Goal: Task Accomplishment & Management: Use online tool/utility

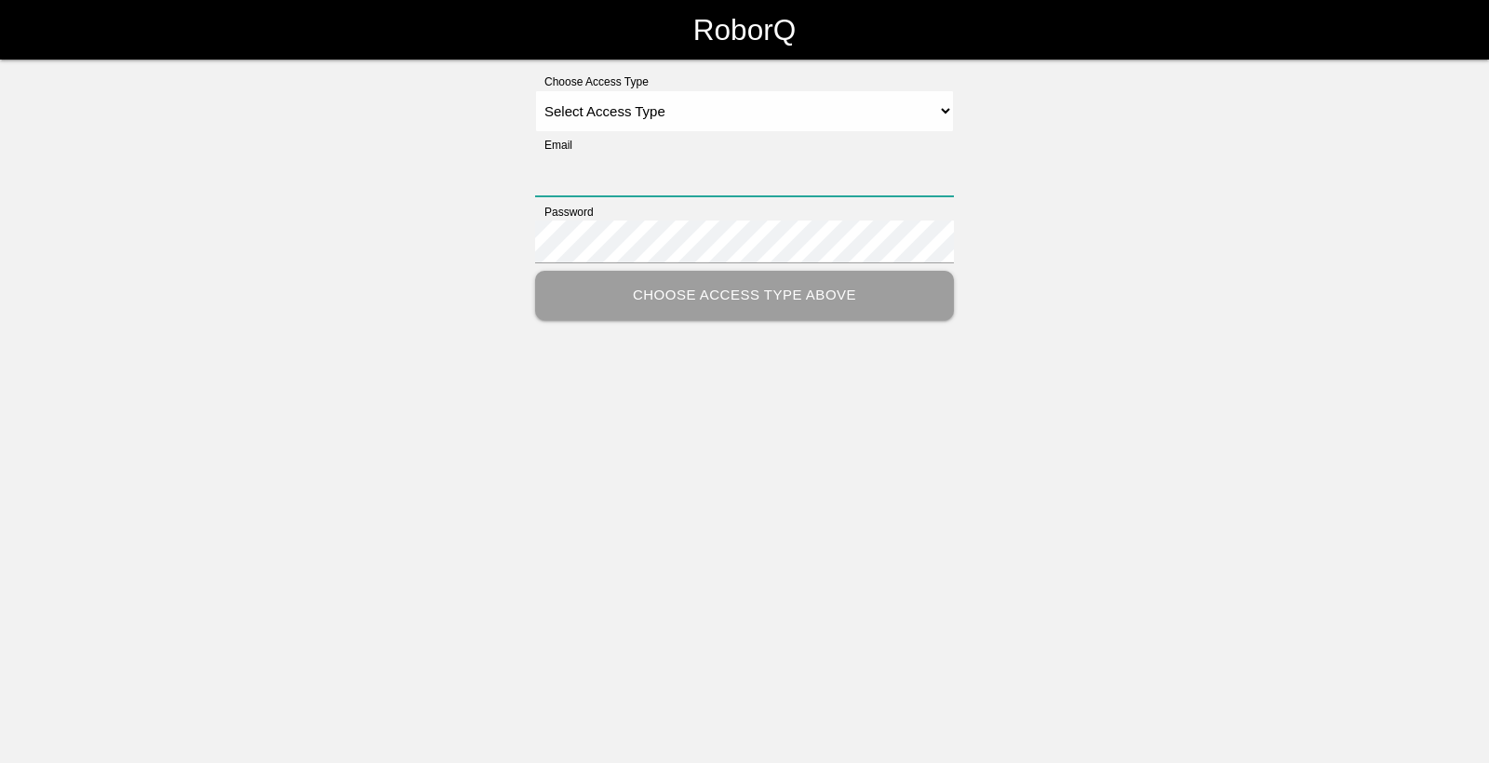
type input "[EMAIL_ADDRESS][DOMAIN_NAME]"
click at [939, 122] on select "Select Access Type Admin Customer Supervisor Worker" at bounding box center [744, 111] width 419 height 42
select select "Worker"
click at [535, 90] on select "Select Access Type Admin Customer Supervisor Worker" at bounding box center [744, 111] width 419 height 42
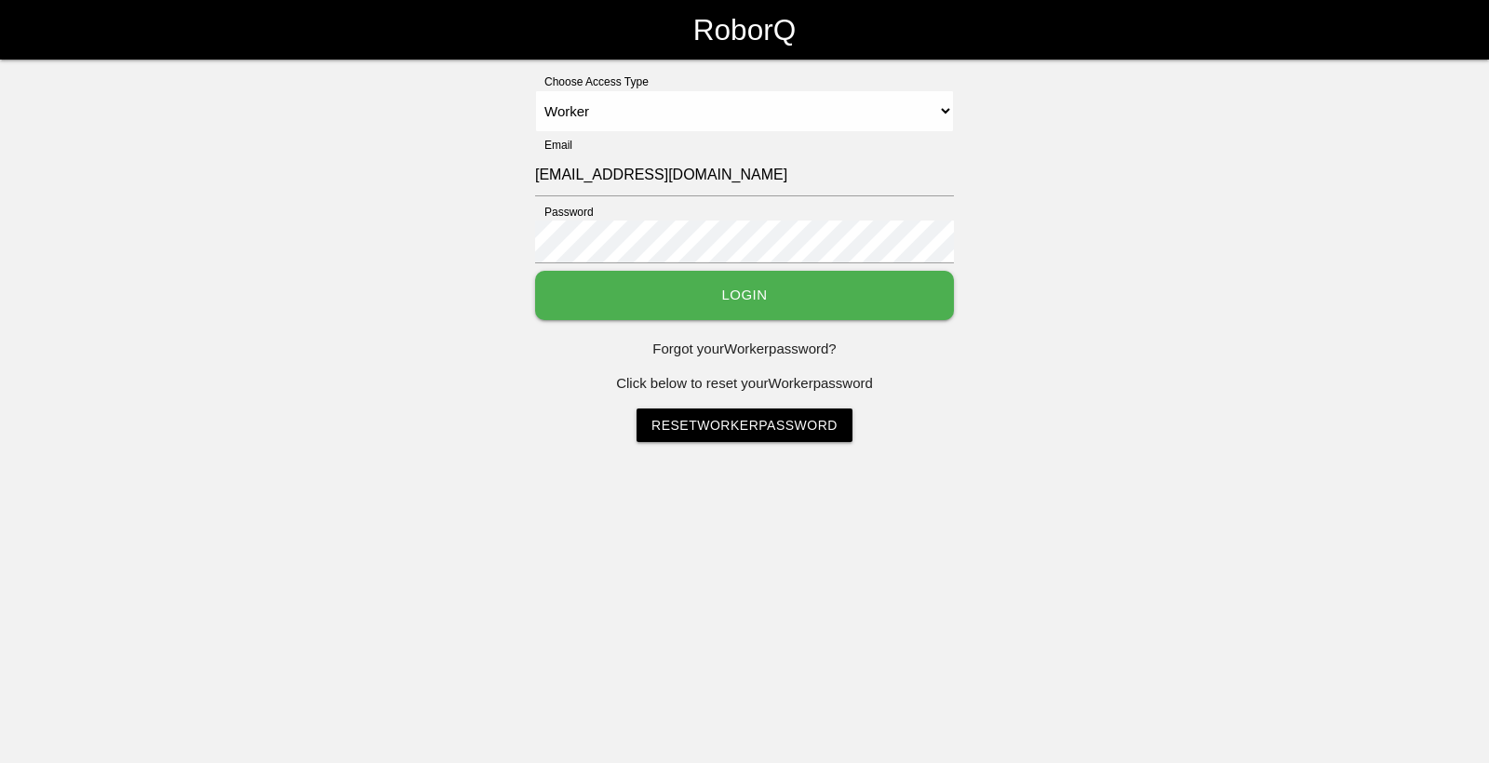
click at [826, 293] on button "Login" at bounding box center [744, 295] width 419 height 49
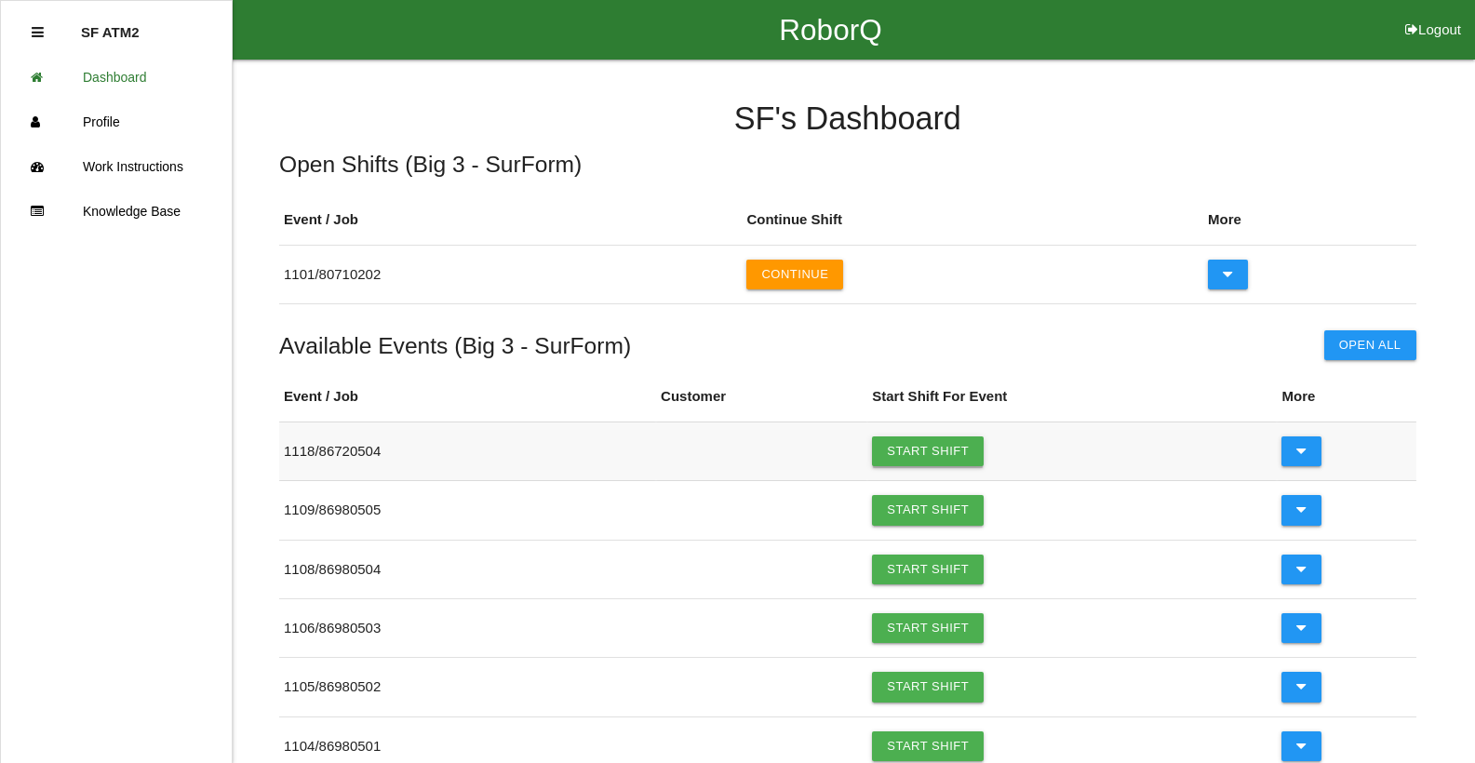
click at [913, 451] on link "Start Shift" at bounding box center [928, 452] width 112 height 30
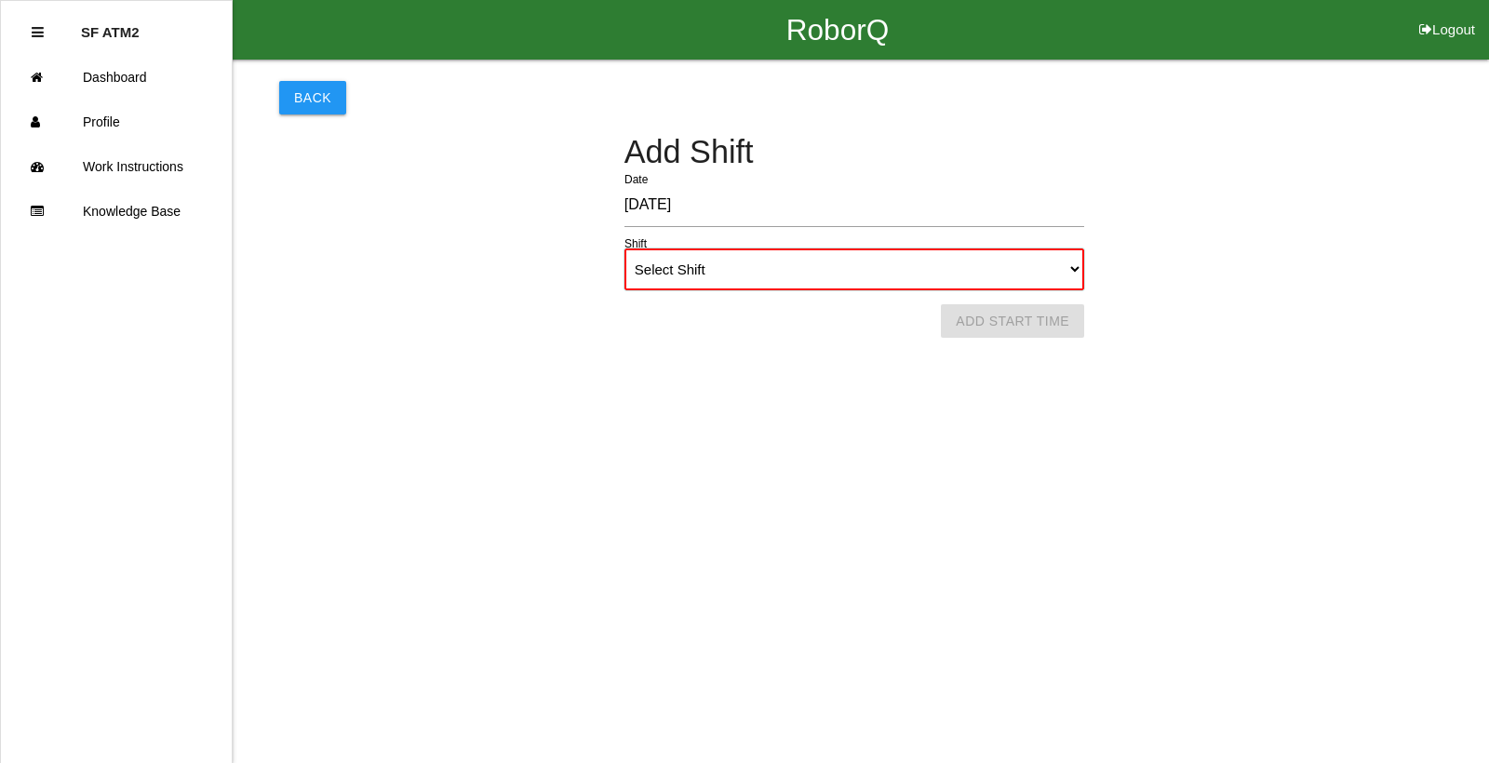
click at [1078, 268] on select "Select Shift 1st Shift 2nd Shift 3rd Shift 4th Shift" at bounding box center [855, 270] width 460 height 42
select select "1"
click at [625, 249] on select "Select Shift 1st Shift 2nd Shift 3rd Shift 4th Shift" at bounding box center [855, 270] width 460 height 42
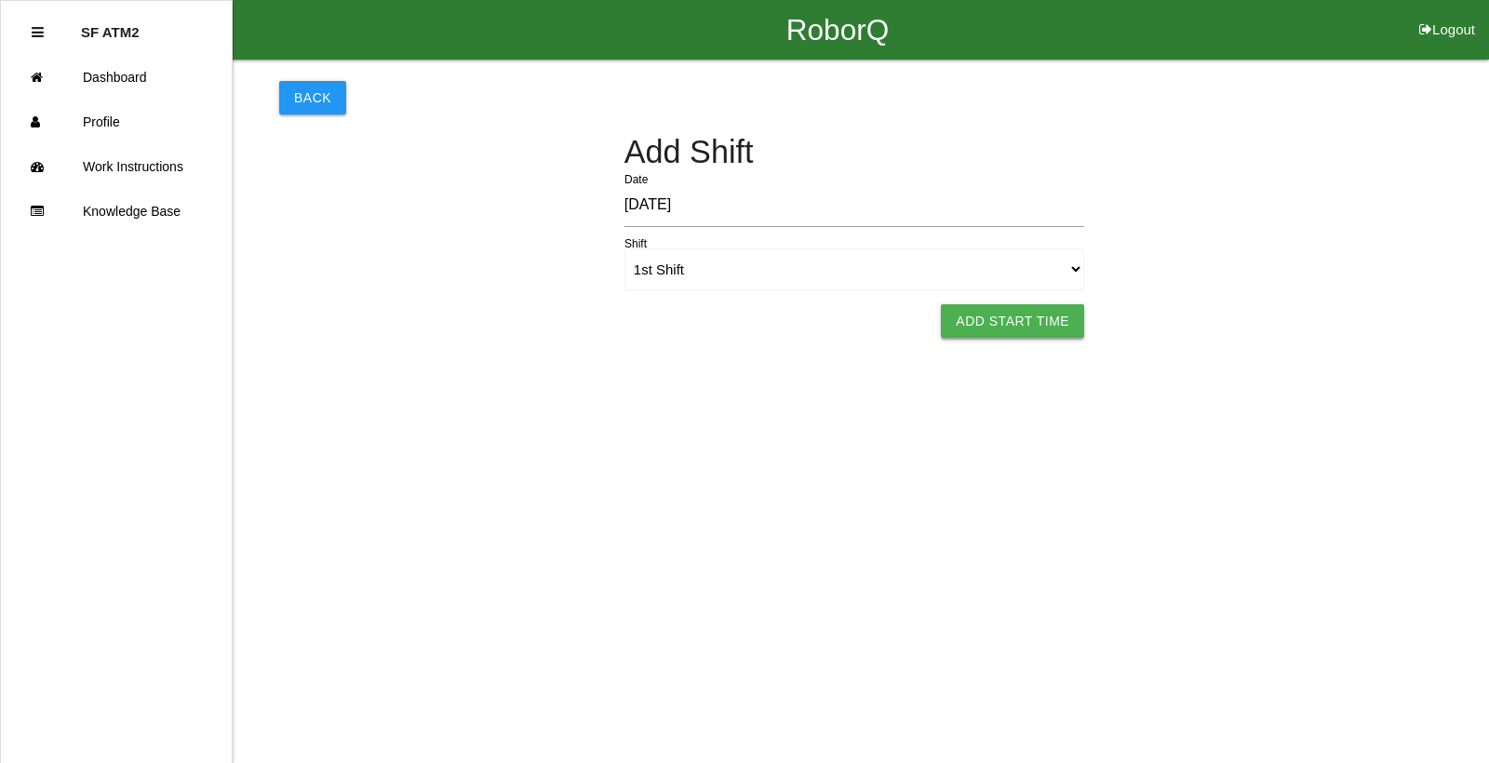
click at [982, 323] on button "Add Start Time" at bounding box center [1012, 321] width 143 height 34
select select "6"
select select "12"
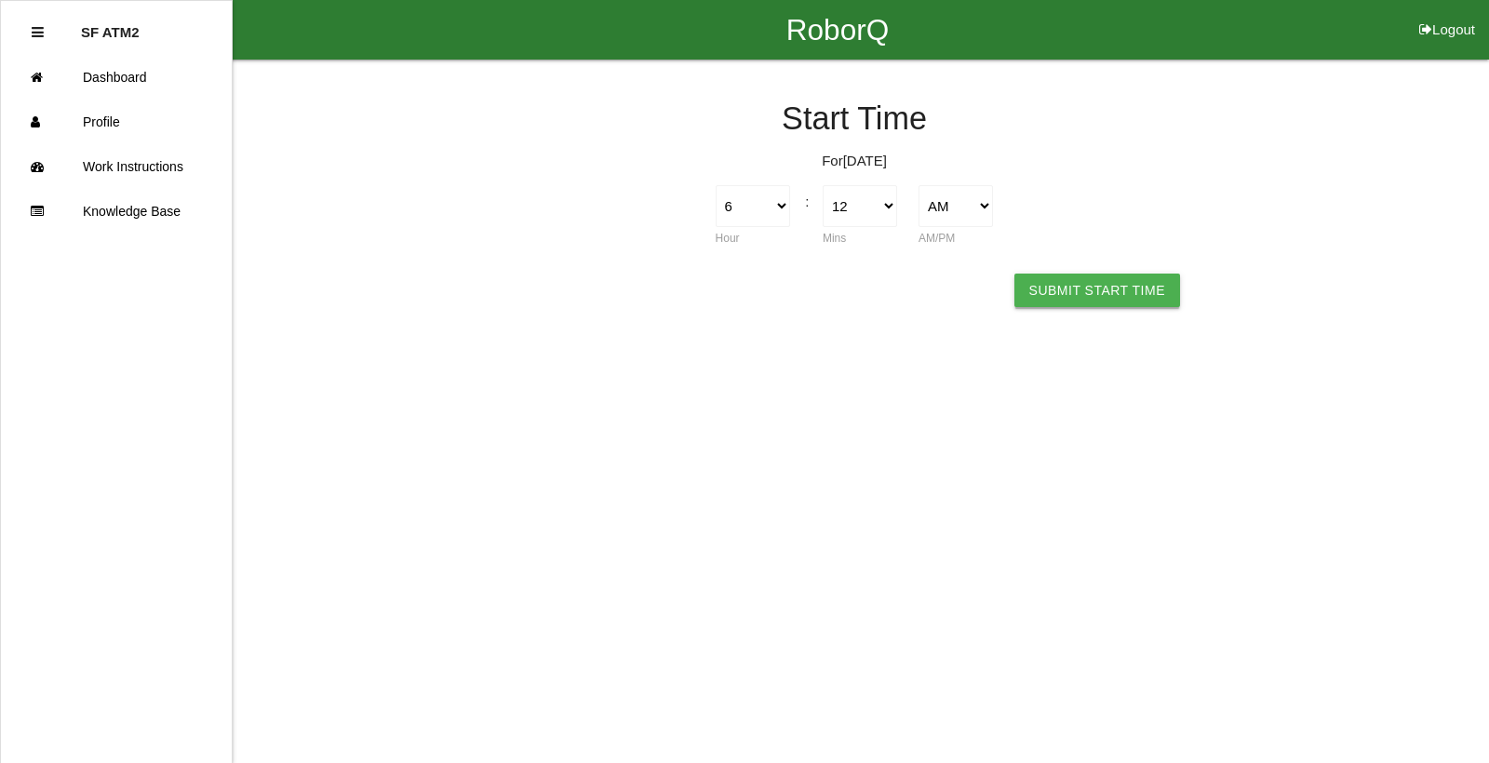
click at [1059, 289] on button "Submit Start Time" at bounding box center [1098, 291] width 166 height 34
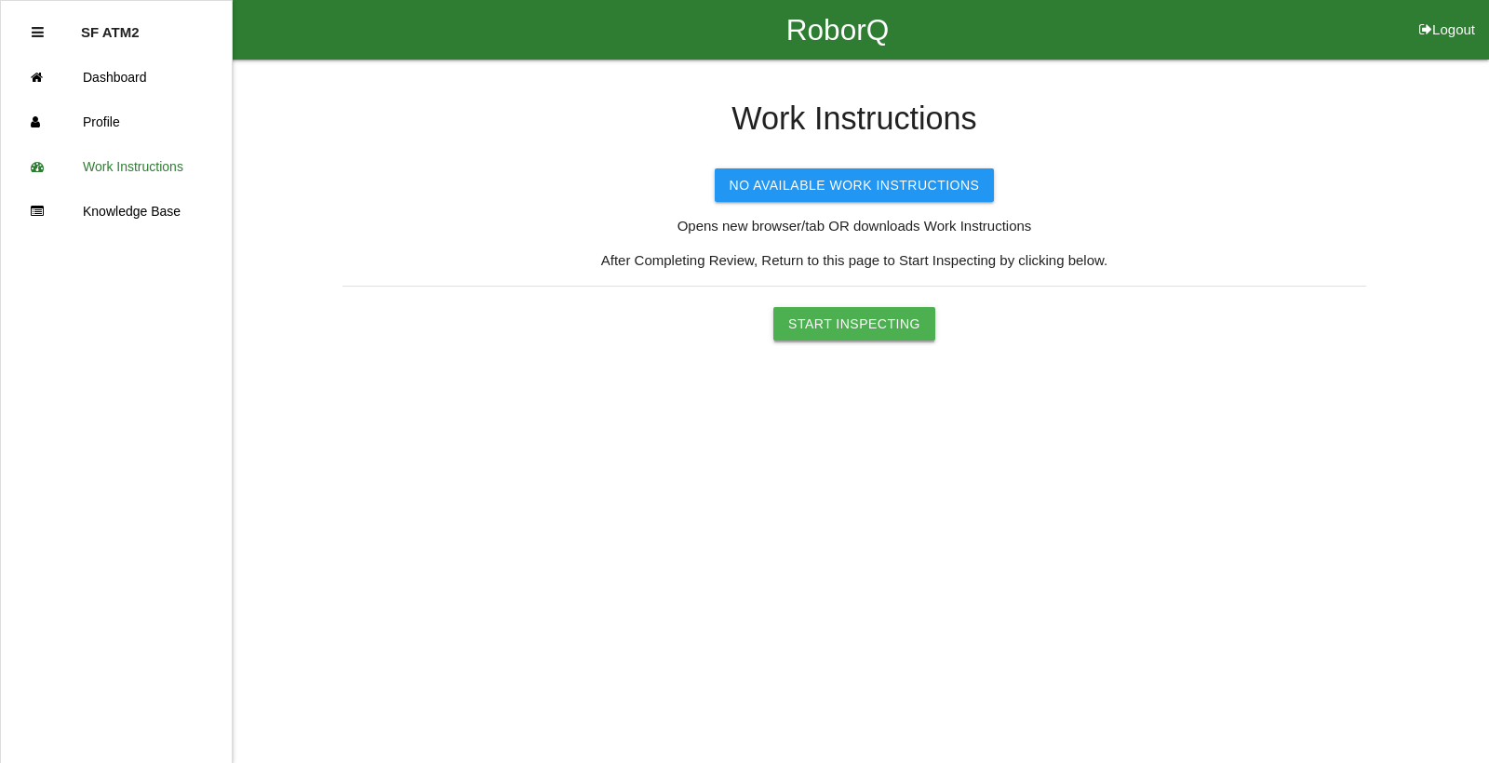
click at [915, 330] on button "Start Inspecting" at bounding box center [854, 324] width 162 height 34
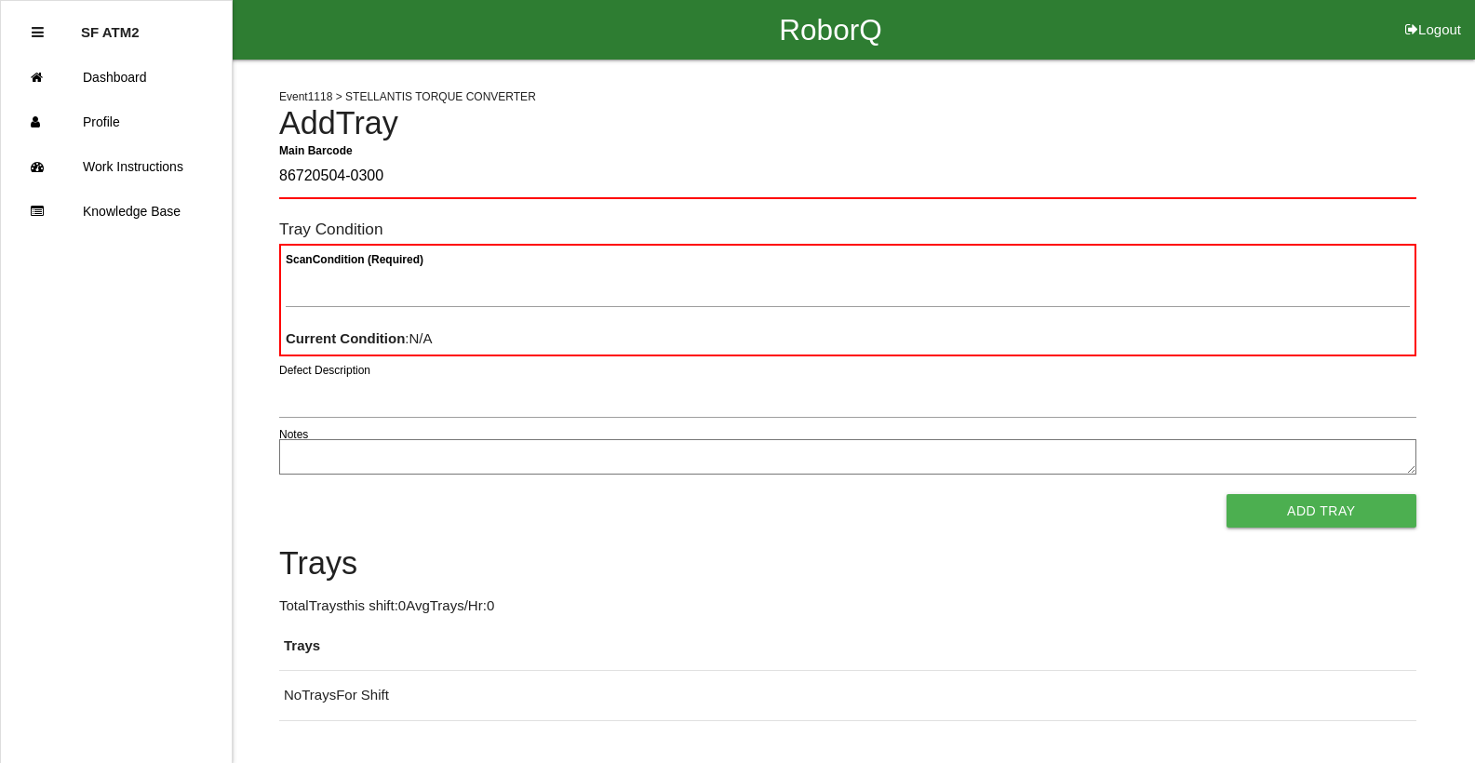
type Barcode "86720504-0300"
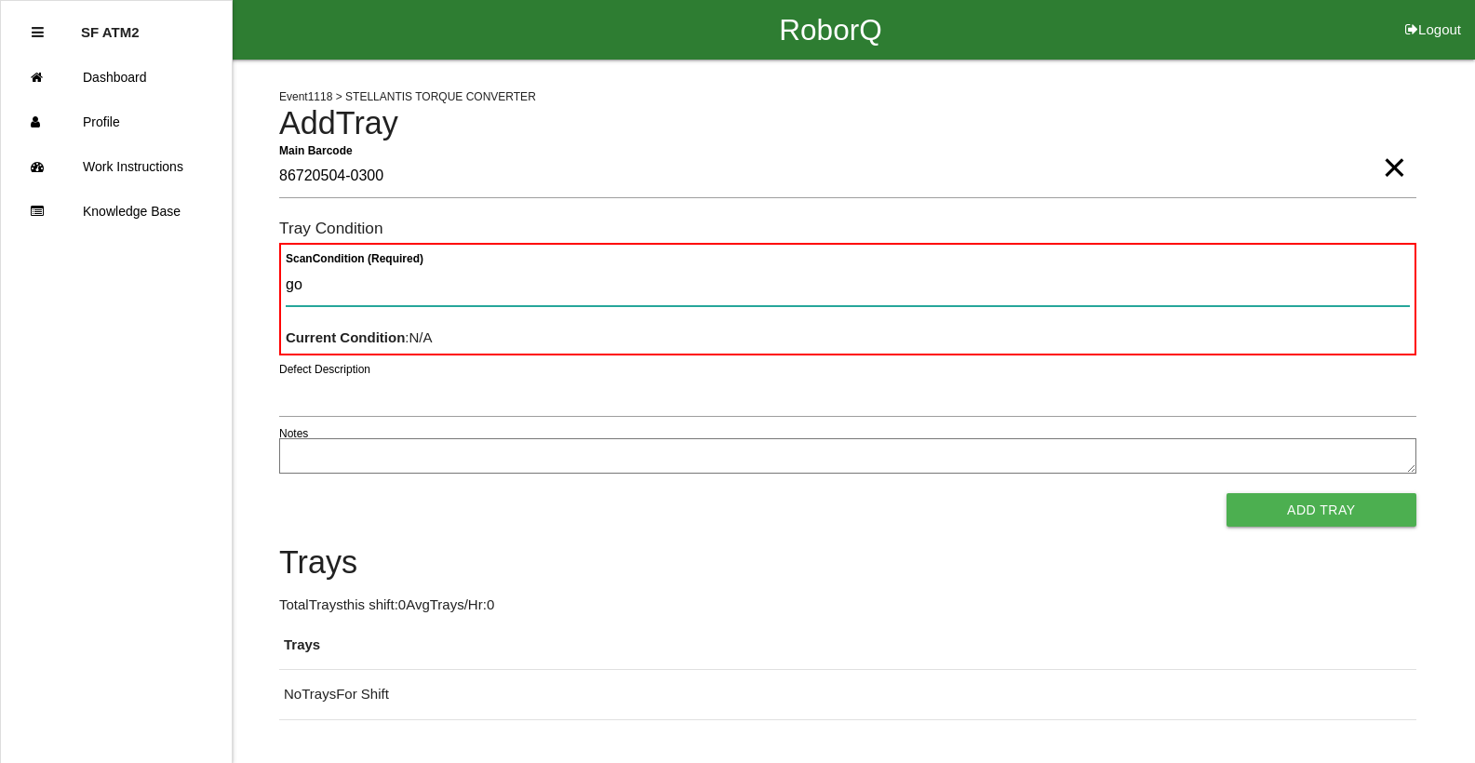
type Condition "goo"
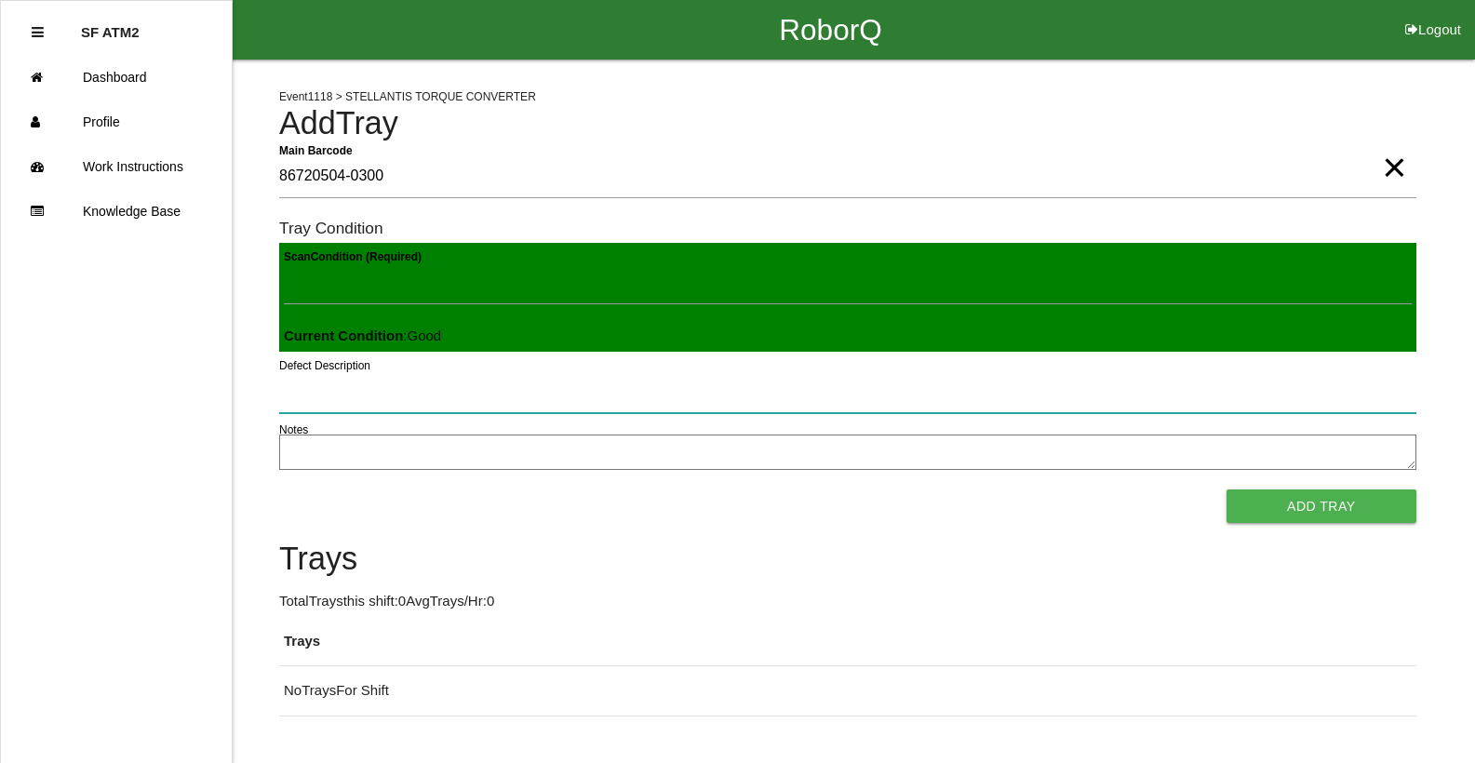
click at [1227, 490] on button "Add Tray" at bounding box center [1322, 507] width 190 height 34
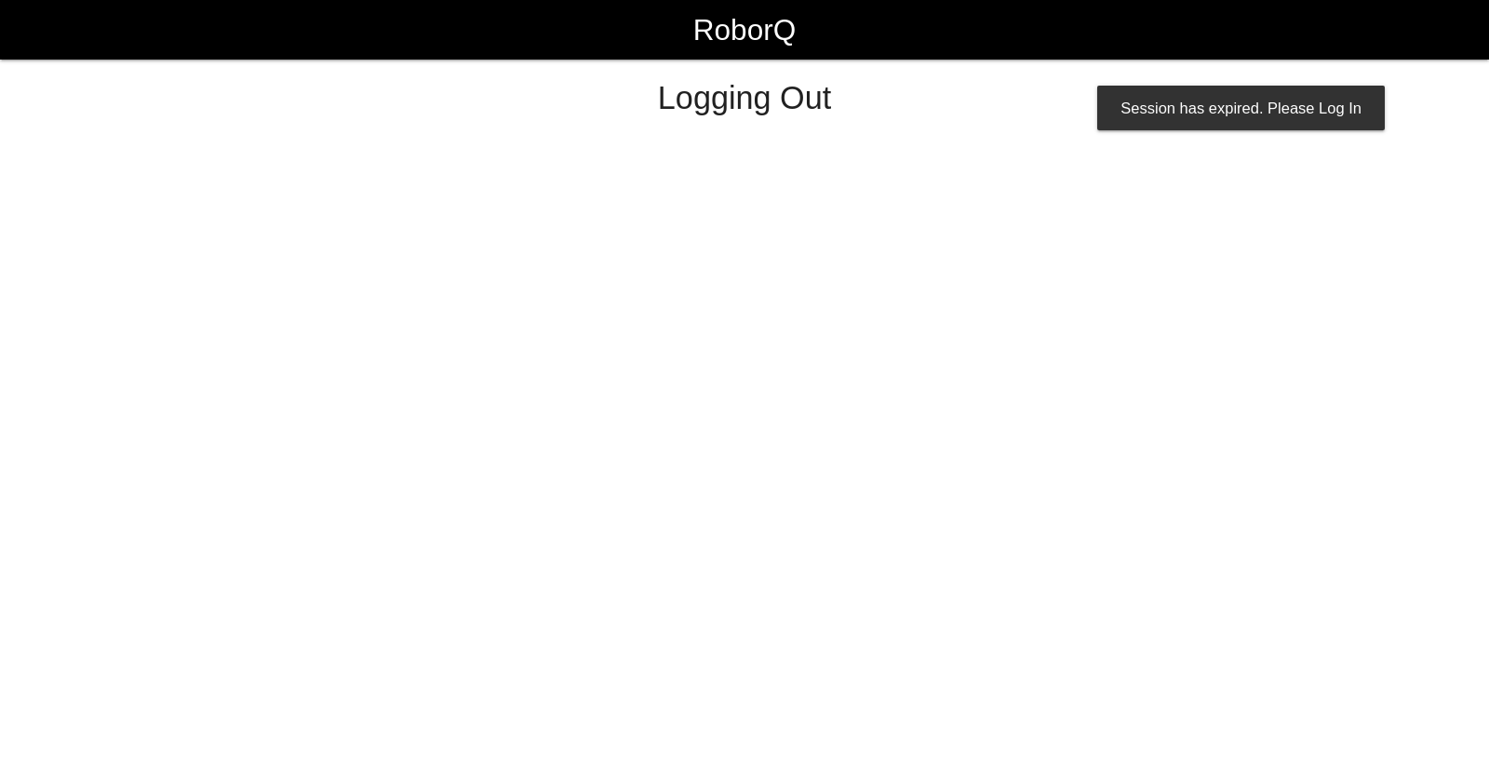
select select "Worker"
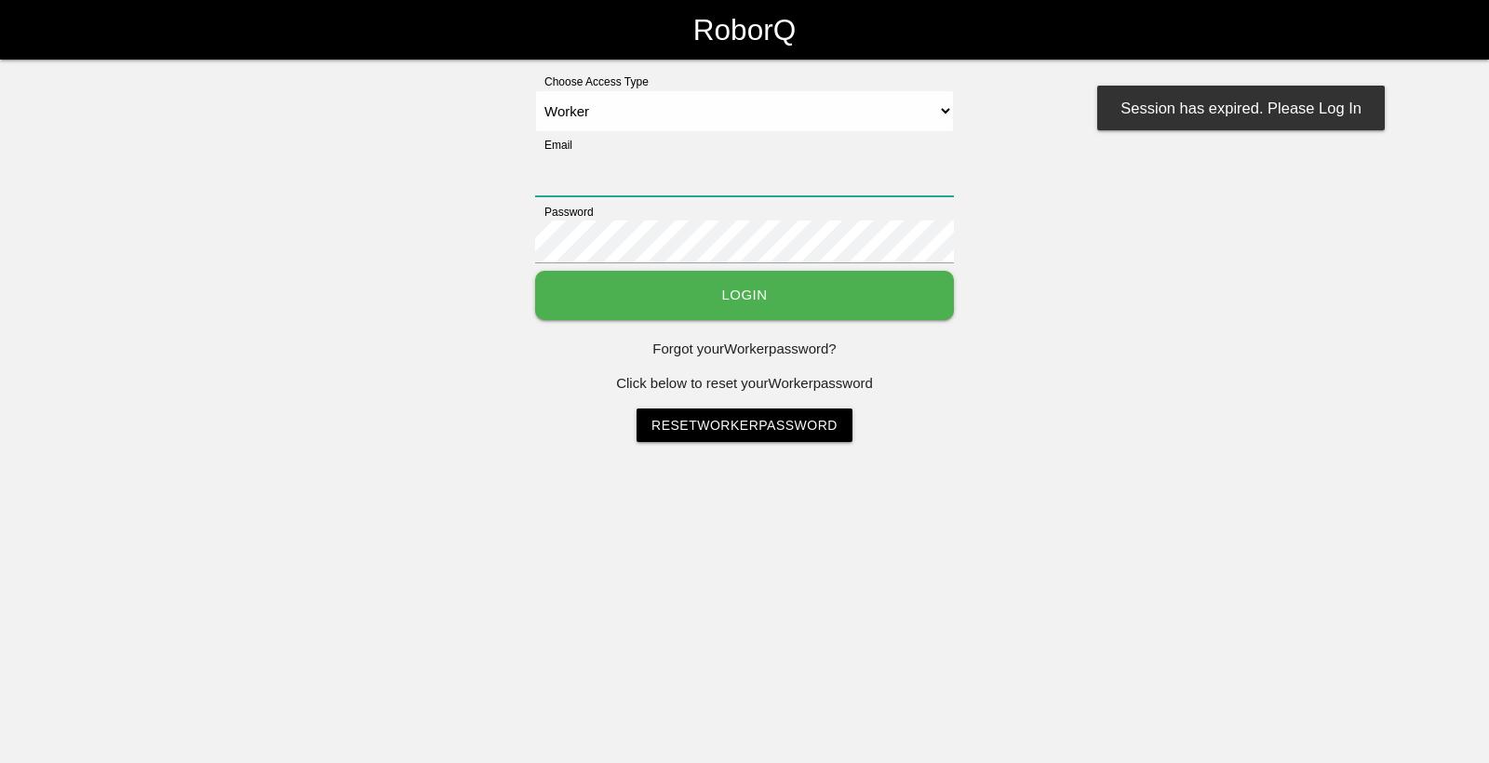
type input "[EMAIL_ADDRESS][DOMAIN_NAME]"
click at [887, 291] on button "Login" at bounding box center [744, 295] width 419 height 49
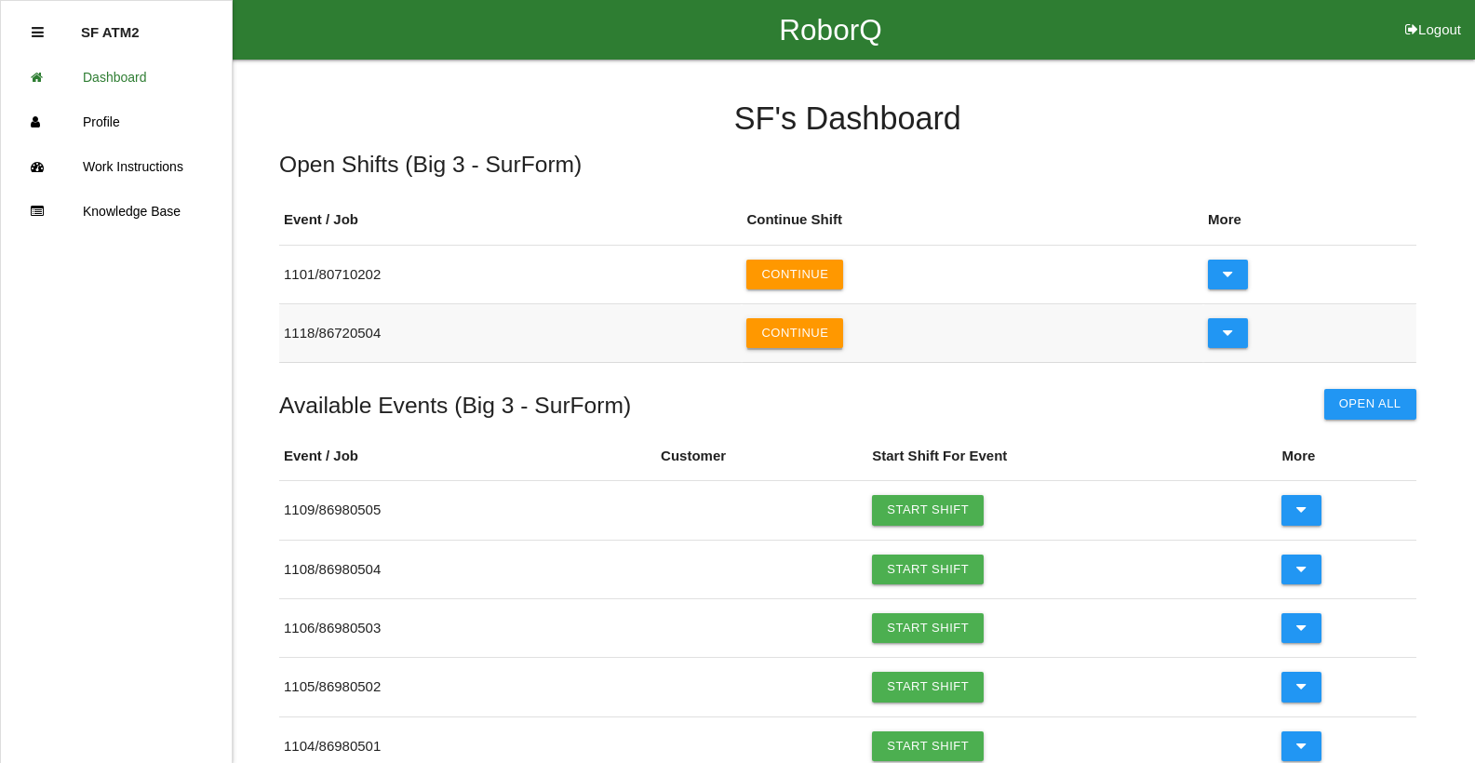
click at [835, 337] on button "Continue" at bounding box center [794, 333] width 97 height 30
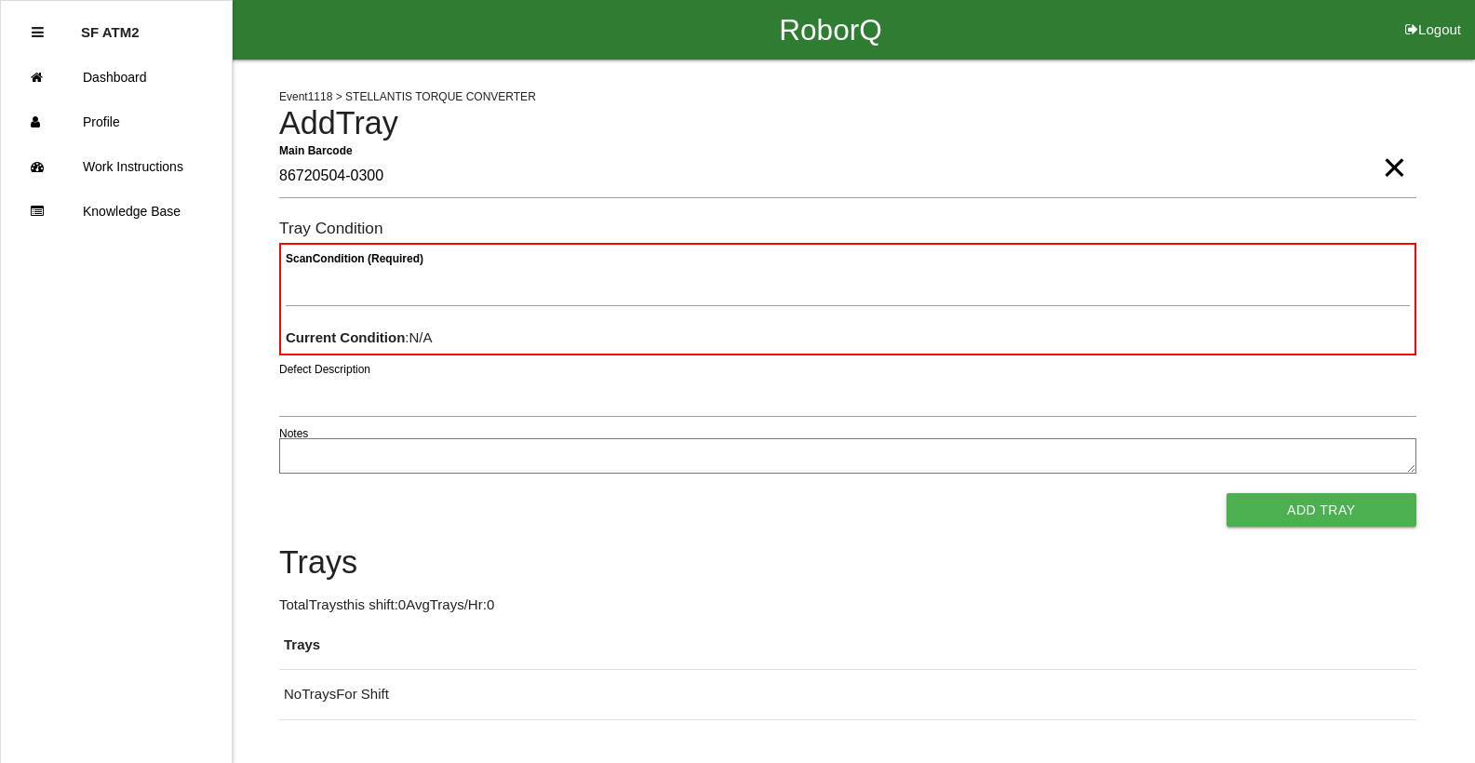
type Barcode "86720504-0300"
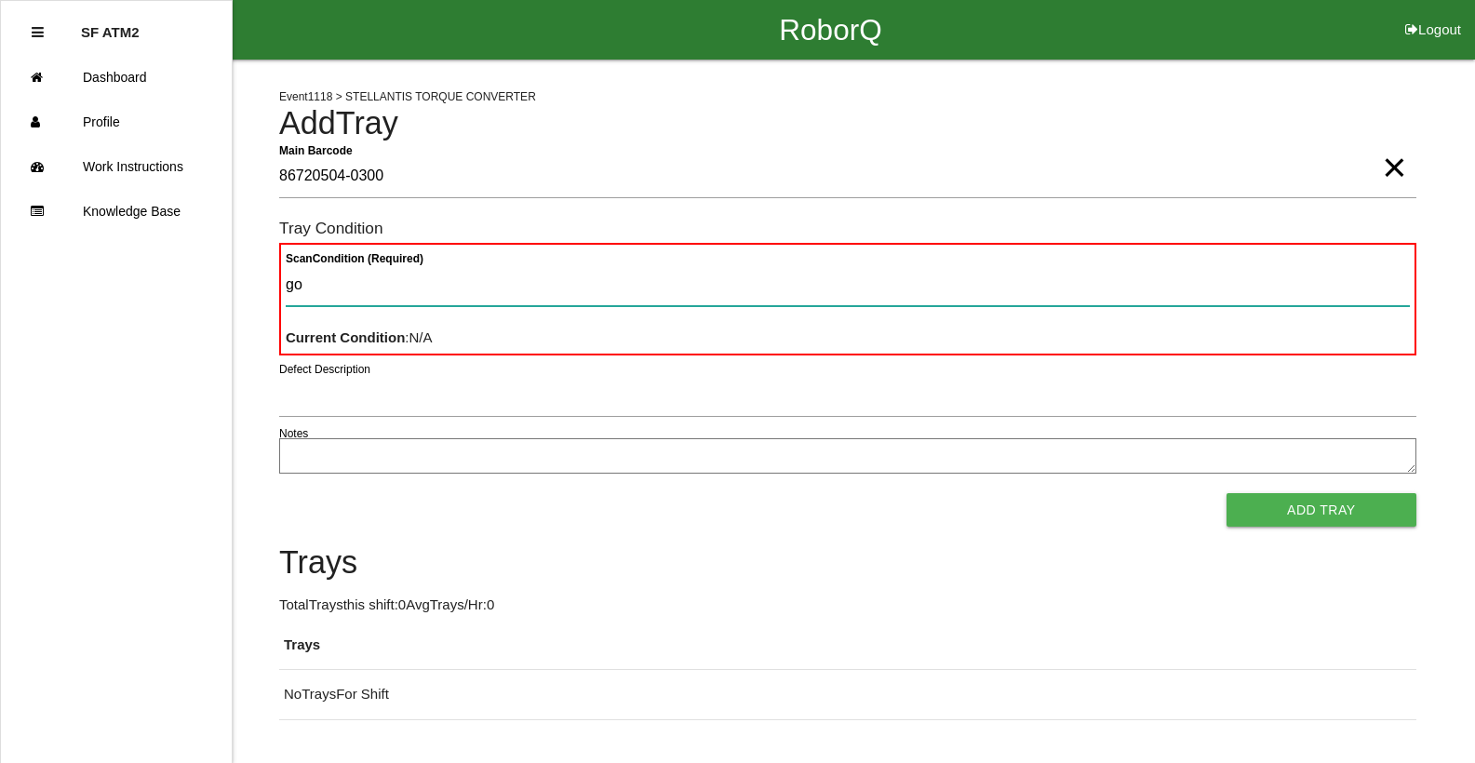
type Condition "goo"
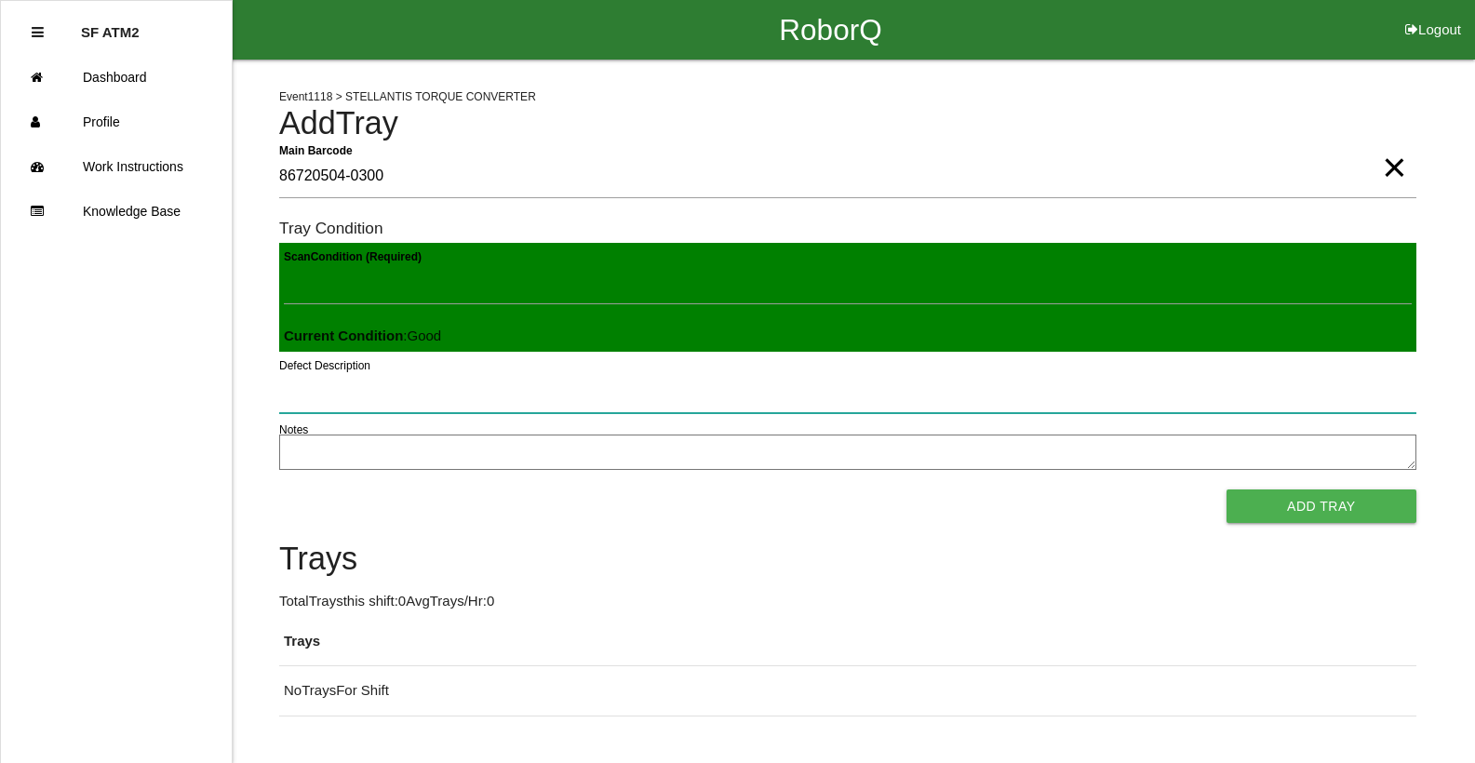
click at [1227, 490] on button "Add Tray" at bounding box center [1322, 507] width 190 height 34
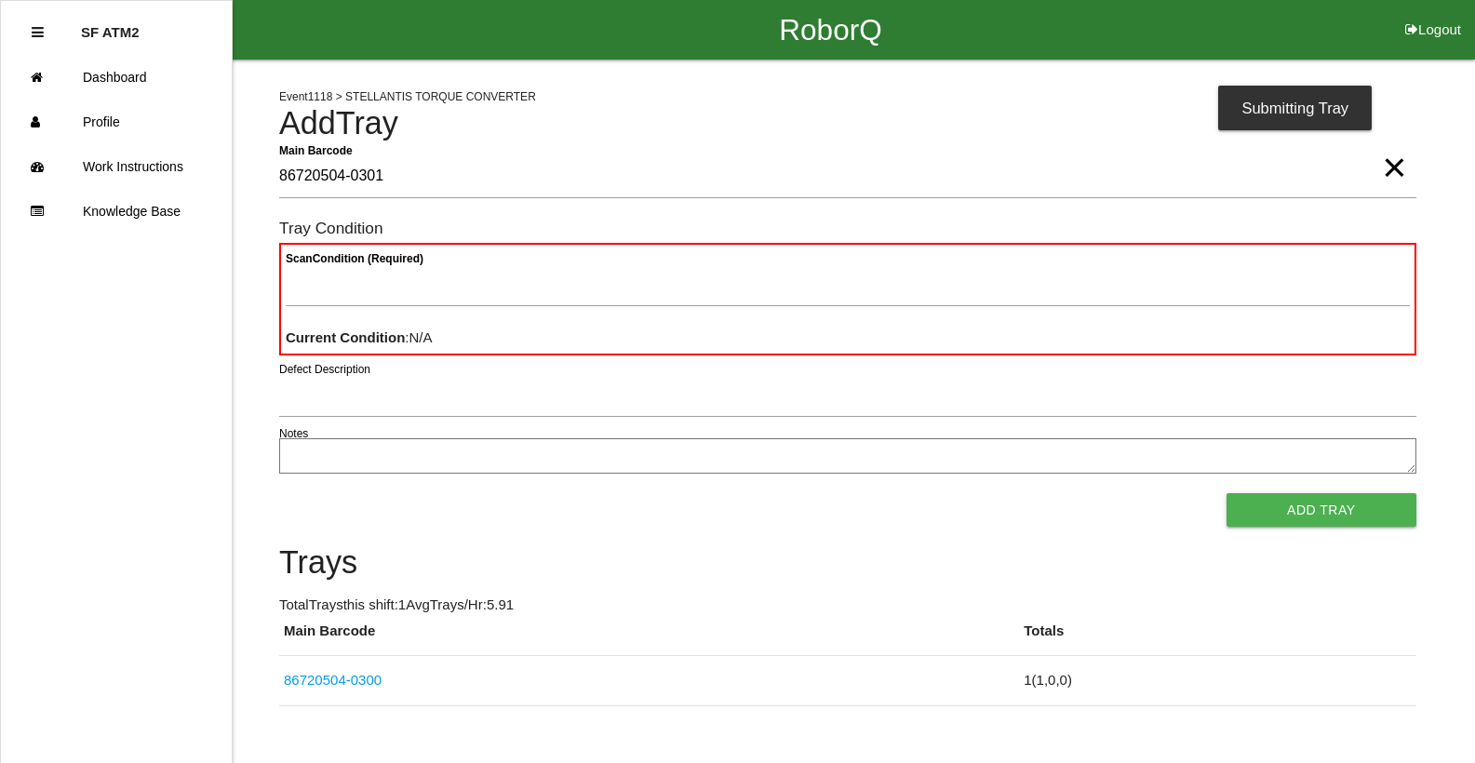
type Barcode "86720504-0301"
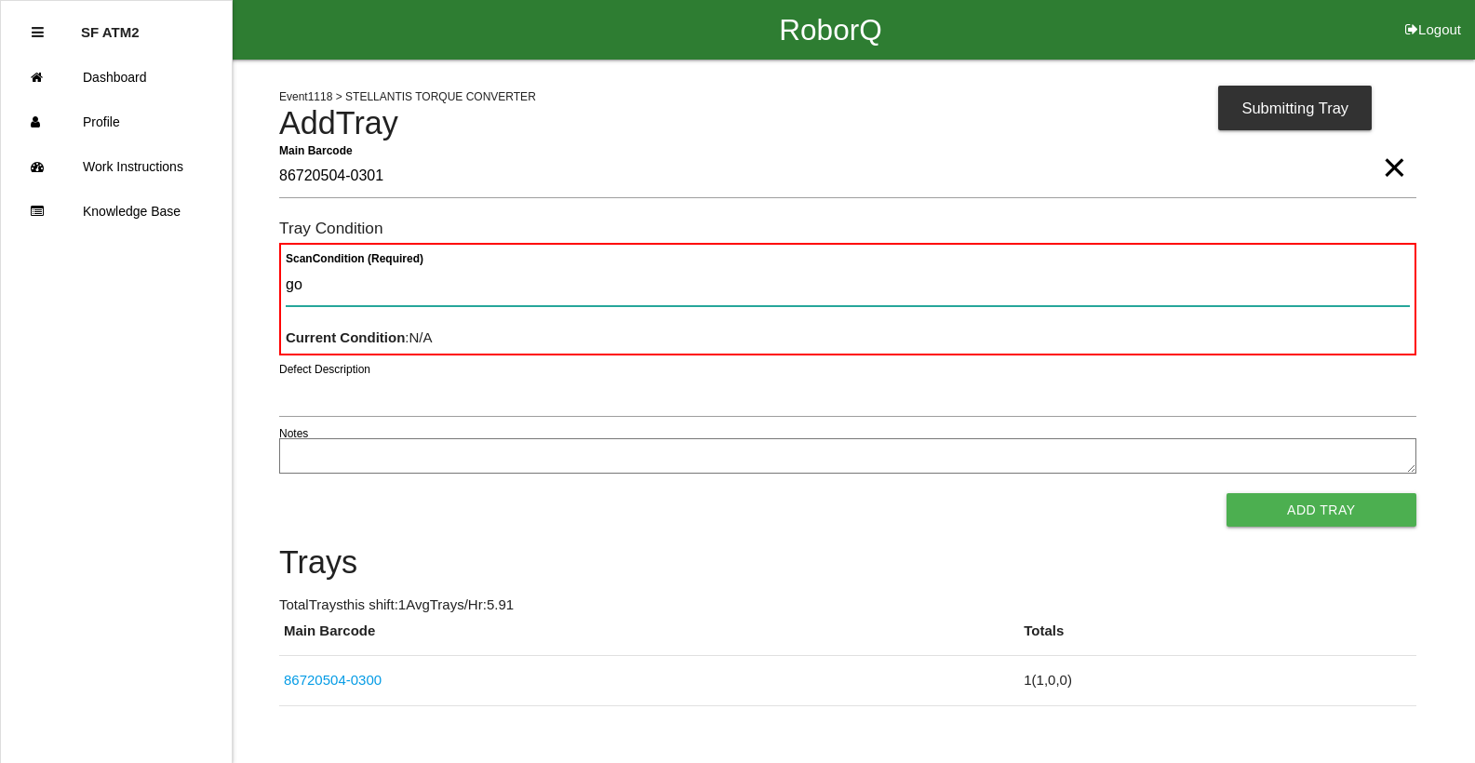
type Condition "goo"
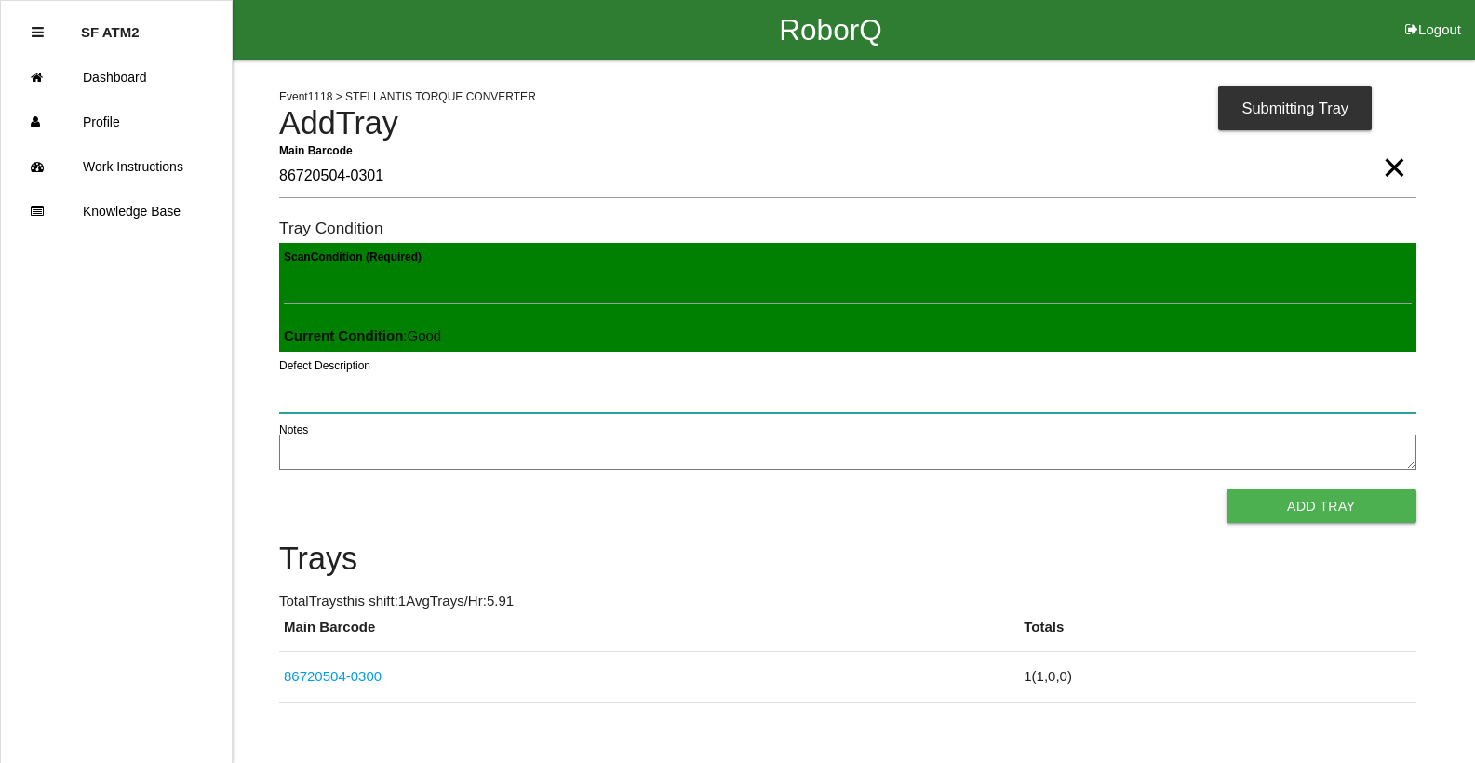
click at [1227, 490] on button "Add Tray" at bounding box center [1322, 507] width 190 height 34
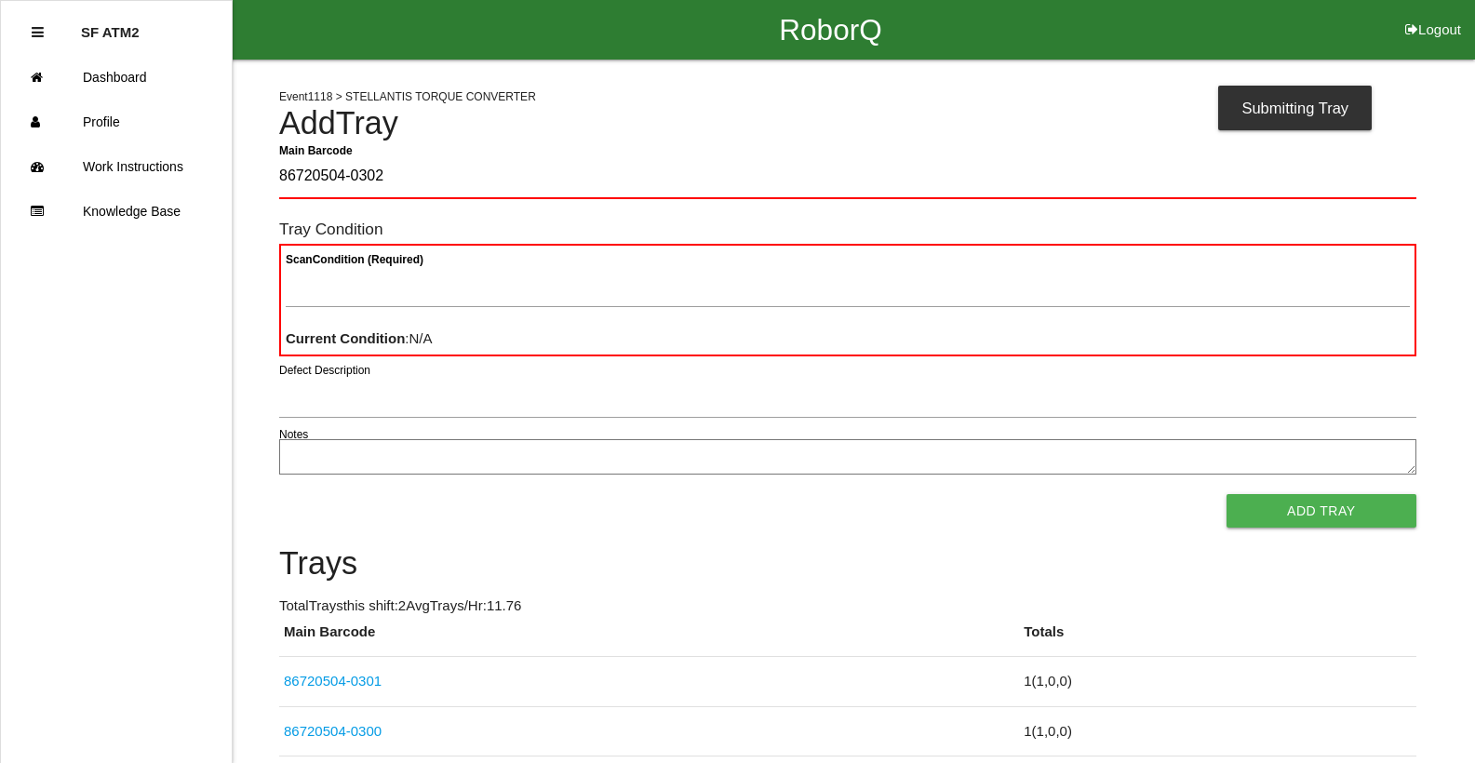
type Barcode "86720504-0302"
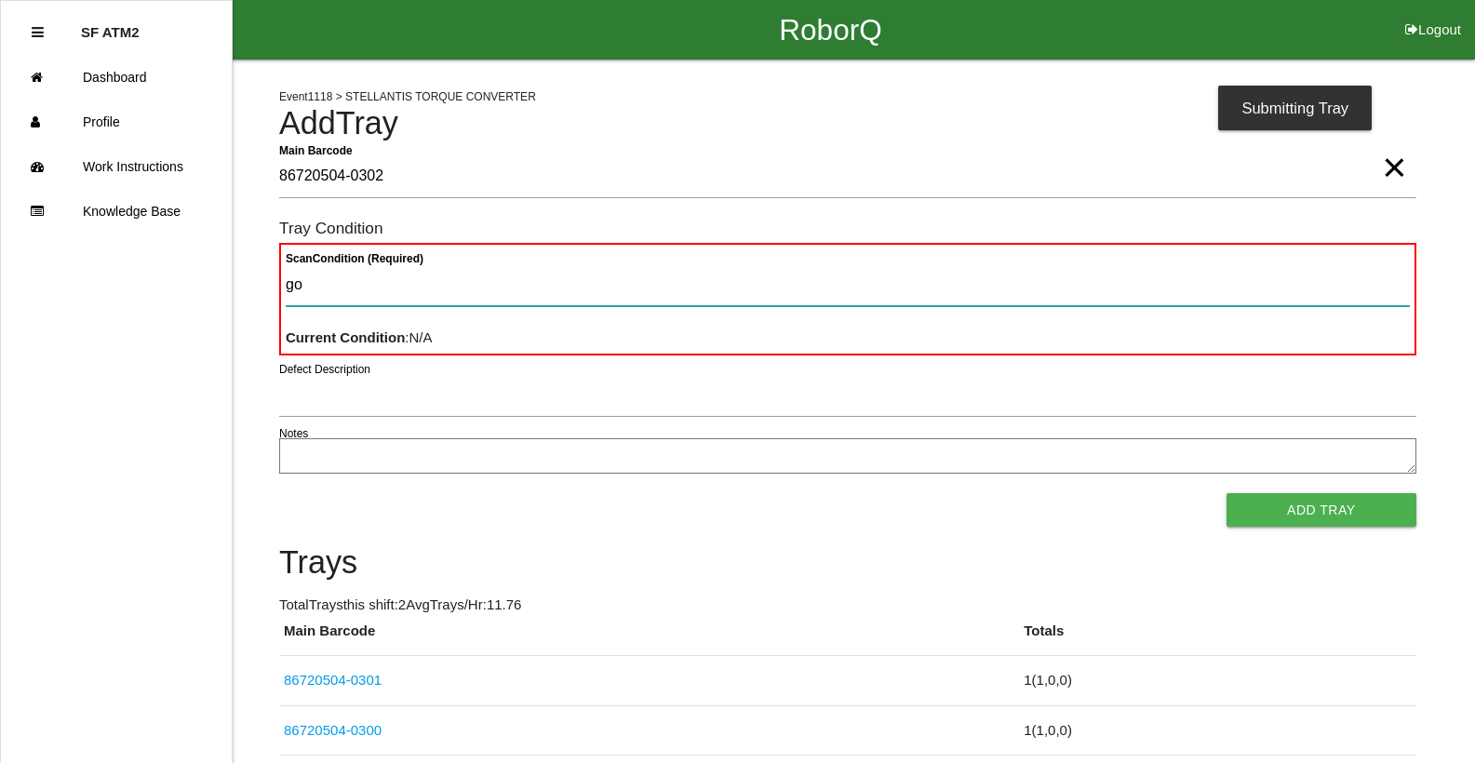
type Condition "goo"
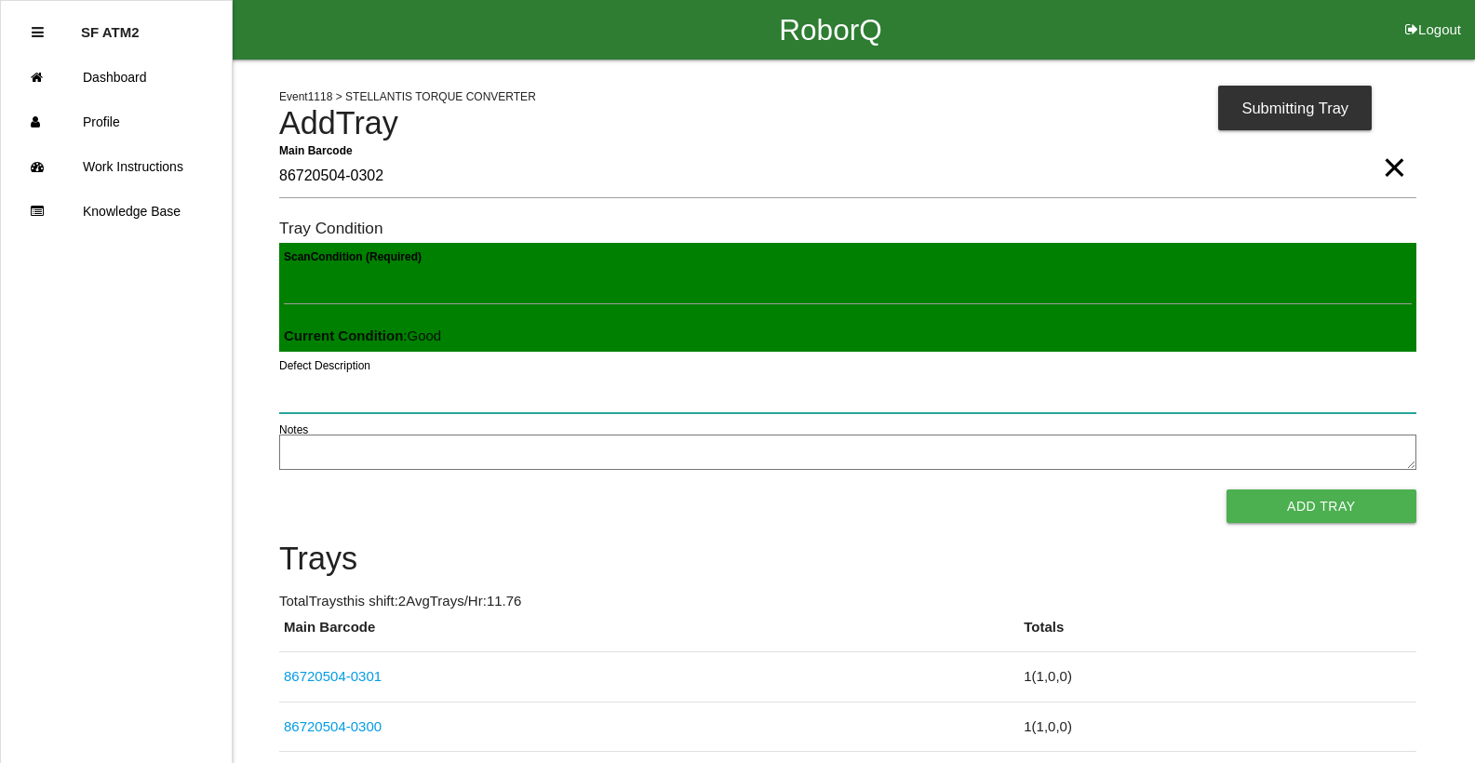
click at [1227, 490] on button "Add Tray" at bounding box center [1322, 507] width 190 height 34
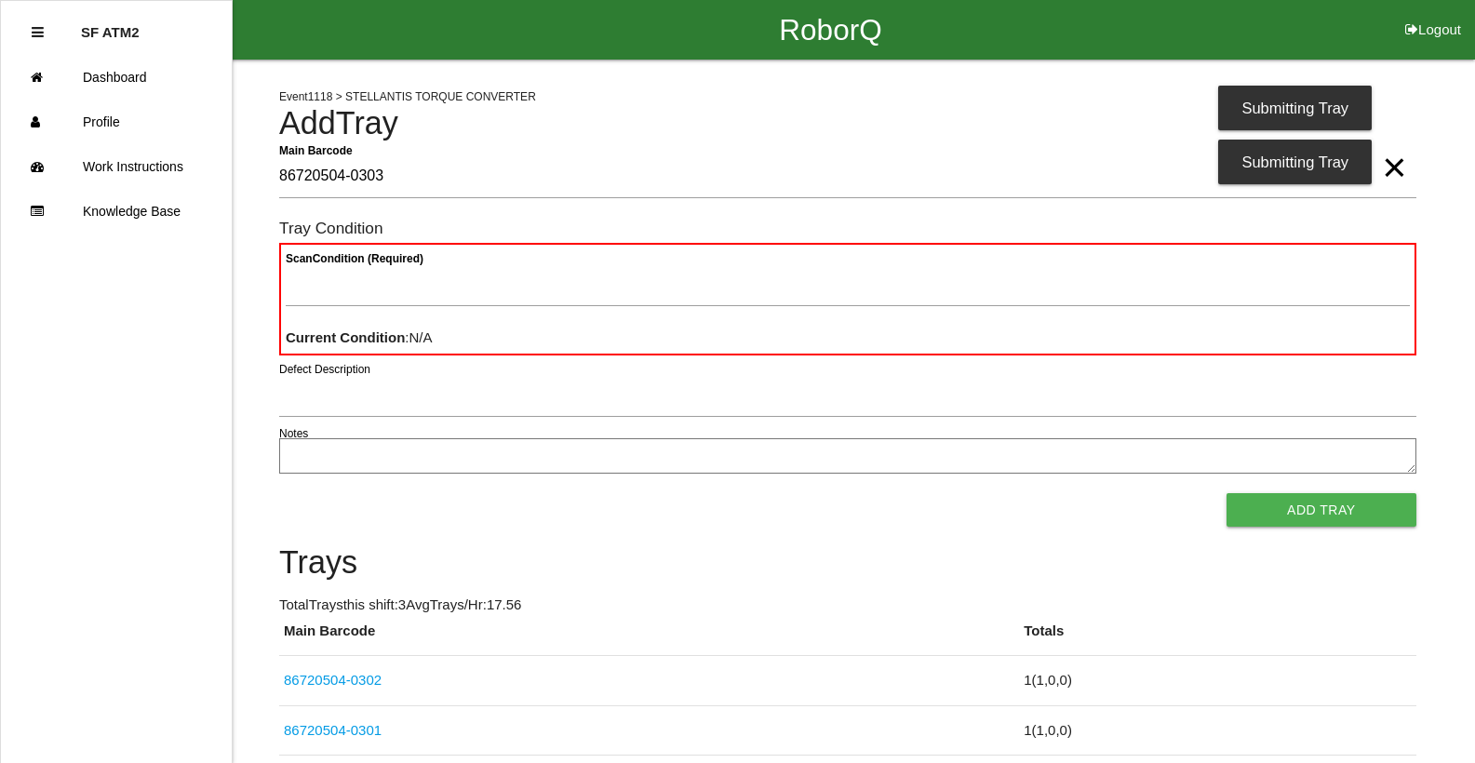
type Barcode "86720504-0303"
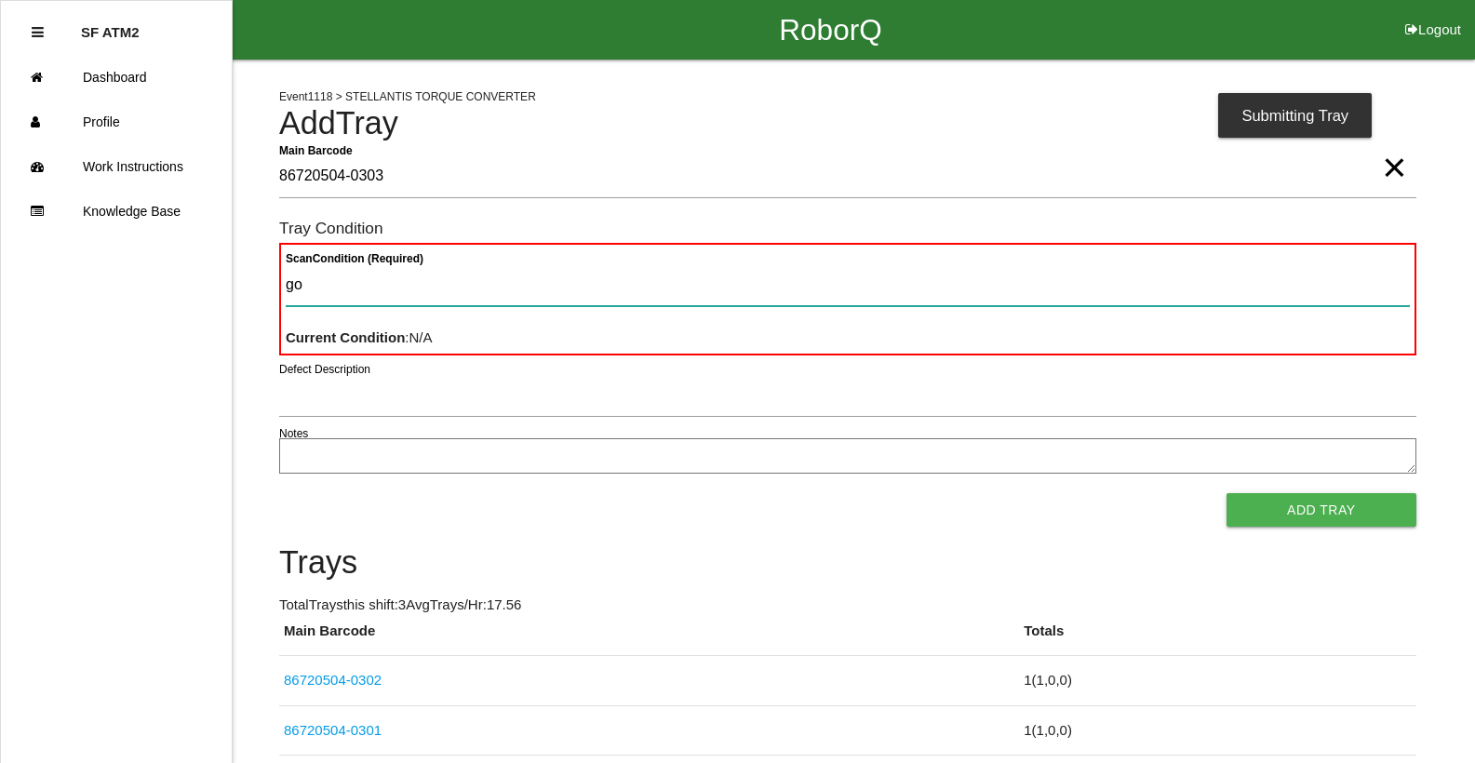
type Condition "goo"
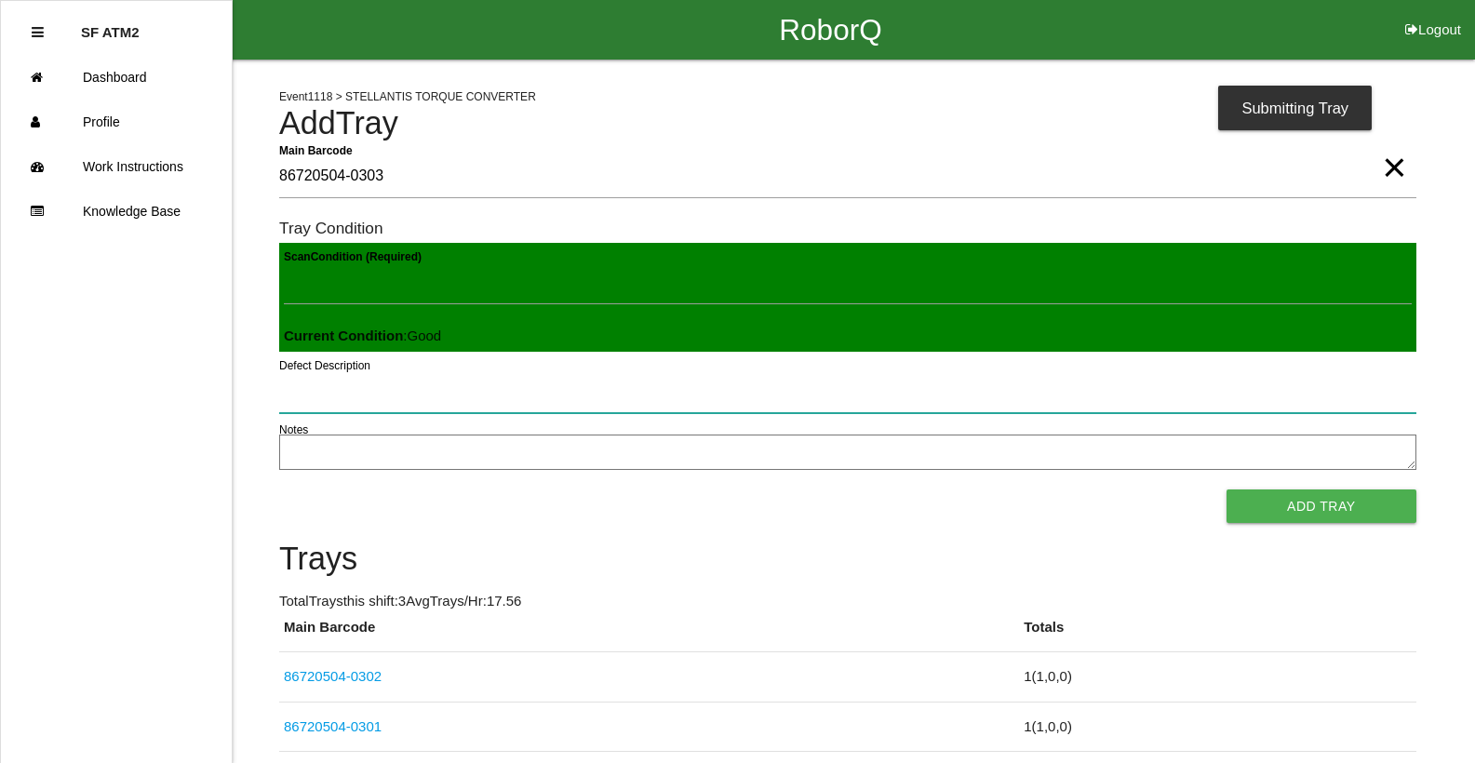
click at [1227, 490] on button "Add Tray" at bounding box center [1322, 507] width 190 height 34
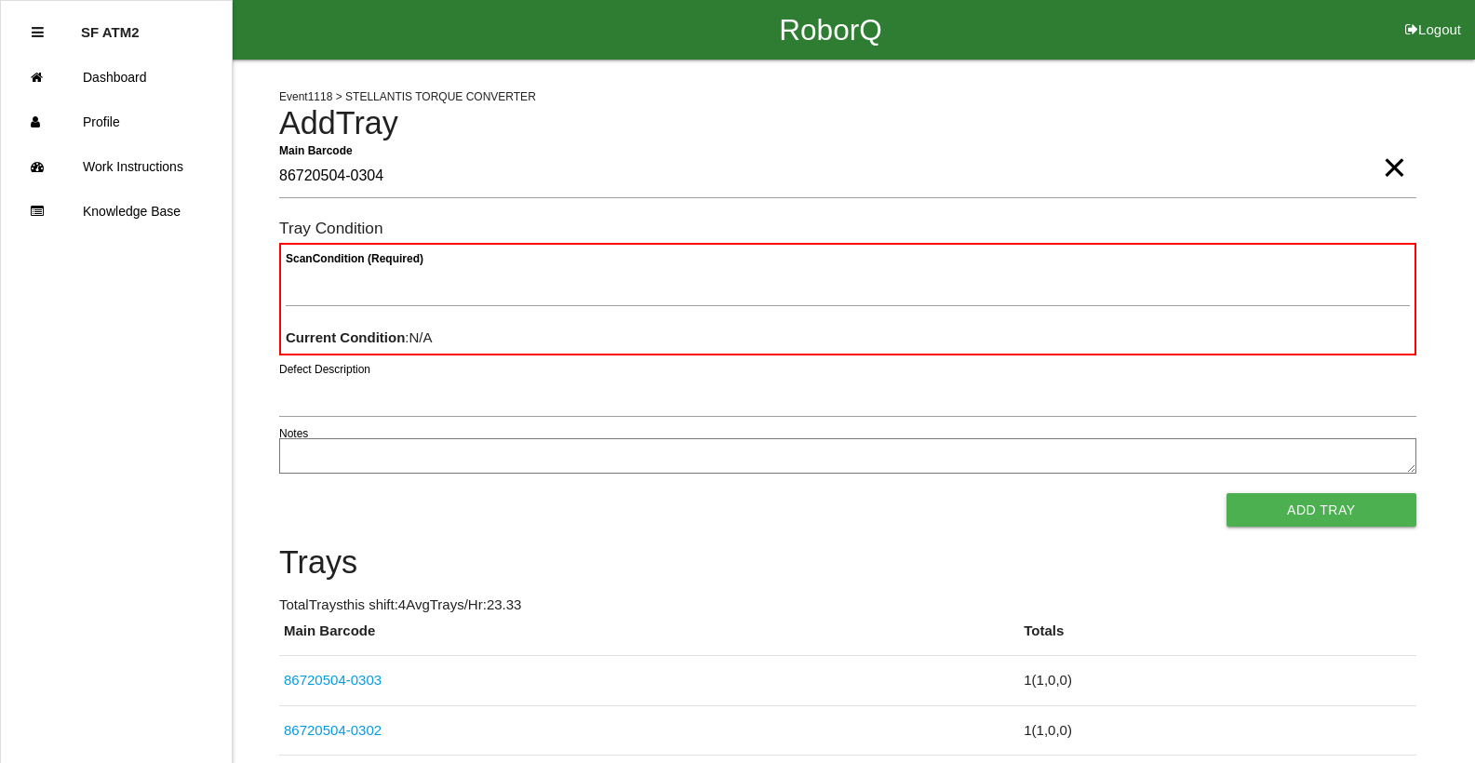
type Barcode "86720504-0304"
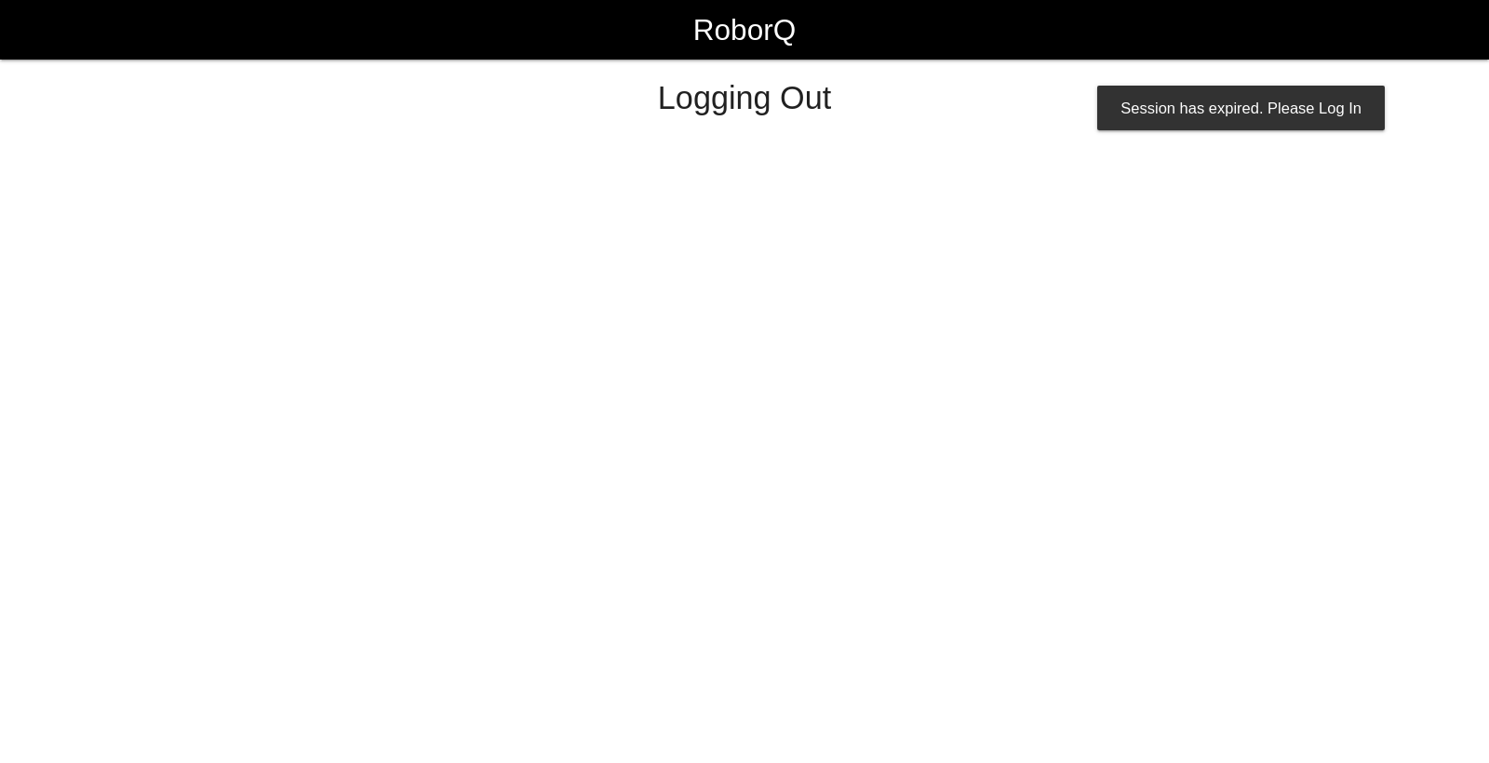
select select "Worker"
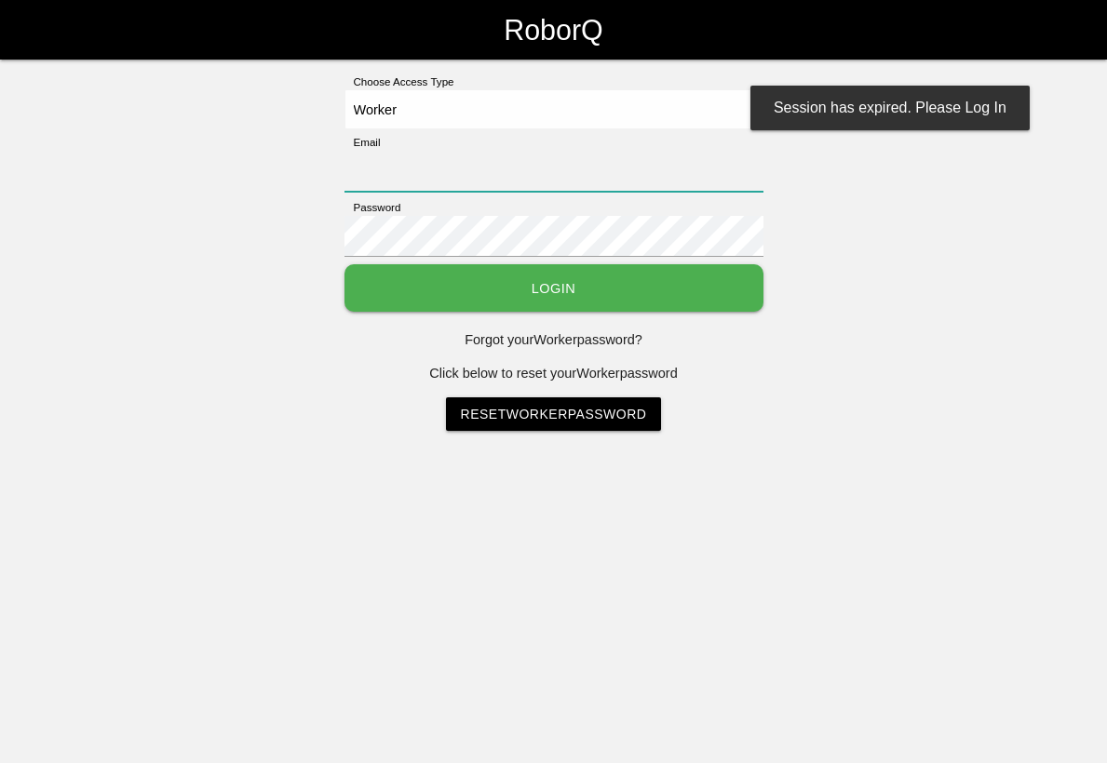
type input "[EMAIL_ADDRESS][DOMAIN_NAME]"
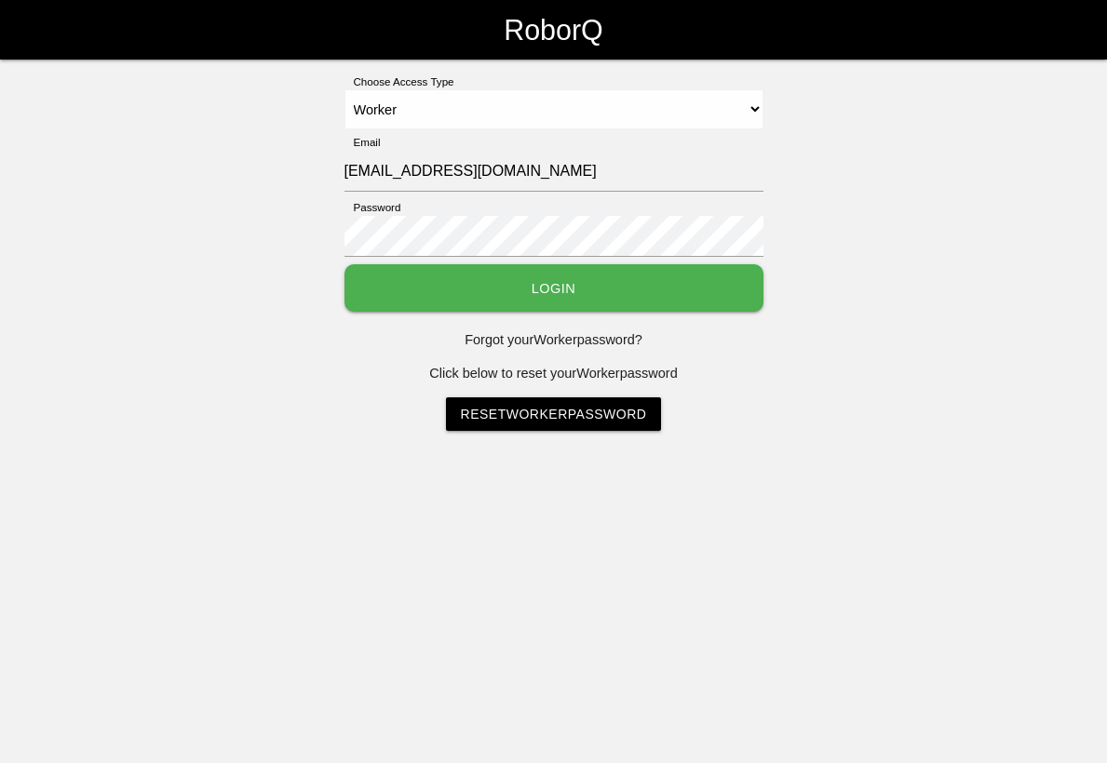
click at [645, 306] on button "Login" at bounding box center [553, 287] width 419 height 47
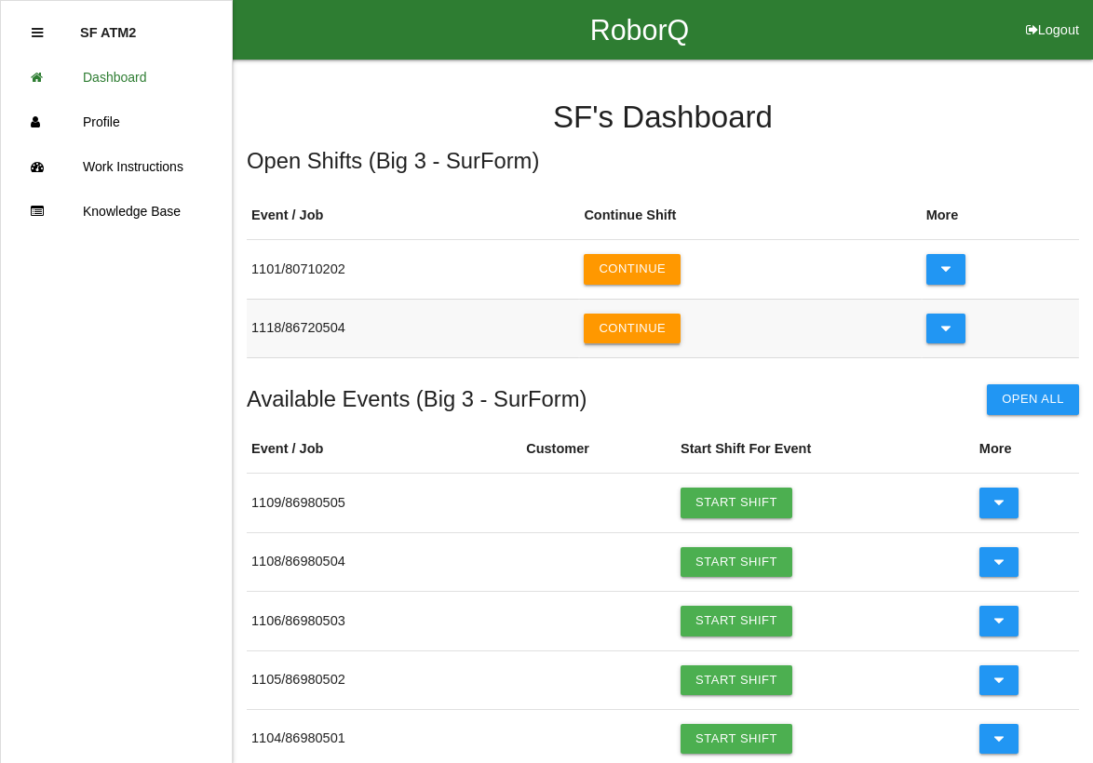
click at [634, 322] on button "Continue" at bounding box center [632, 329] width 97 height 30
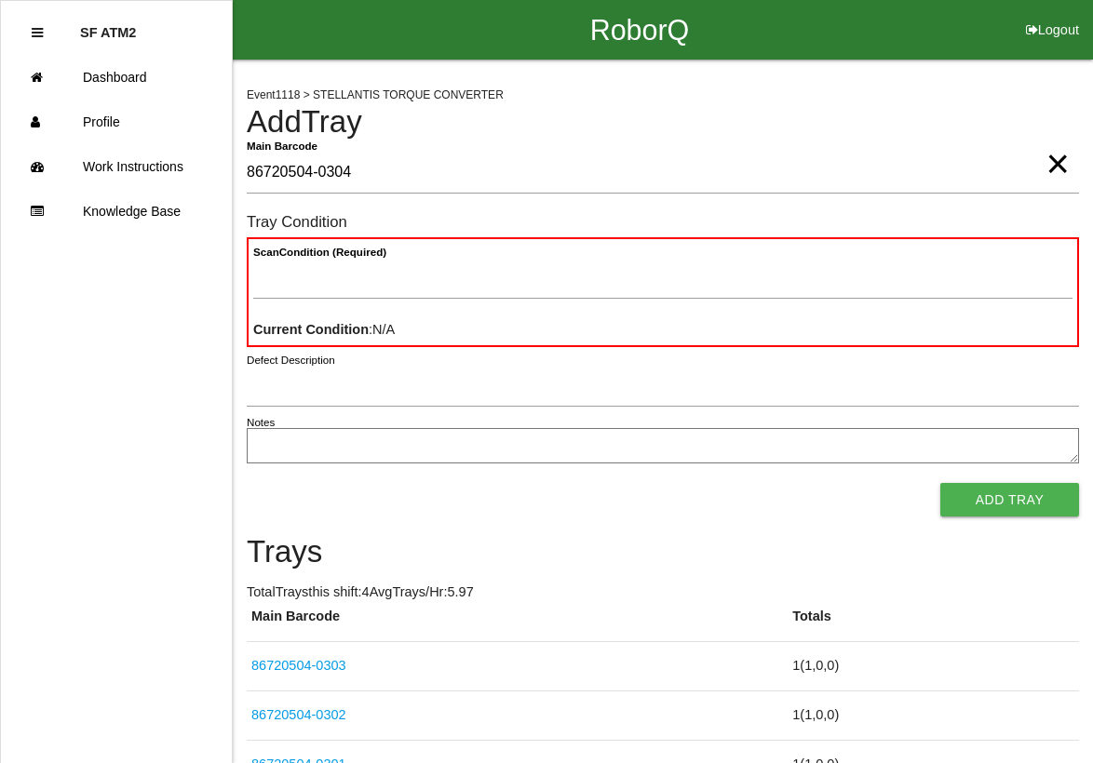
type Barcode "86720504-0304"
type Condition "goo"
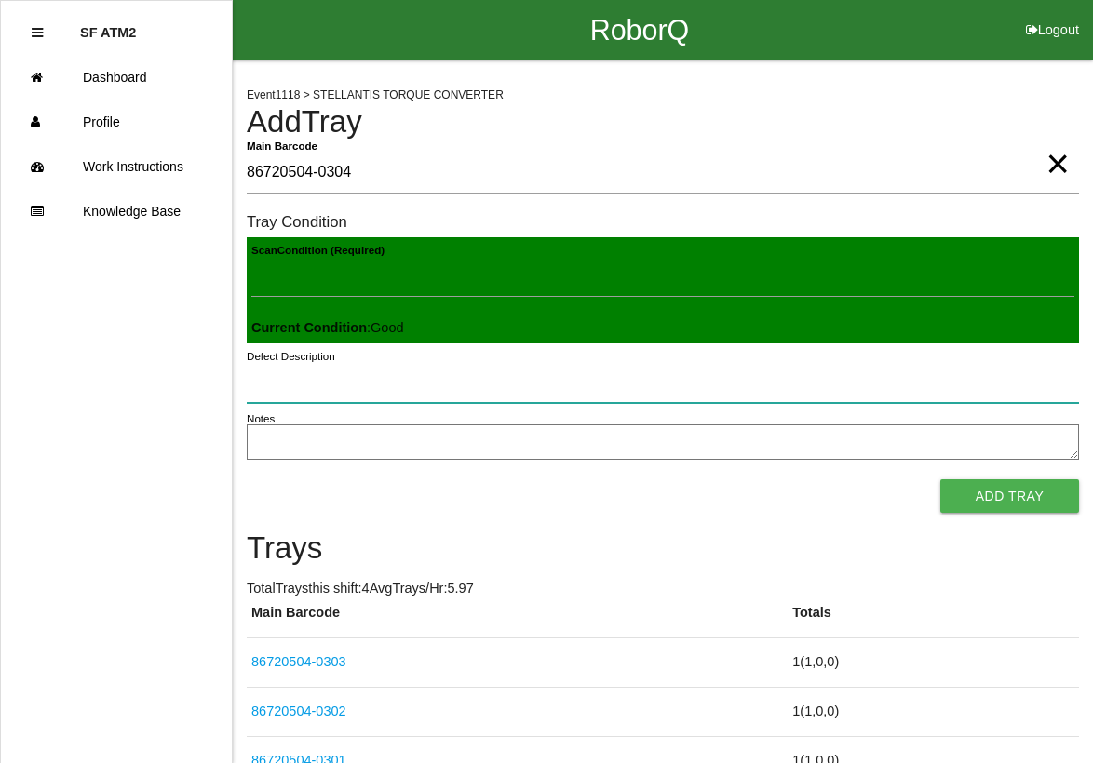
click at [940, 479] on button "Add Tray" at bounding box center [1009, 496] width 139 height 34
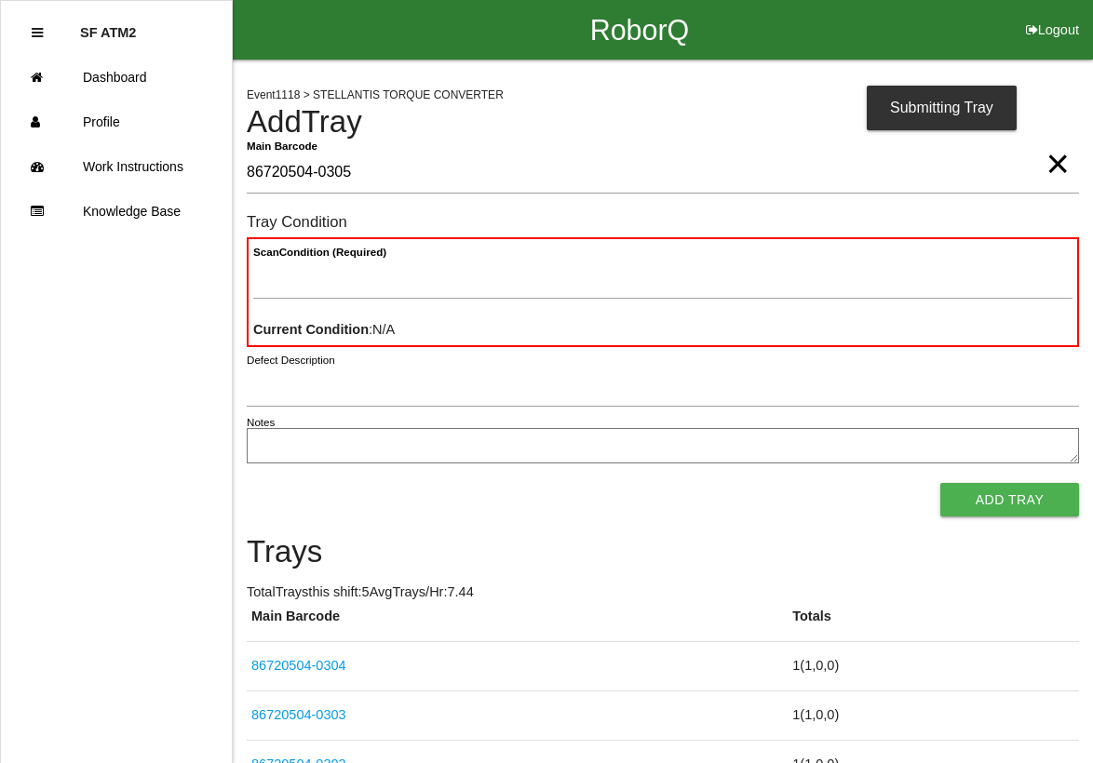
type Barcode "86720504-0305"
type Condition "goo"
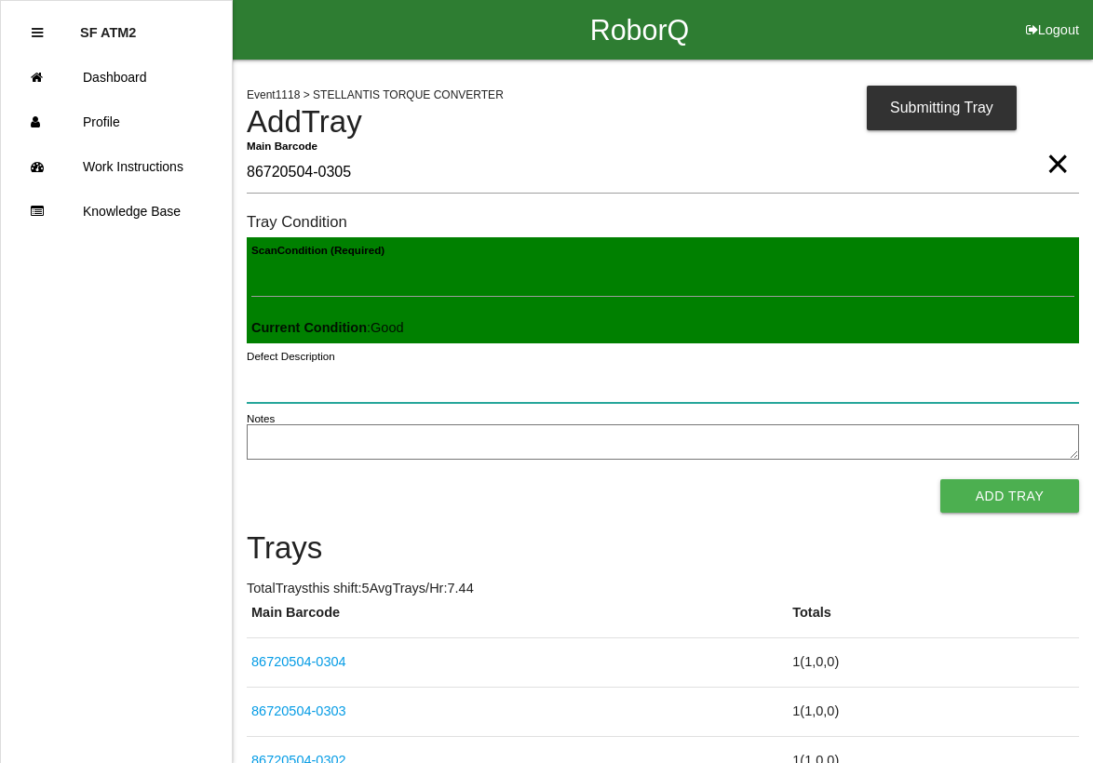
click at [940, 479] on button "Add Tray" at bounding box center [1009, 496] width 139 height 34
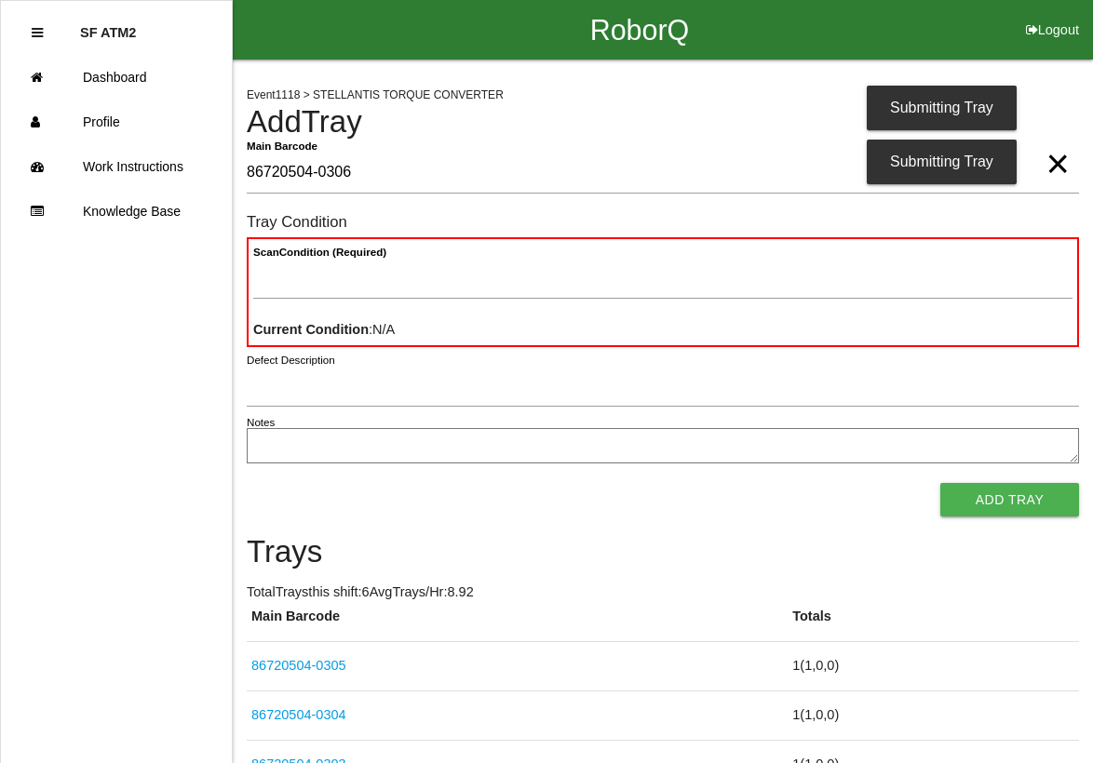
type Barcode "86720504-0306"
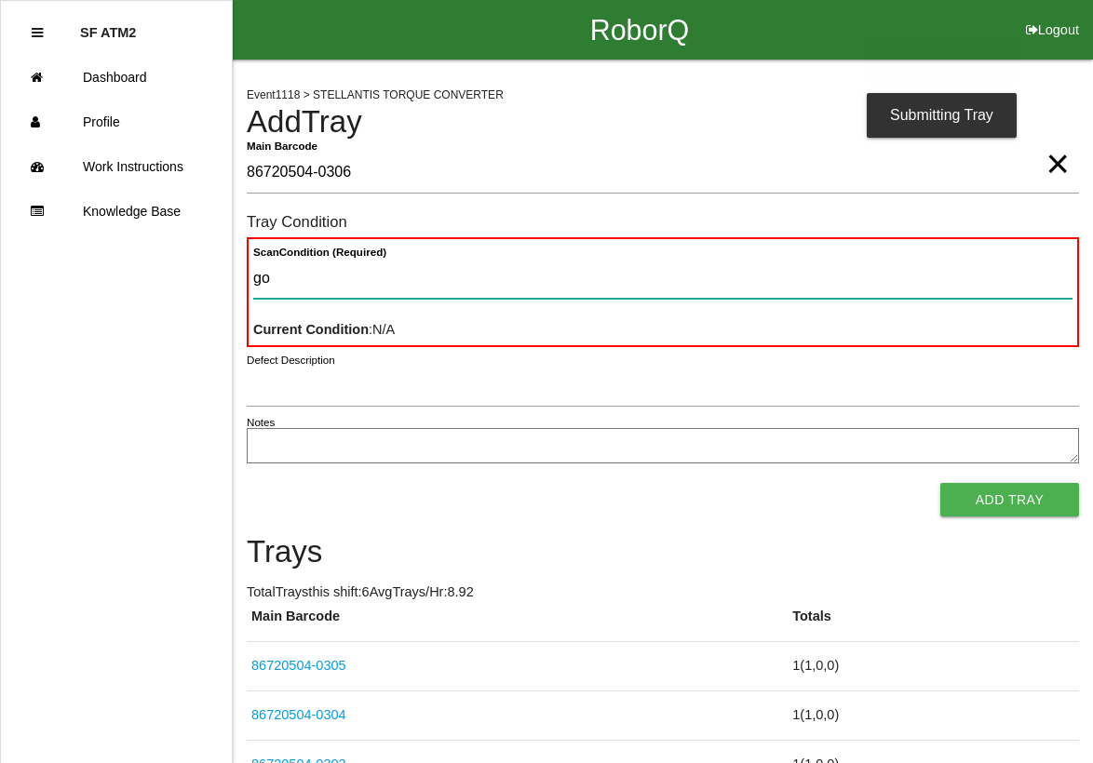
type Condition "goo"
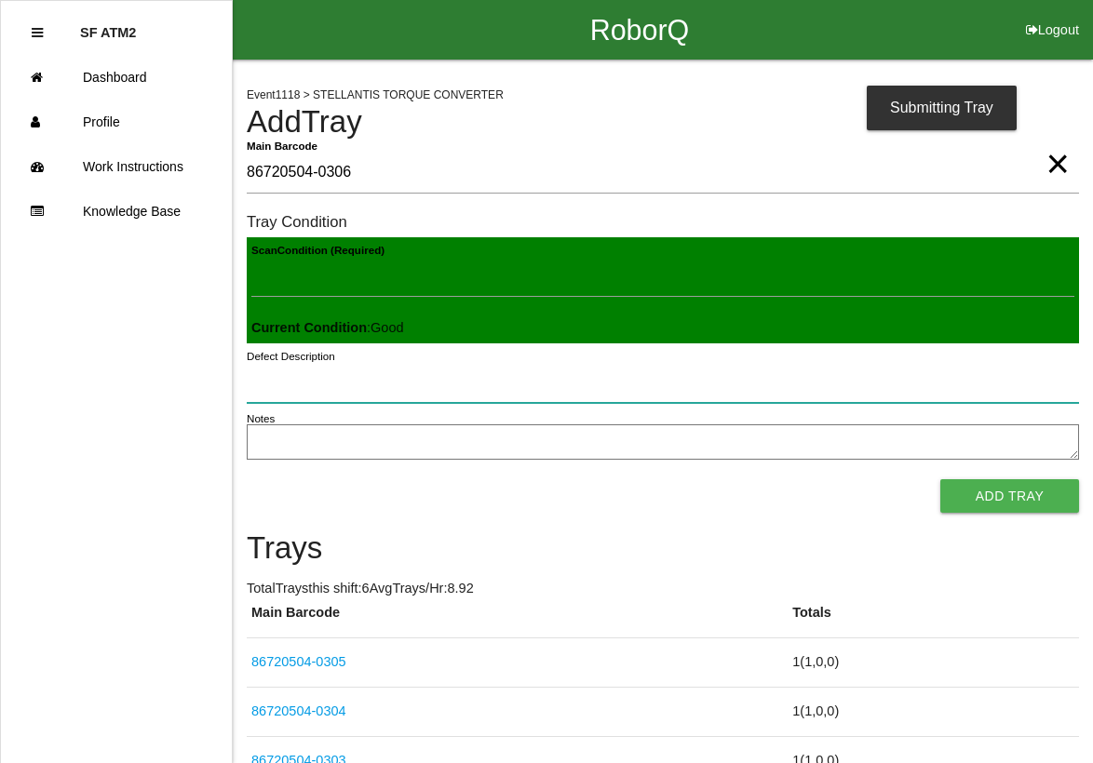
click at [940, 479] on button "Add Tray" at bounding box center [1009, 496] width 139 height 34
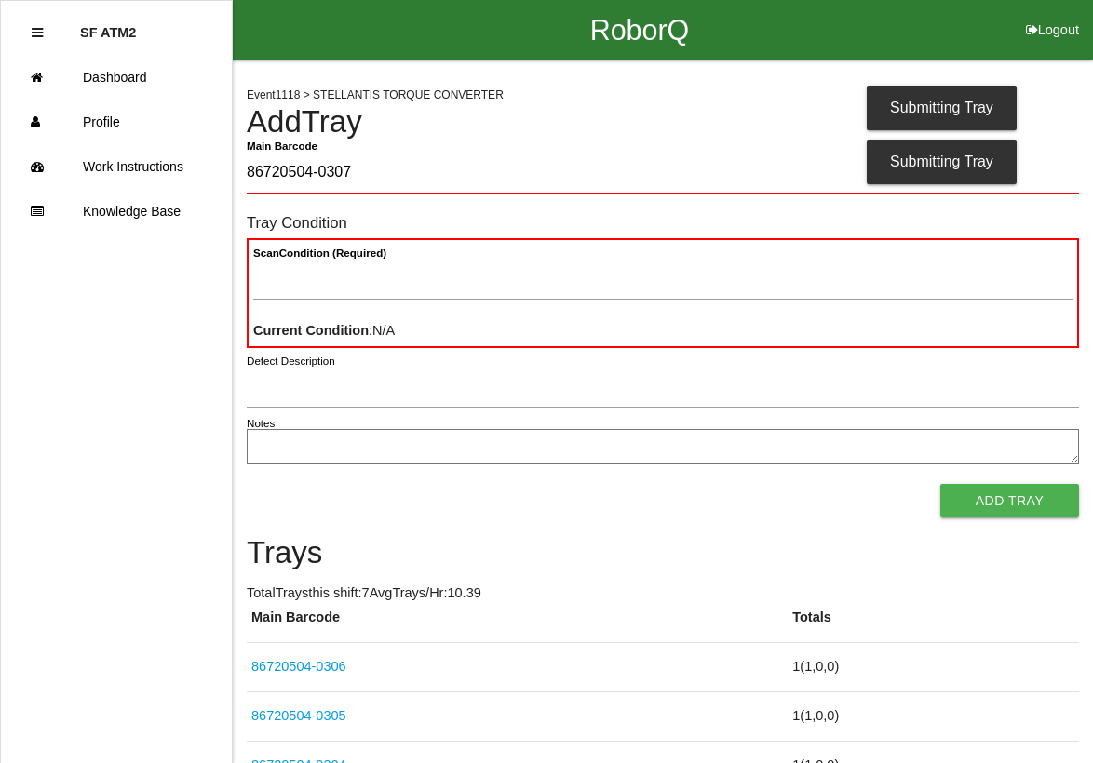
type Barcode "86720504-0307"
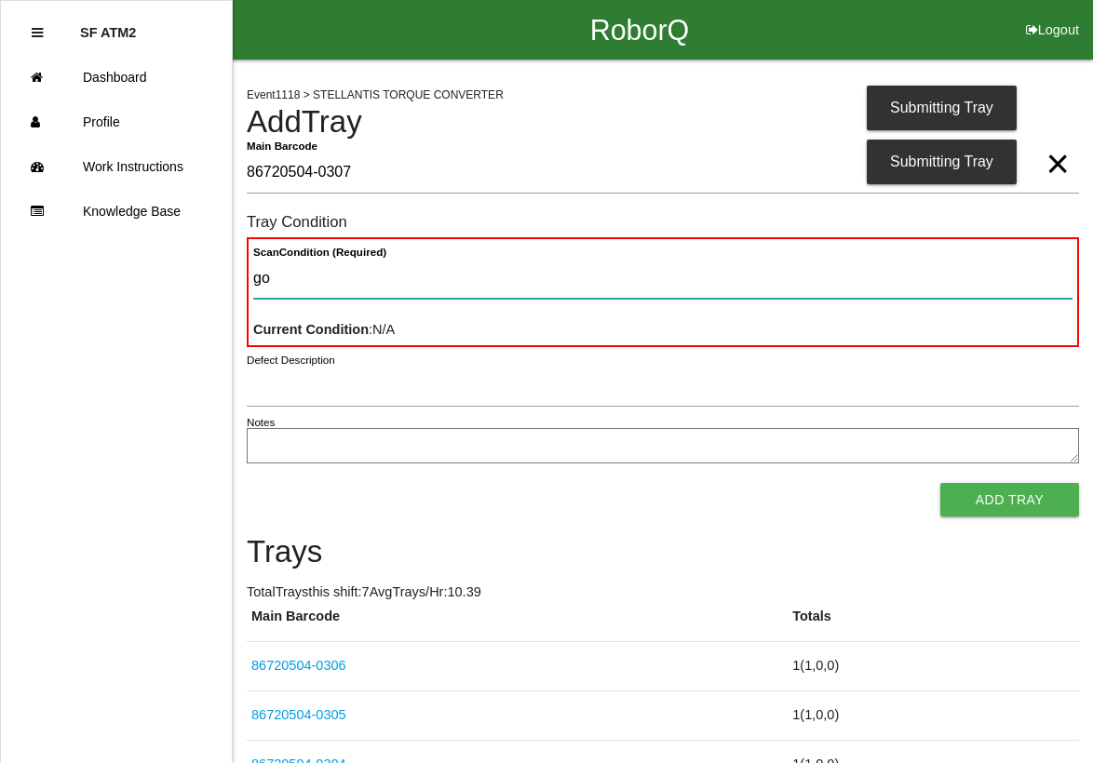
type Condition "goo"
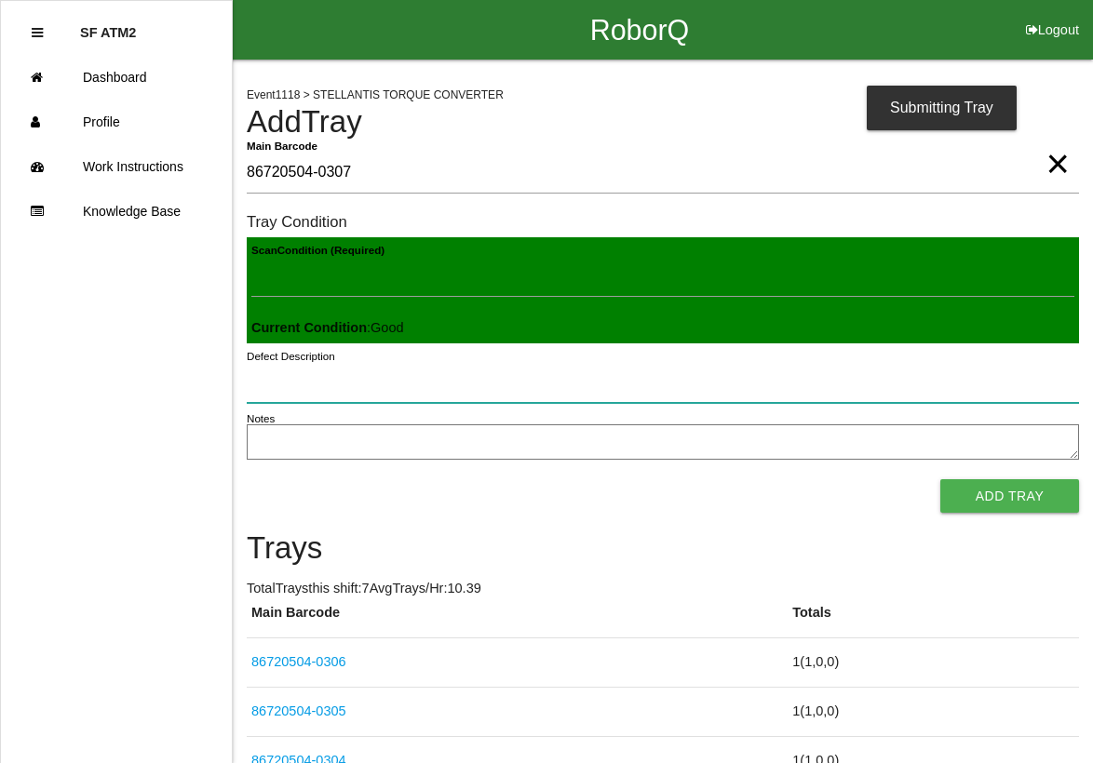
click at [940, 479] on button "Add Tray" at bounding box center [1009, 496] width 139 height 34
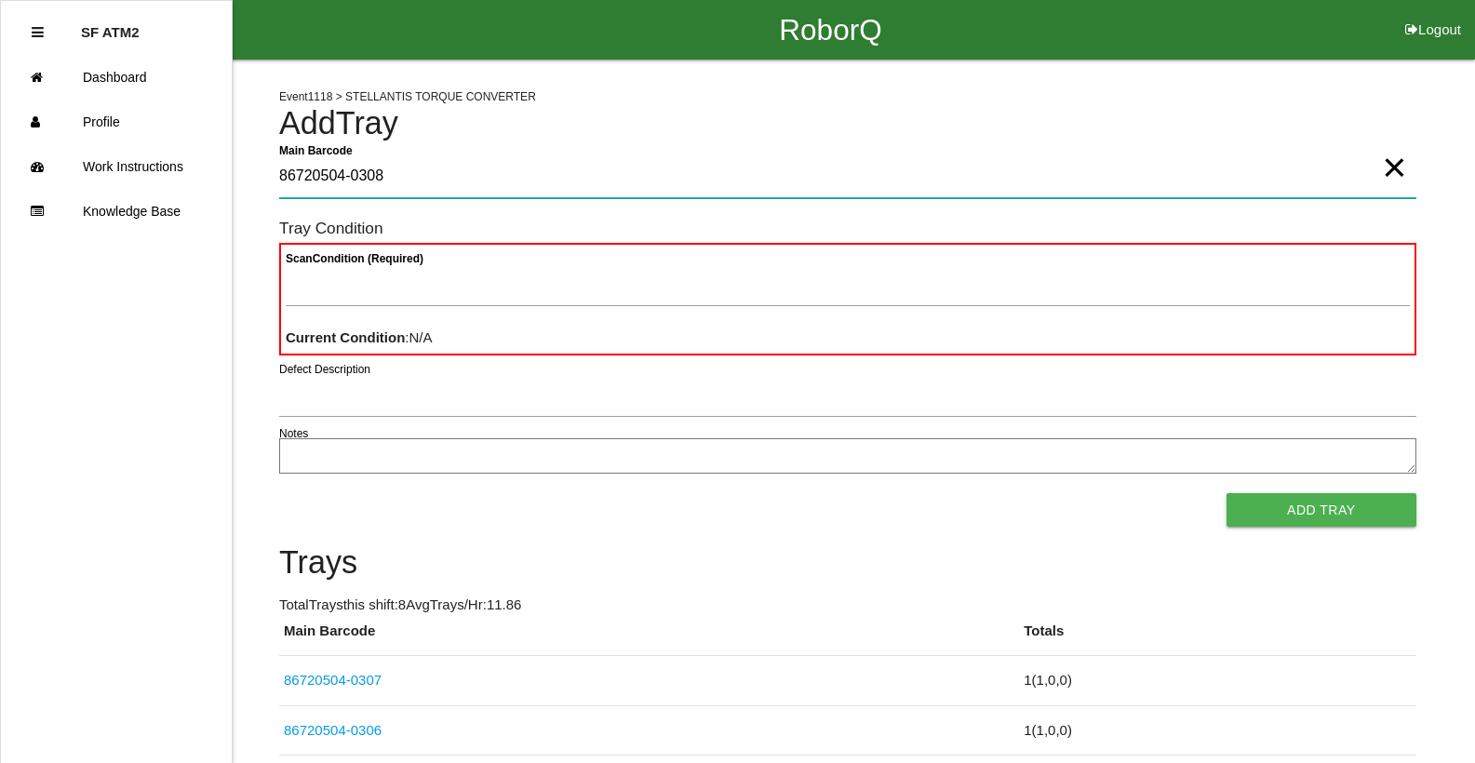
type Barcode "86720504-0308"
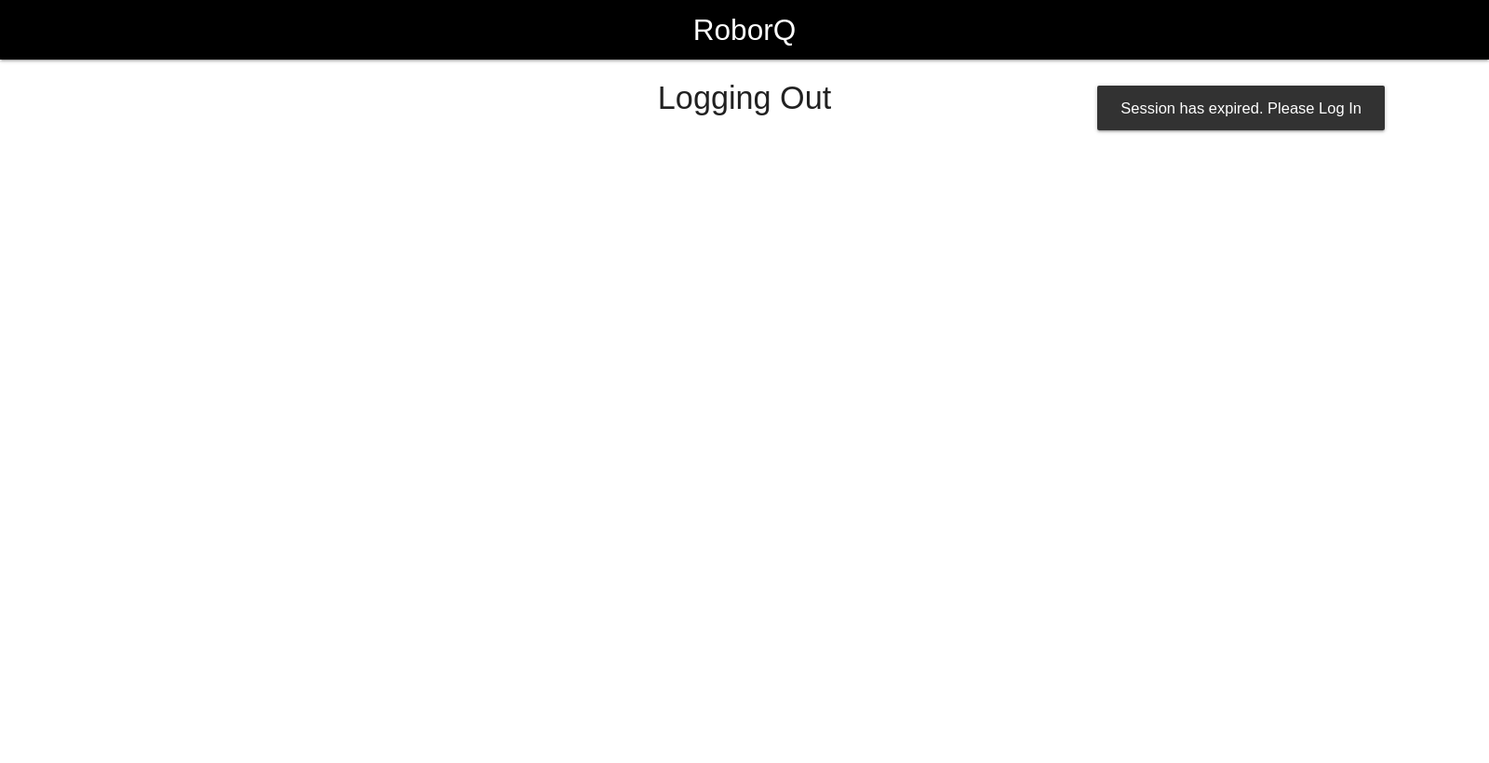
select select "Worker"
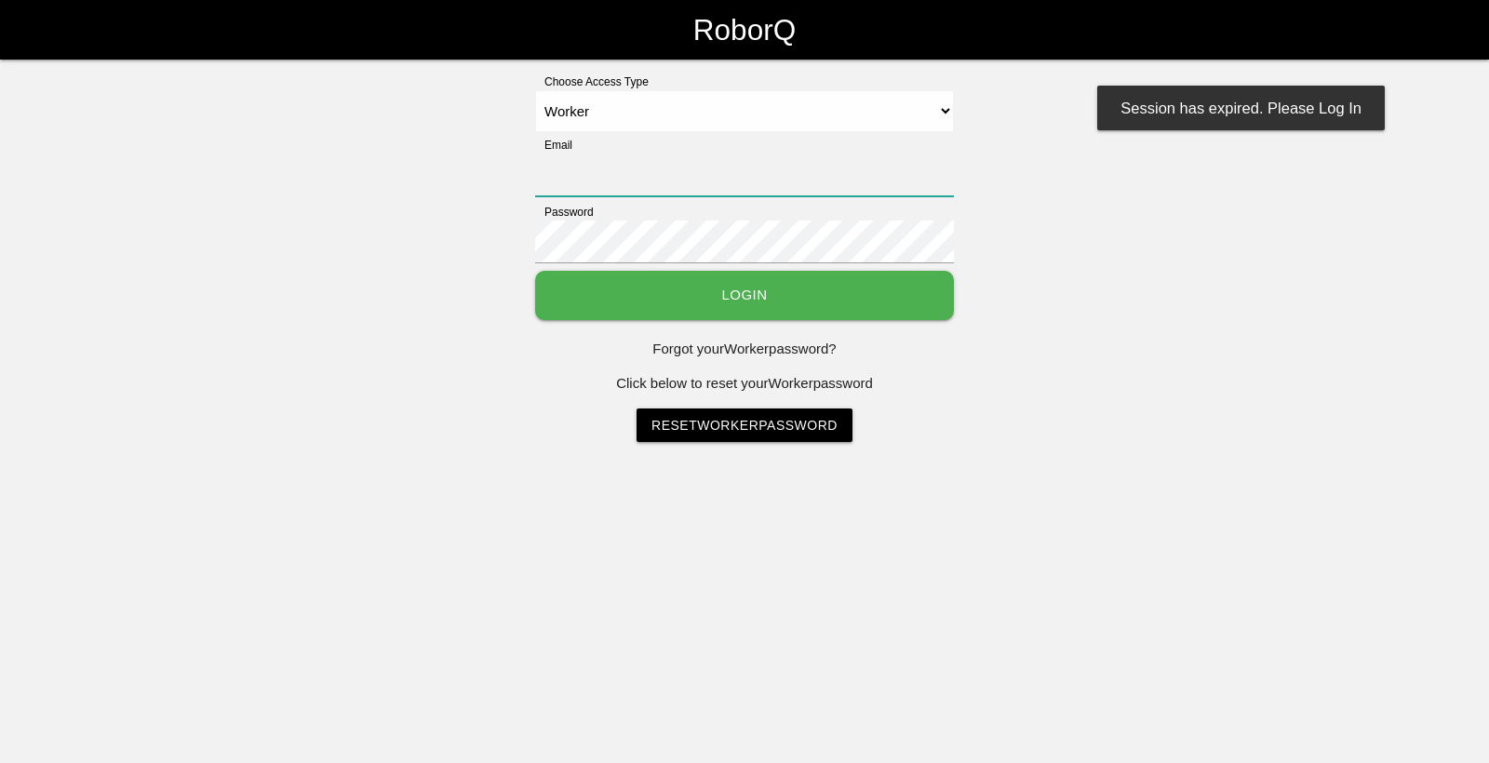
type input "[EMAIL_ADDRESS][DOMAIN_NAME]"
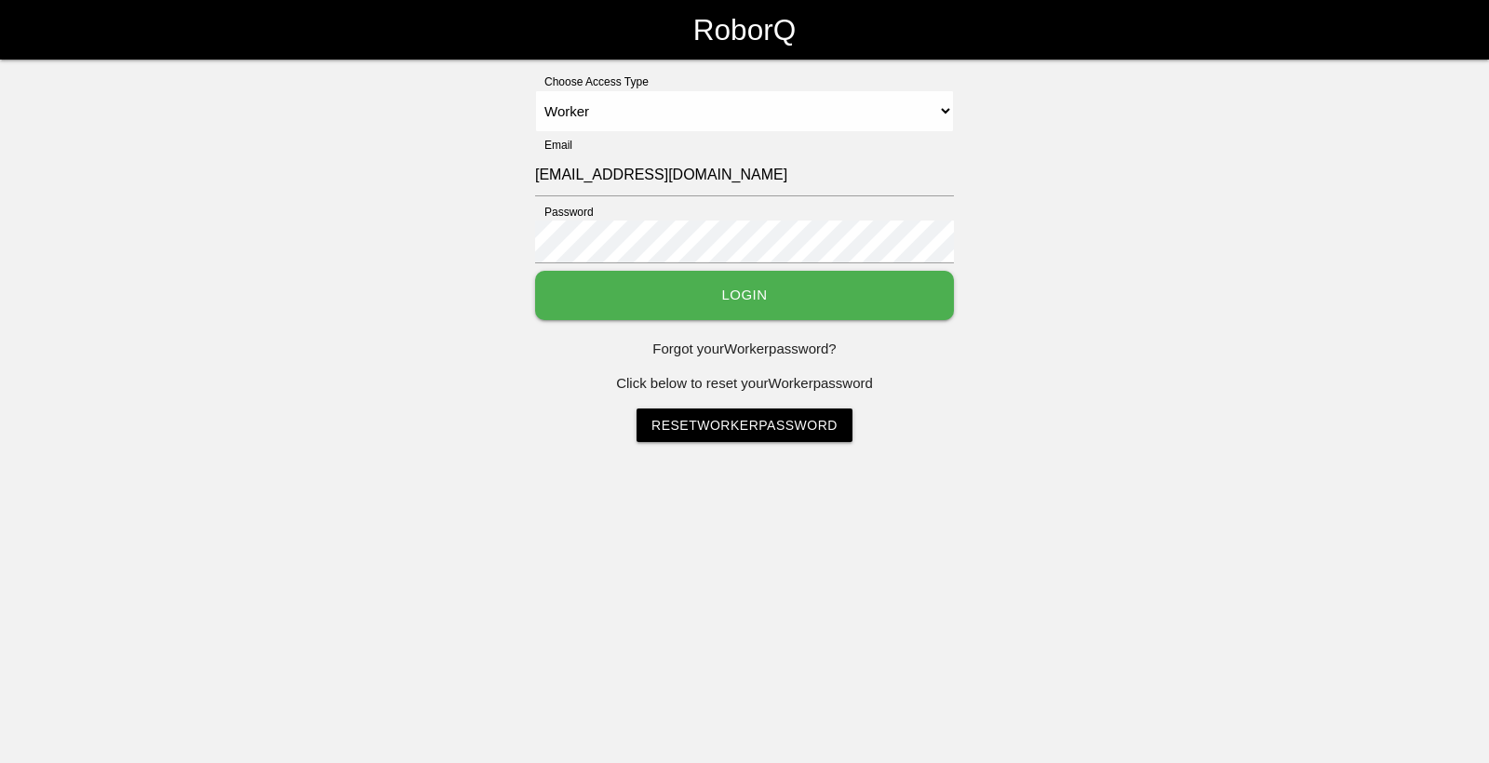
click at [720, 293] on button "Login" at bounding box center [744, 295] width 419 height 49
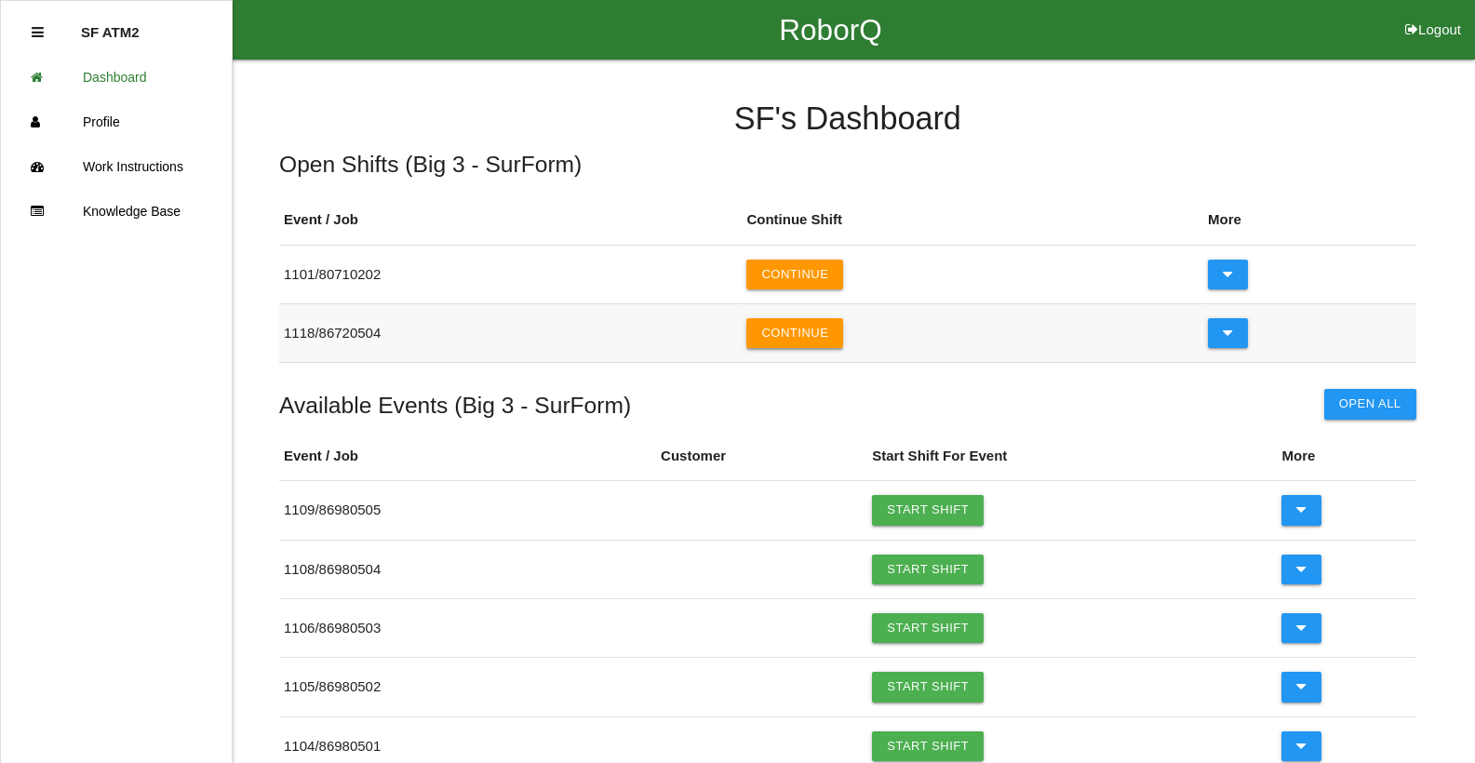
click at [798, 329] on button "Continue" at bounding box center [794, 333] width 97 height 30
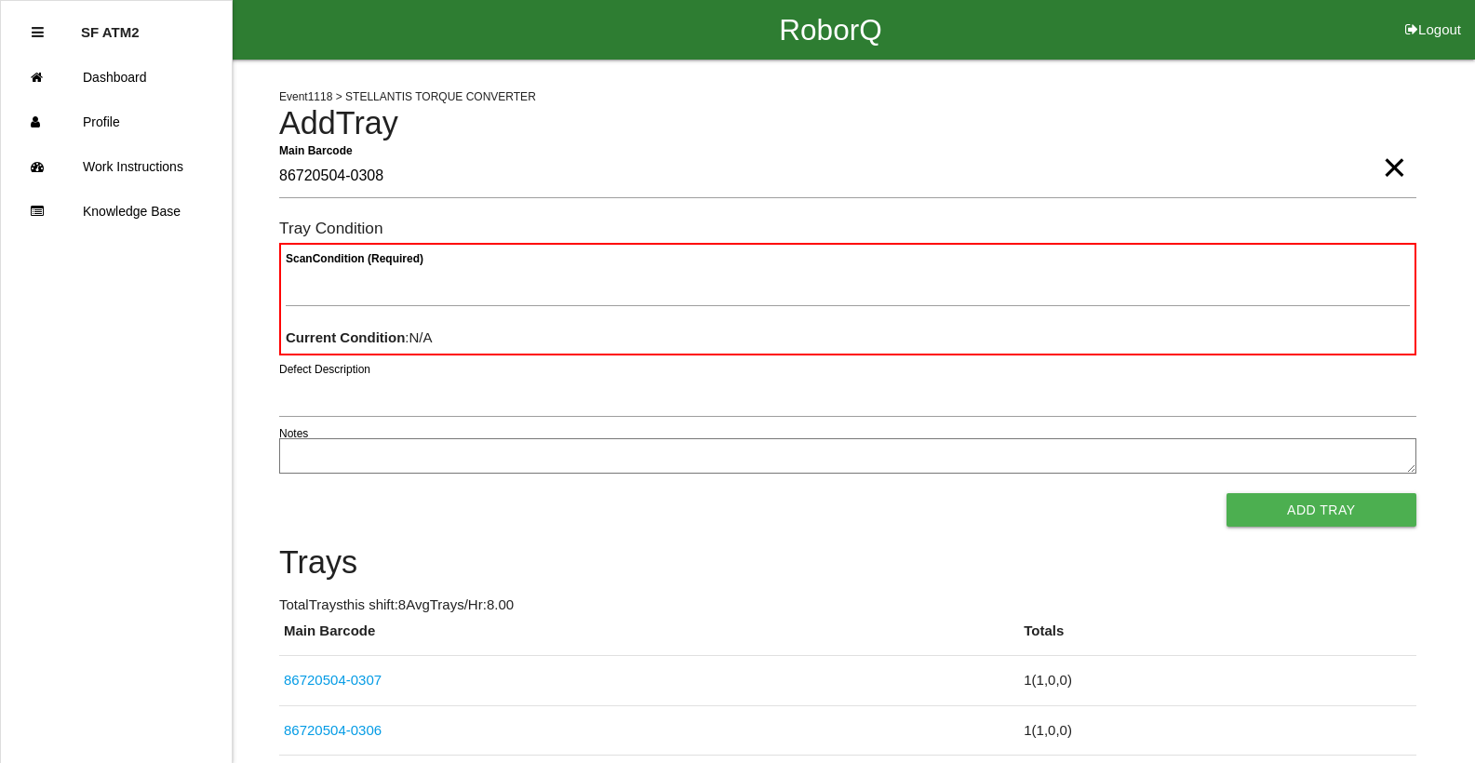
type Barcode "86720504-0308"
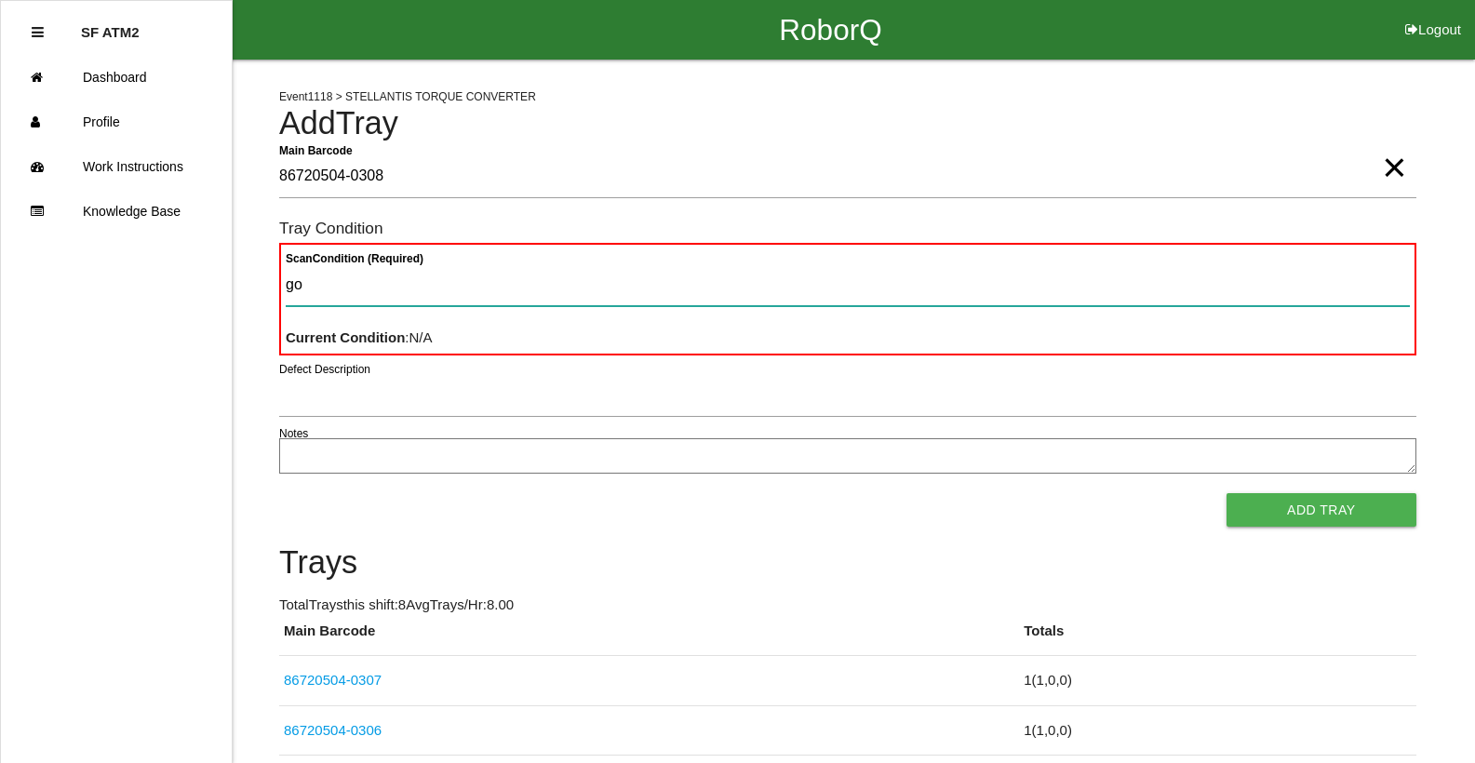
type Condition "goo"
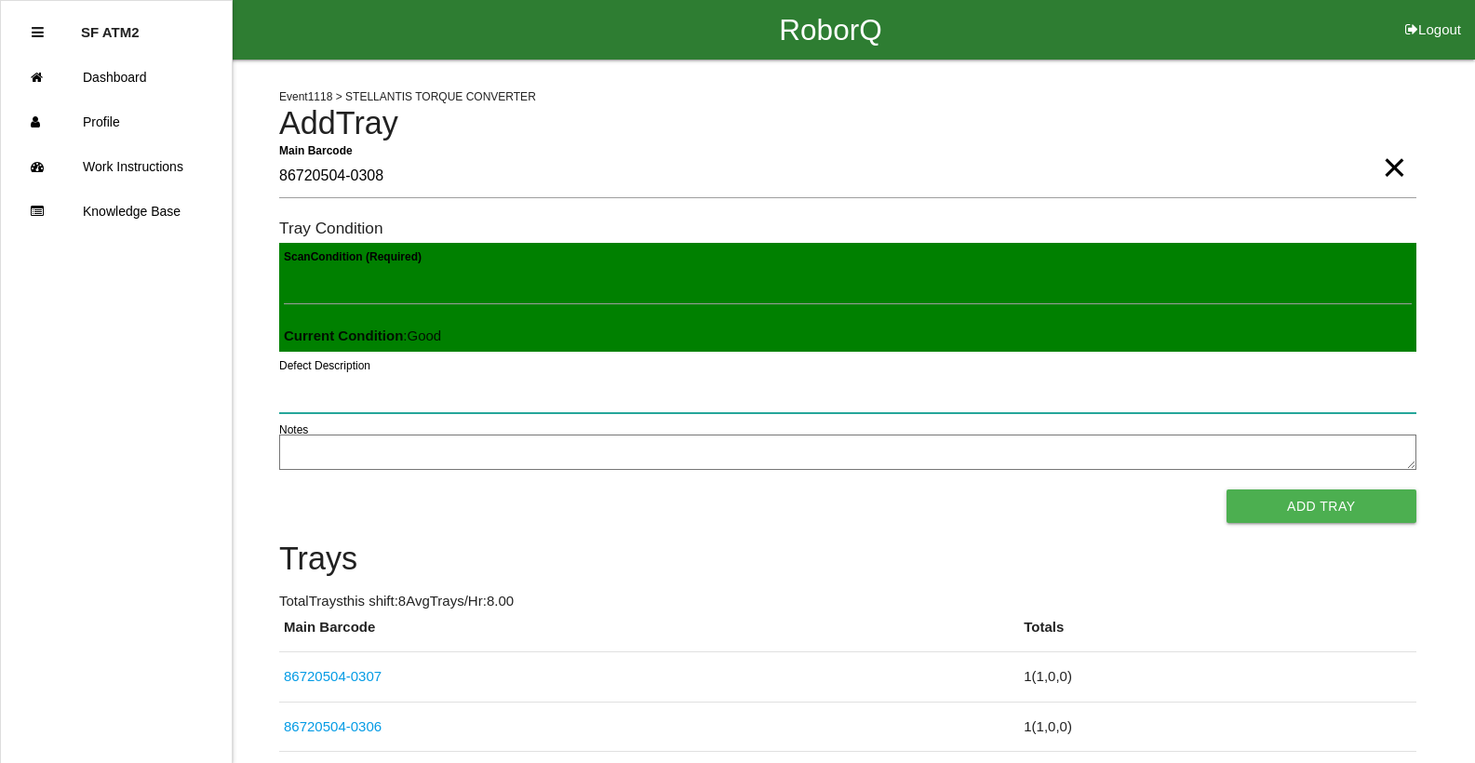
click at [1227, 490] on button "Add Tray" at bounding box center [1322, 507] width 190 height 34
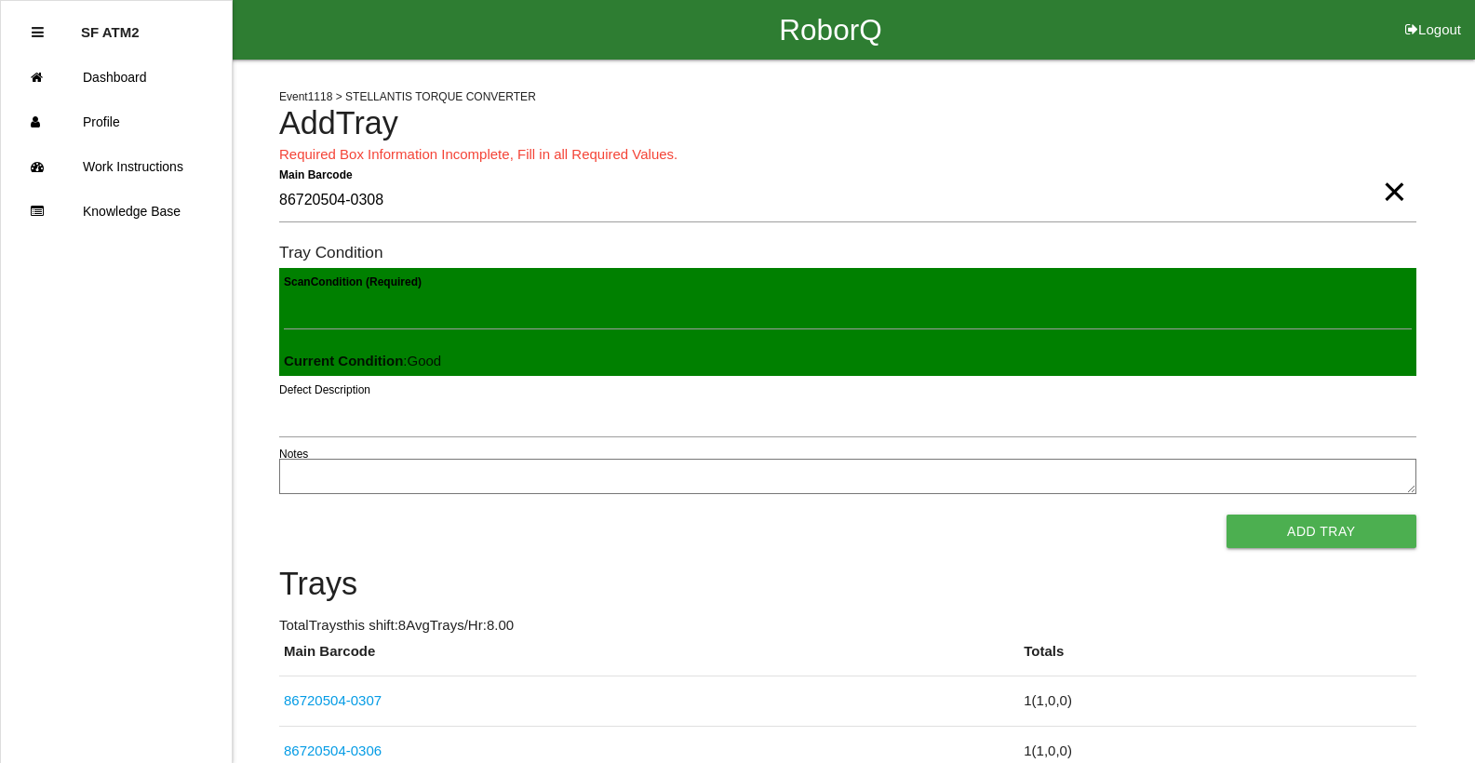
scroll to position [2, 0]
click at [616, 311] on Condition "Scan Condition (Required)" at bounding box center [848, 308] width 1128 height 43
click at [1227, 515] on button "Add Tray" at bounding box center [1322, 532] width 190 height 34
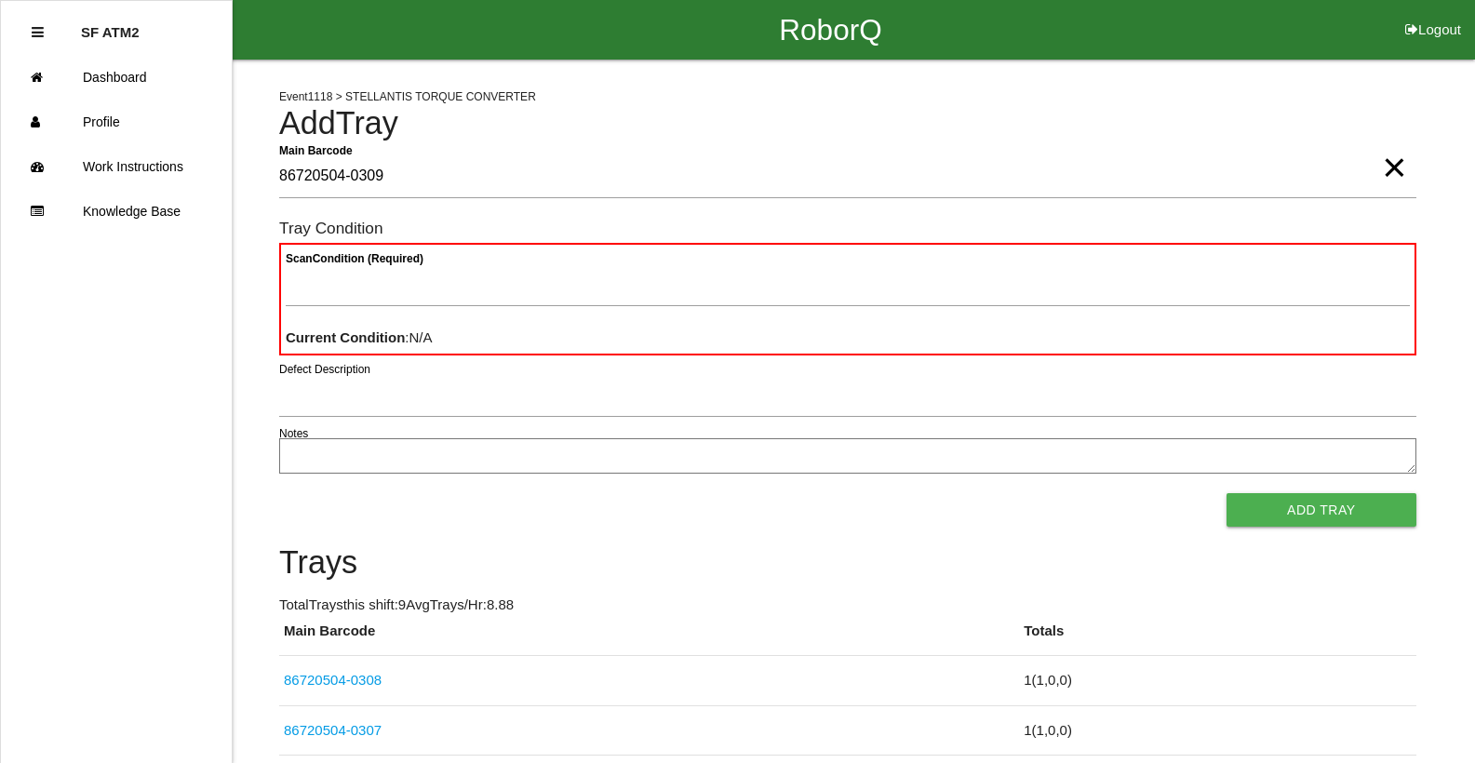
type Barcode "86720504-0309"
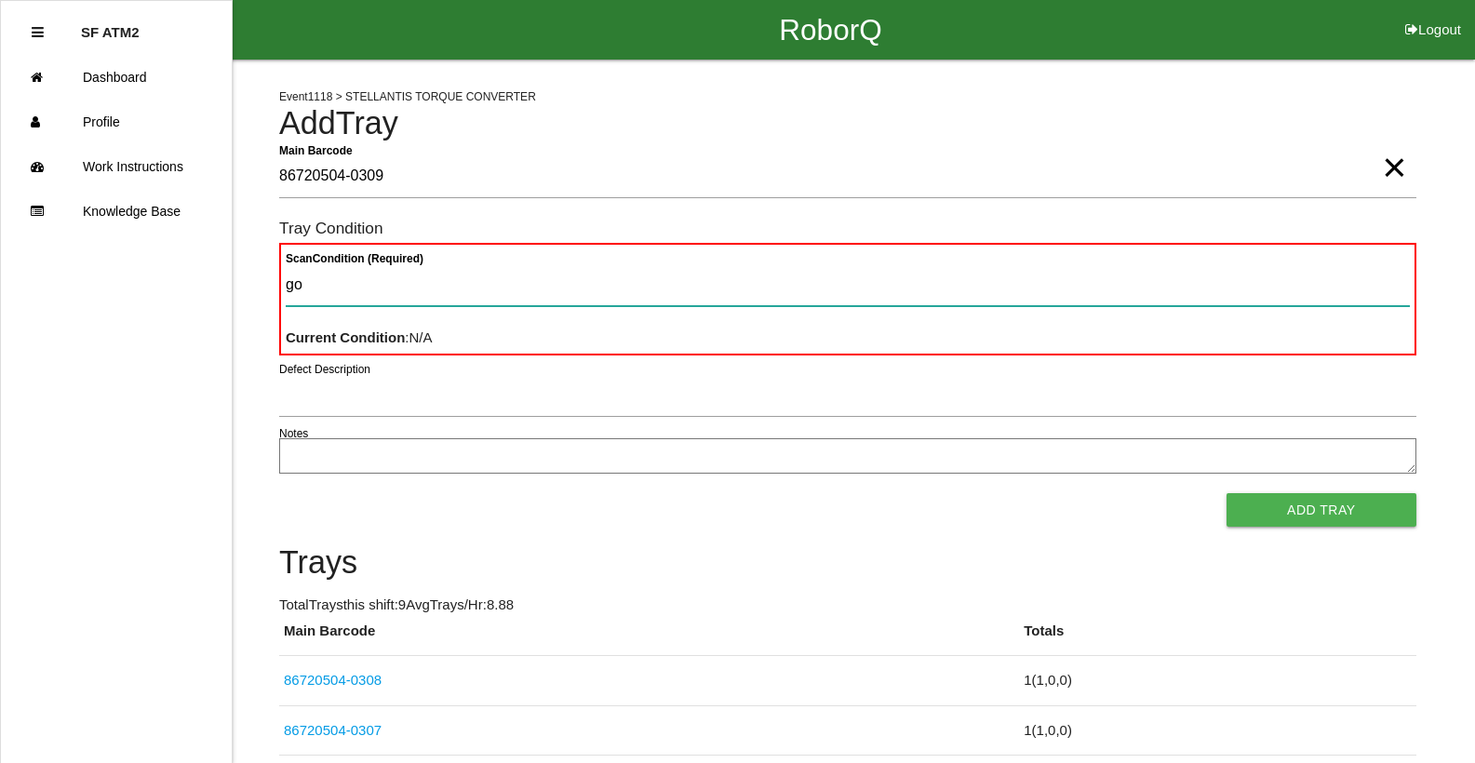
type Condition "goo"
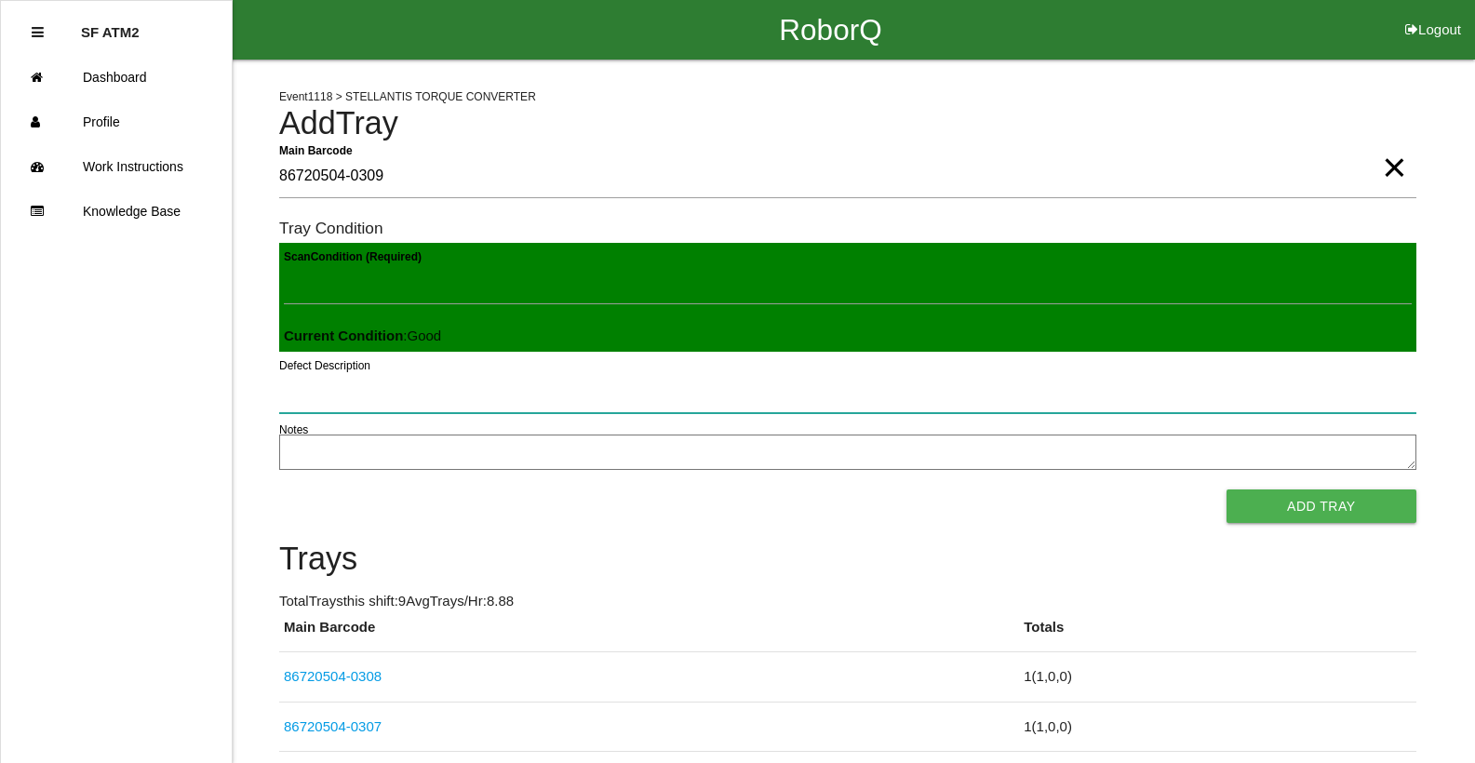
click at [1227, 490] on button "Add Tray" at bounding box center [1322, 507] width 190 height 34
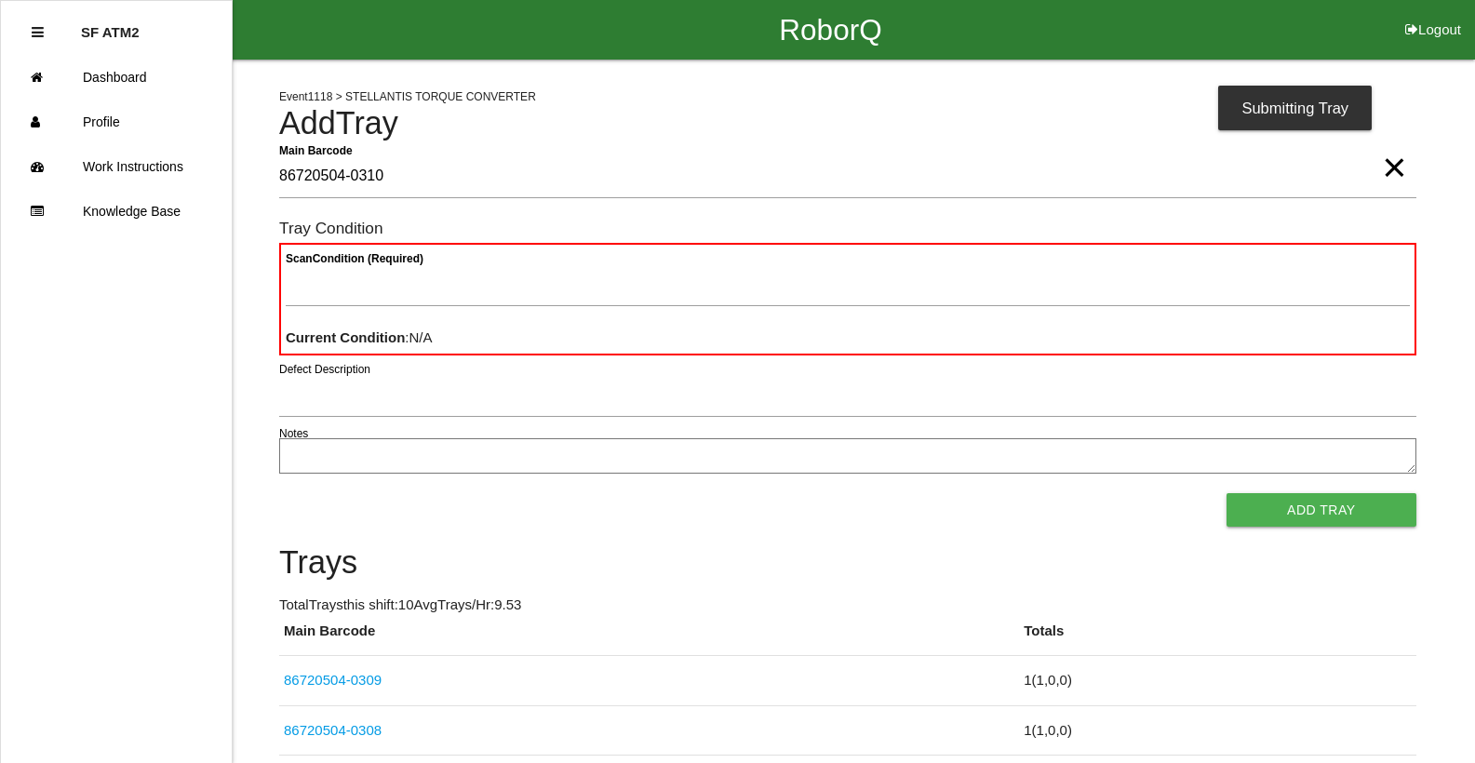
type Barcode "86720504-0310"
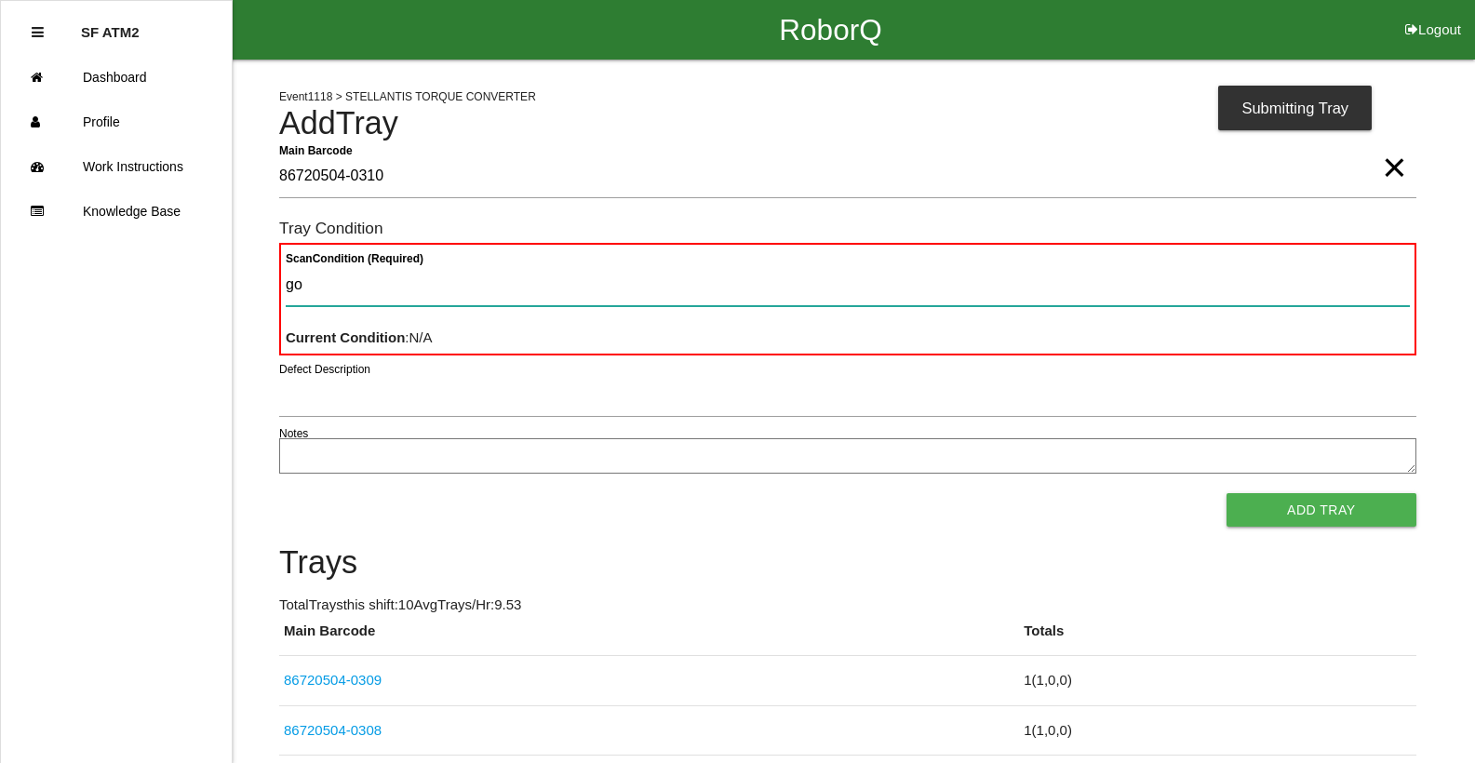
type Condition "goo"
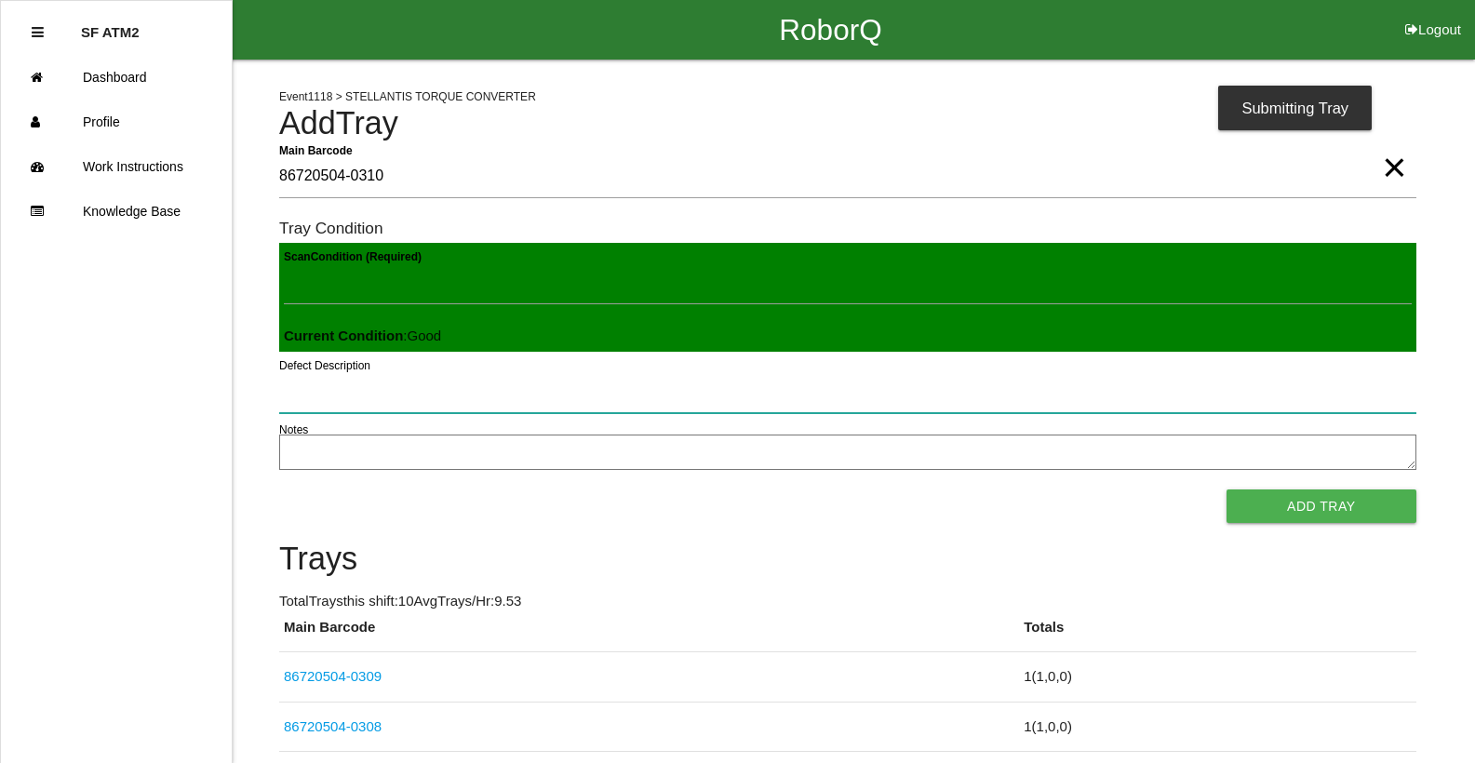
click at [1227, 490] on button "Add Tray" at bounding box center [1322, 507] width 190 height 34
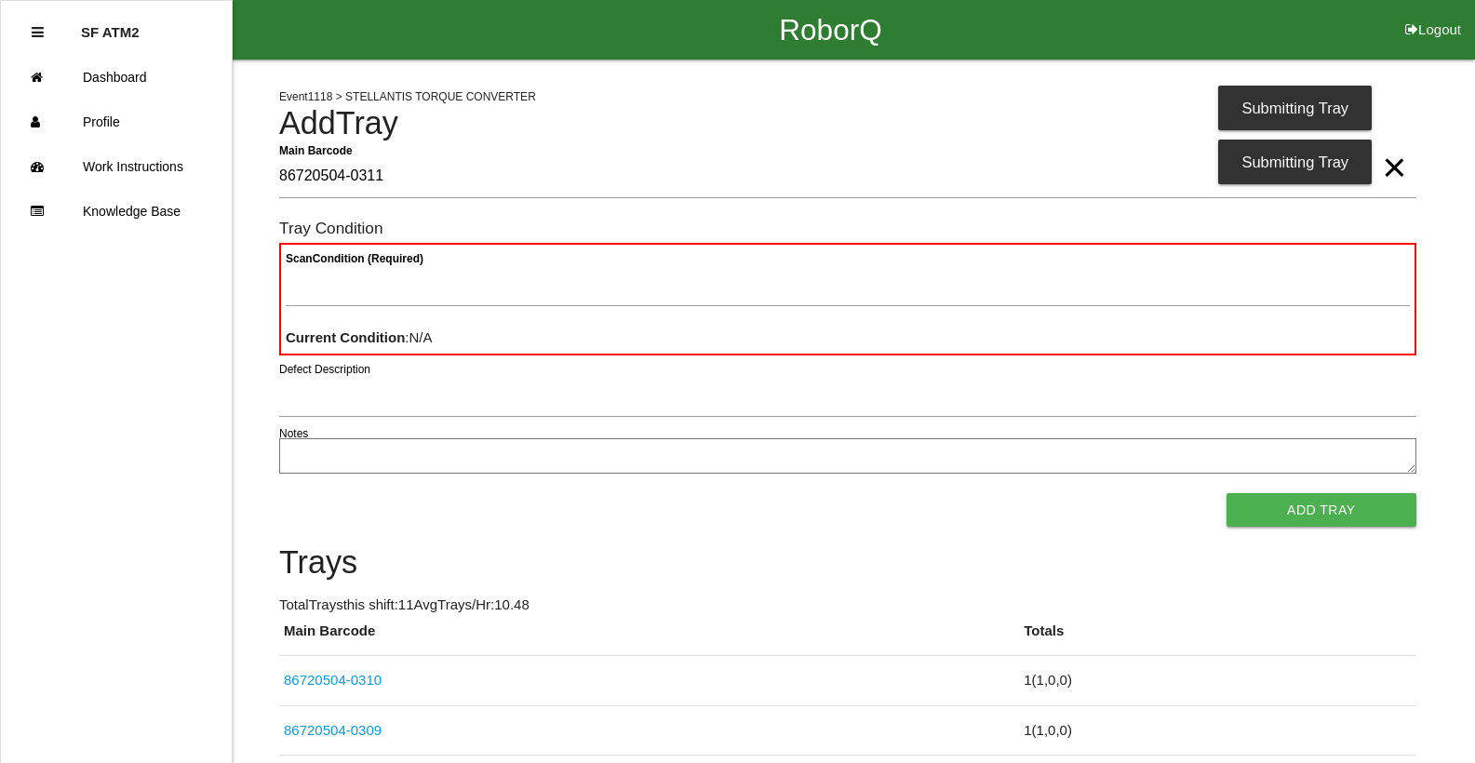
type Barcode "86720504-0311"
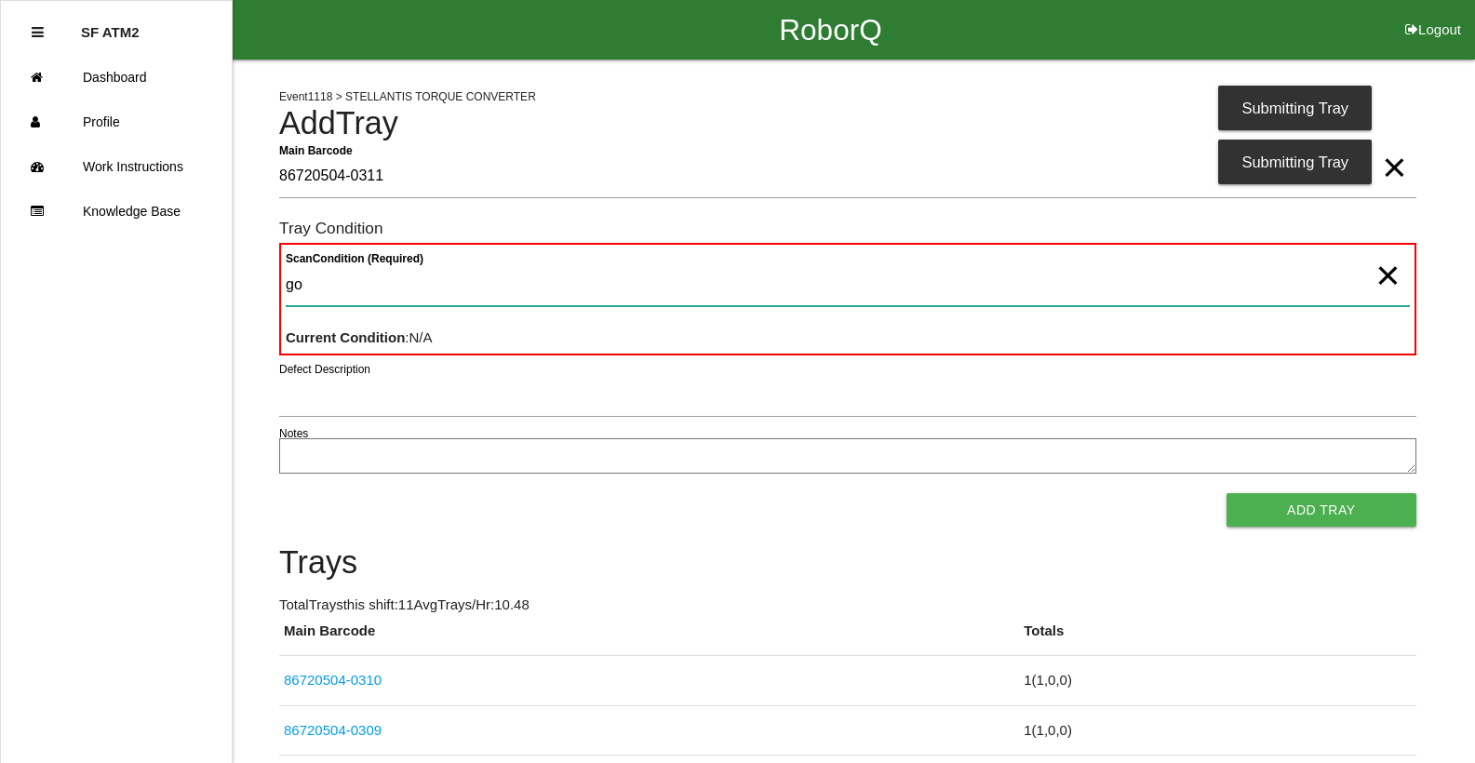
type Condition "goo"
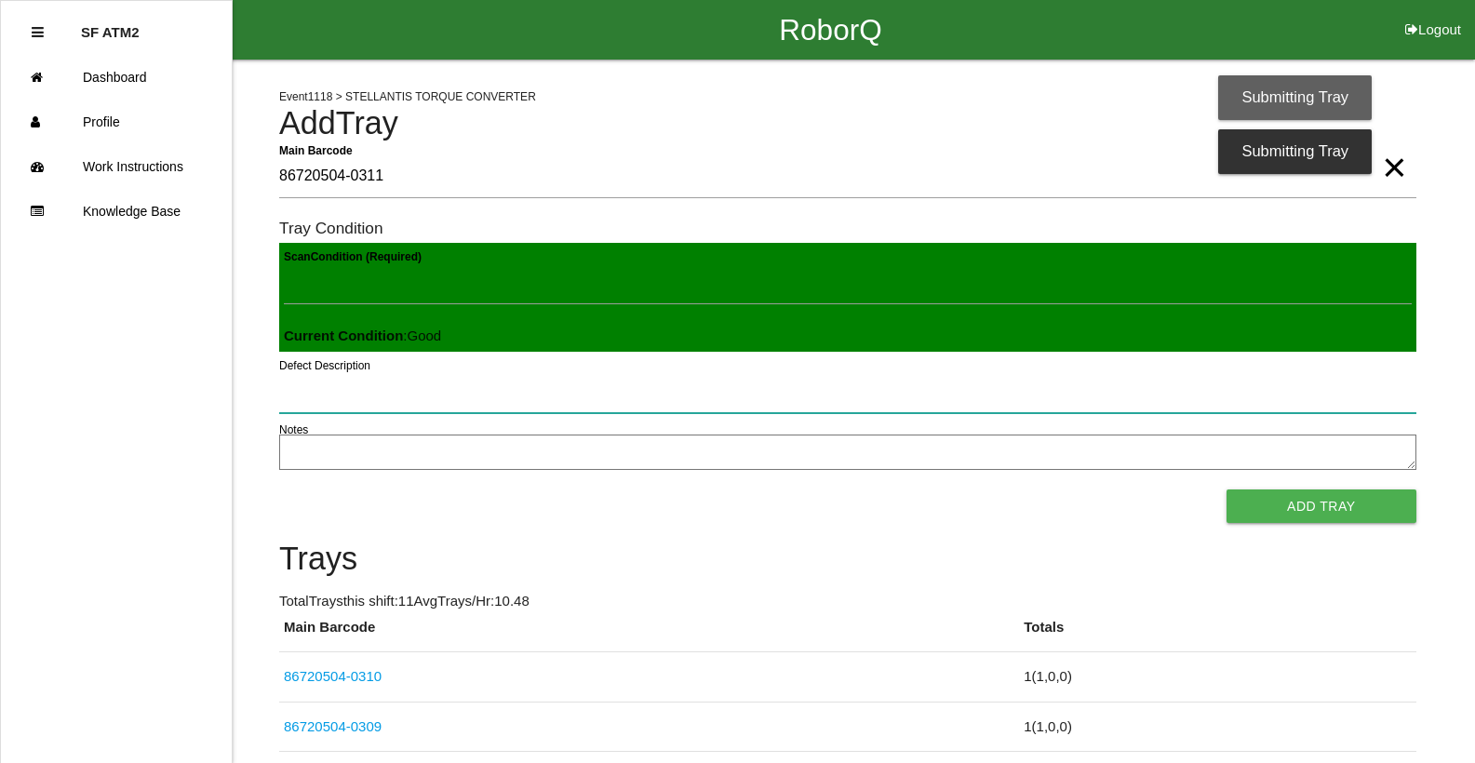
click at [1227, 490] on button "Add Tray" at bounding box center [1322, 507] width 190 height 34
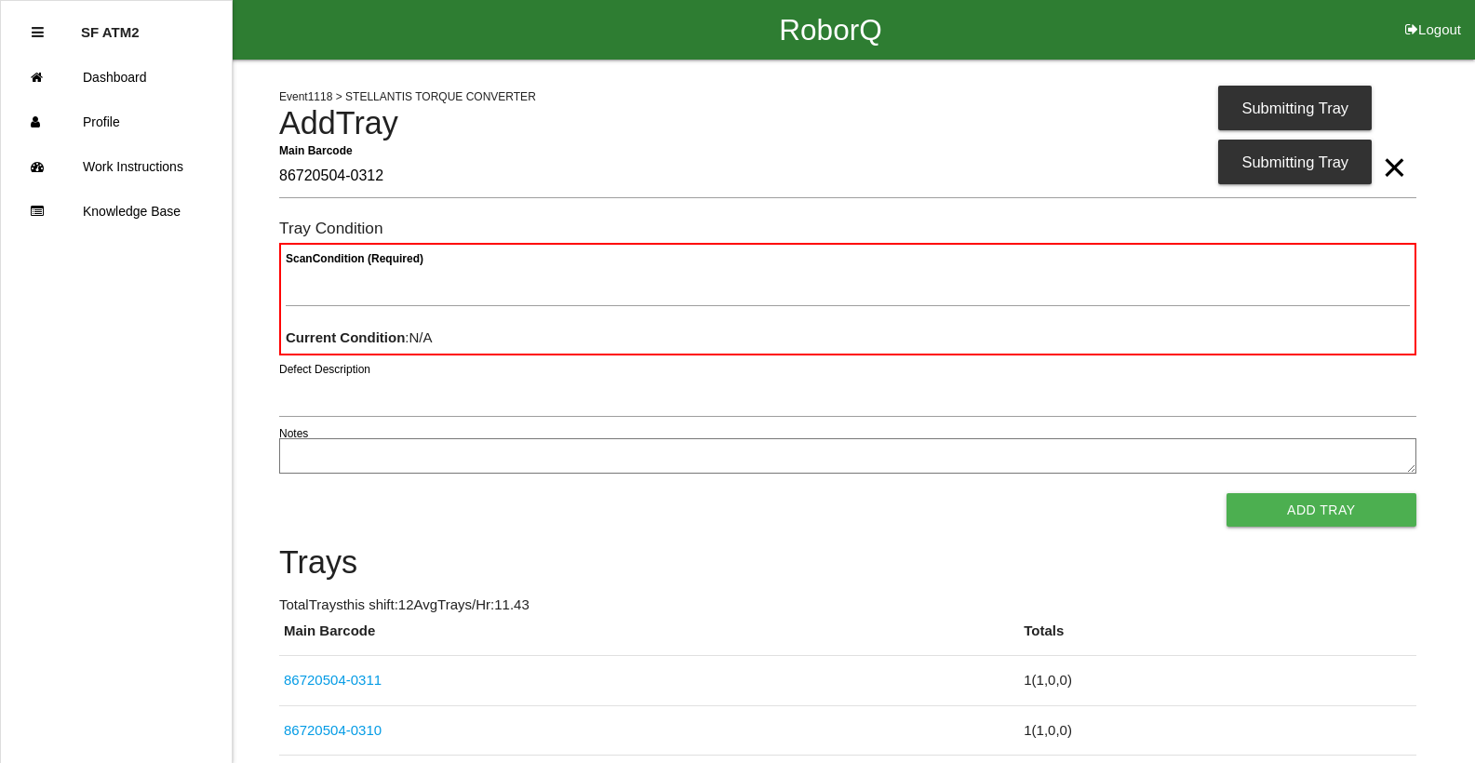
type Barcode "86720504-0312"
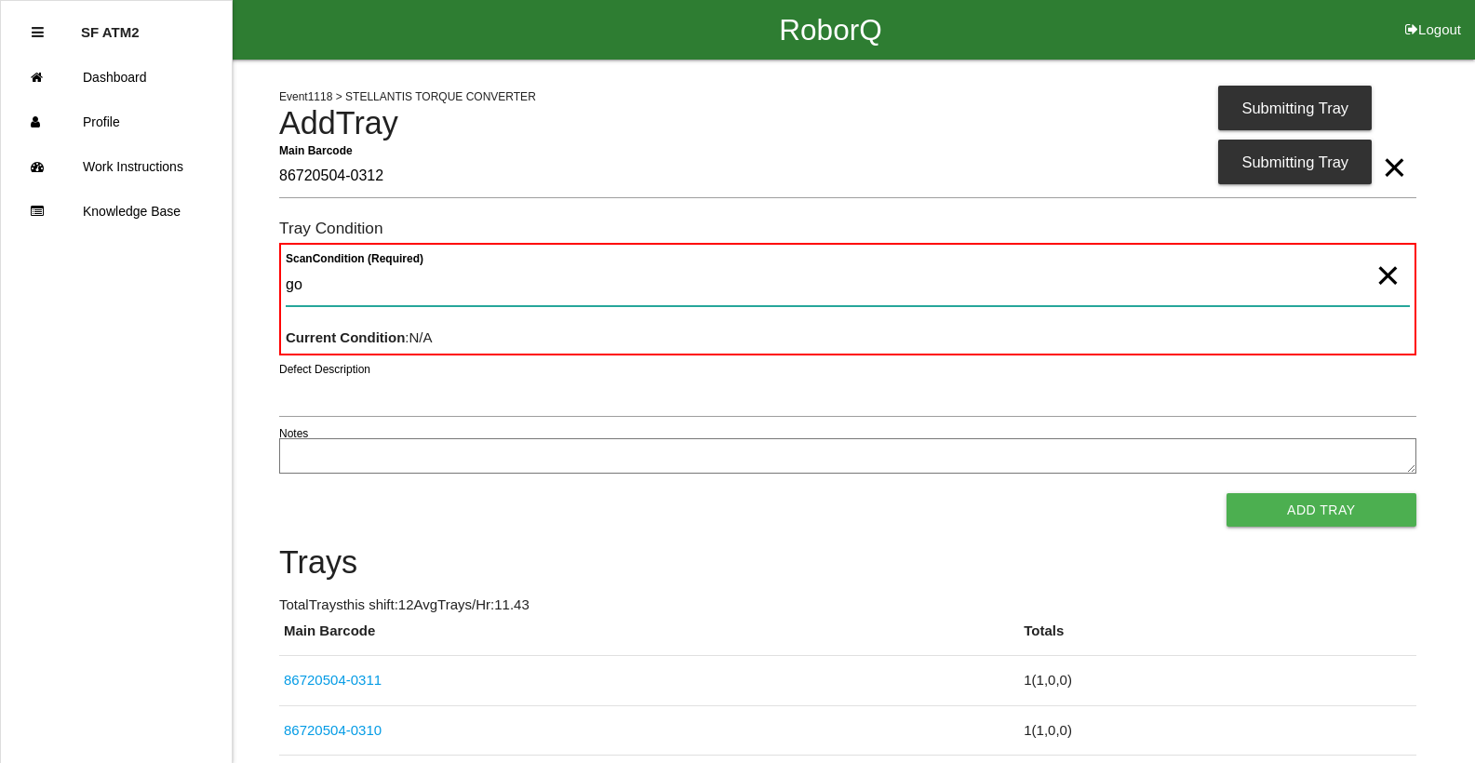
type Condition "goo"
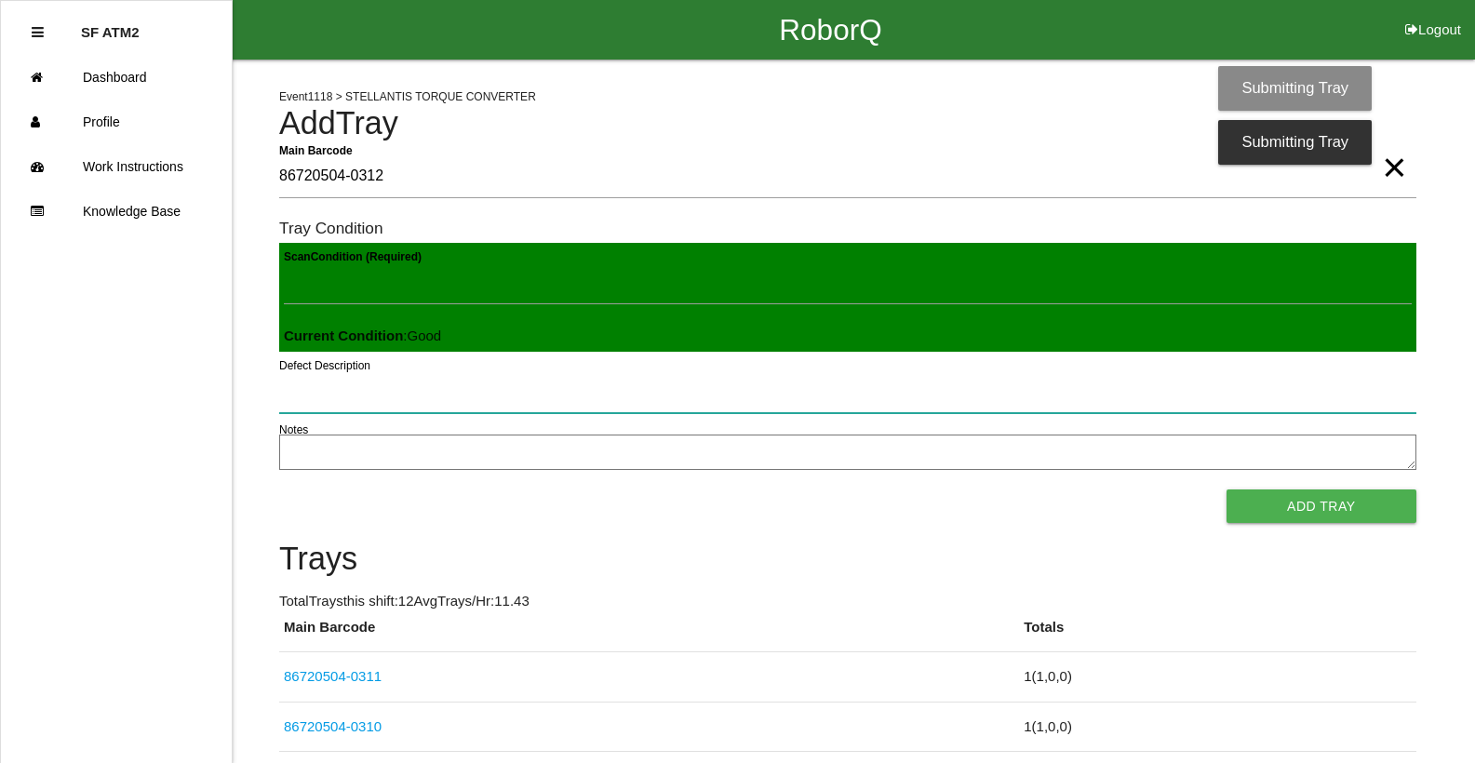
click at [1227, 490] on button "Add Tray" at bounding box center [1322, 507] width 190 height 34
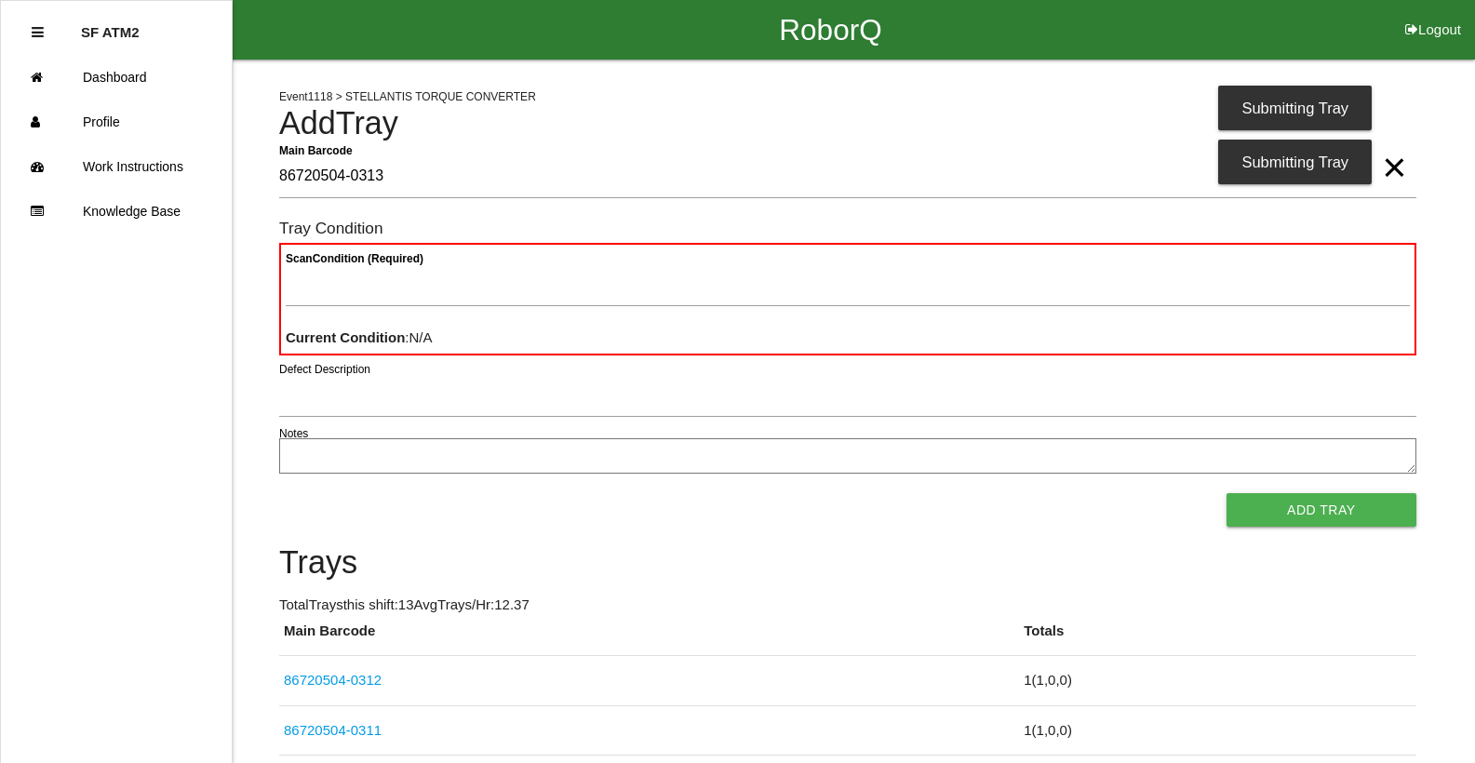
type Barcode "86720504-0313"
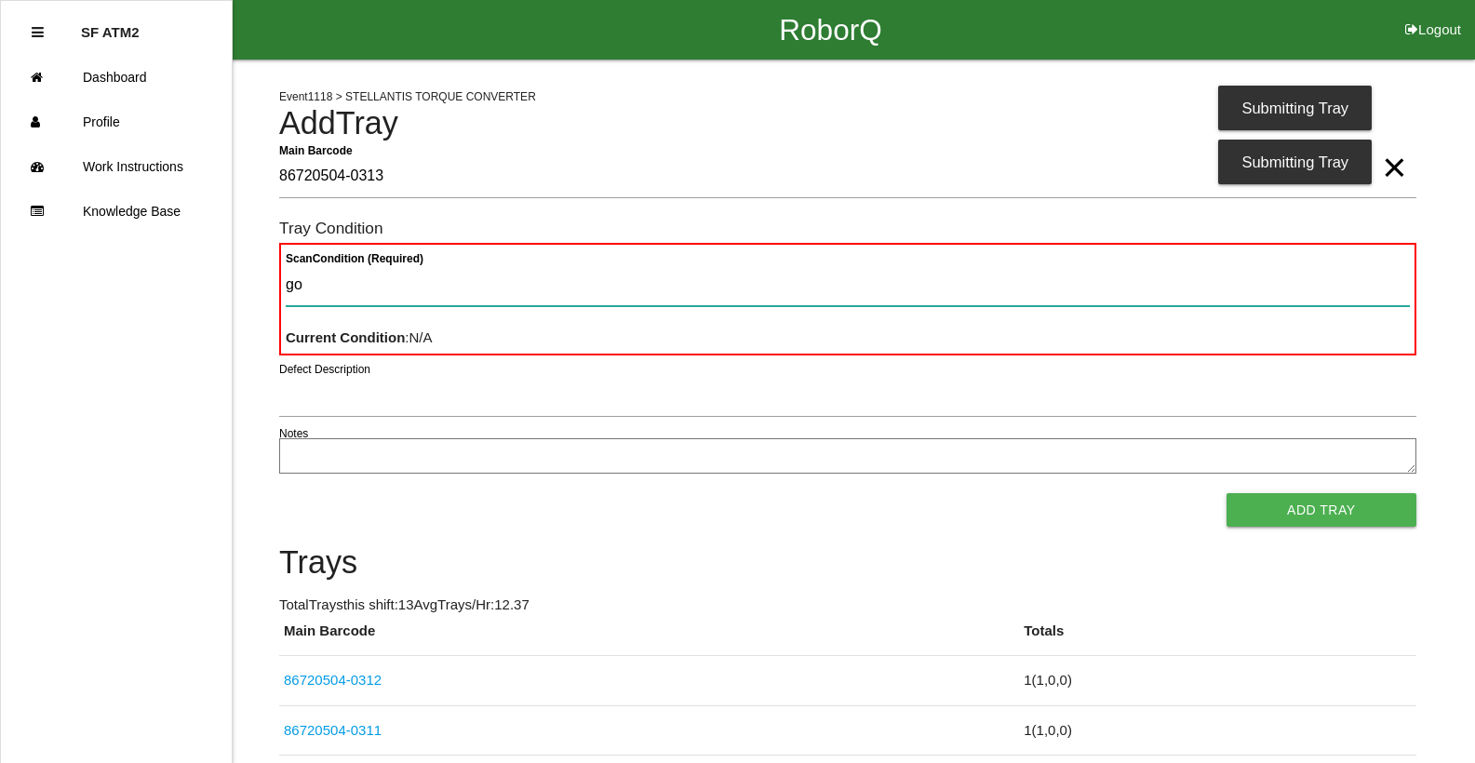
type Condition "goo"
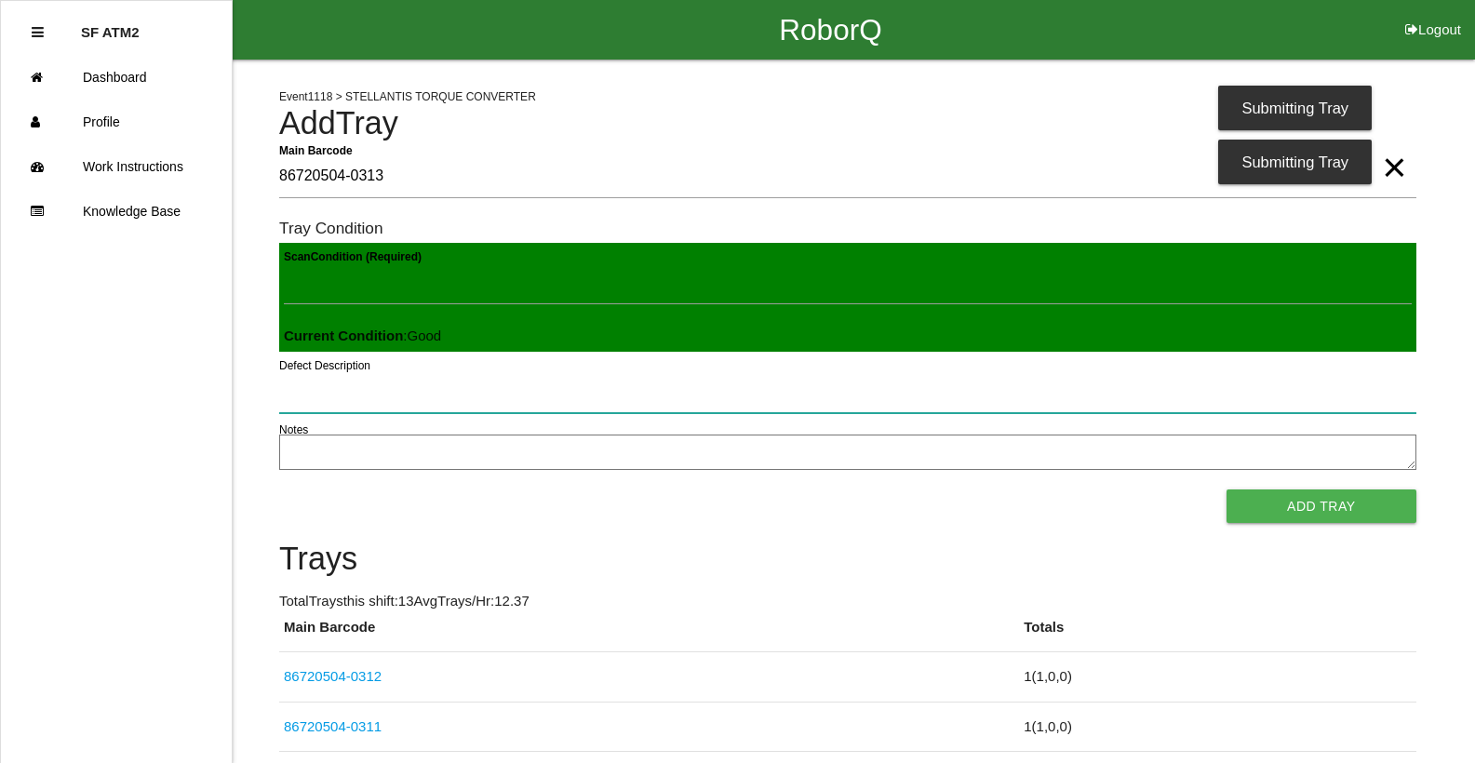
click at [1227, 490] on button "Add Tray" at bounding box center [1322, 507] width 190 height 34
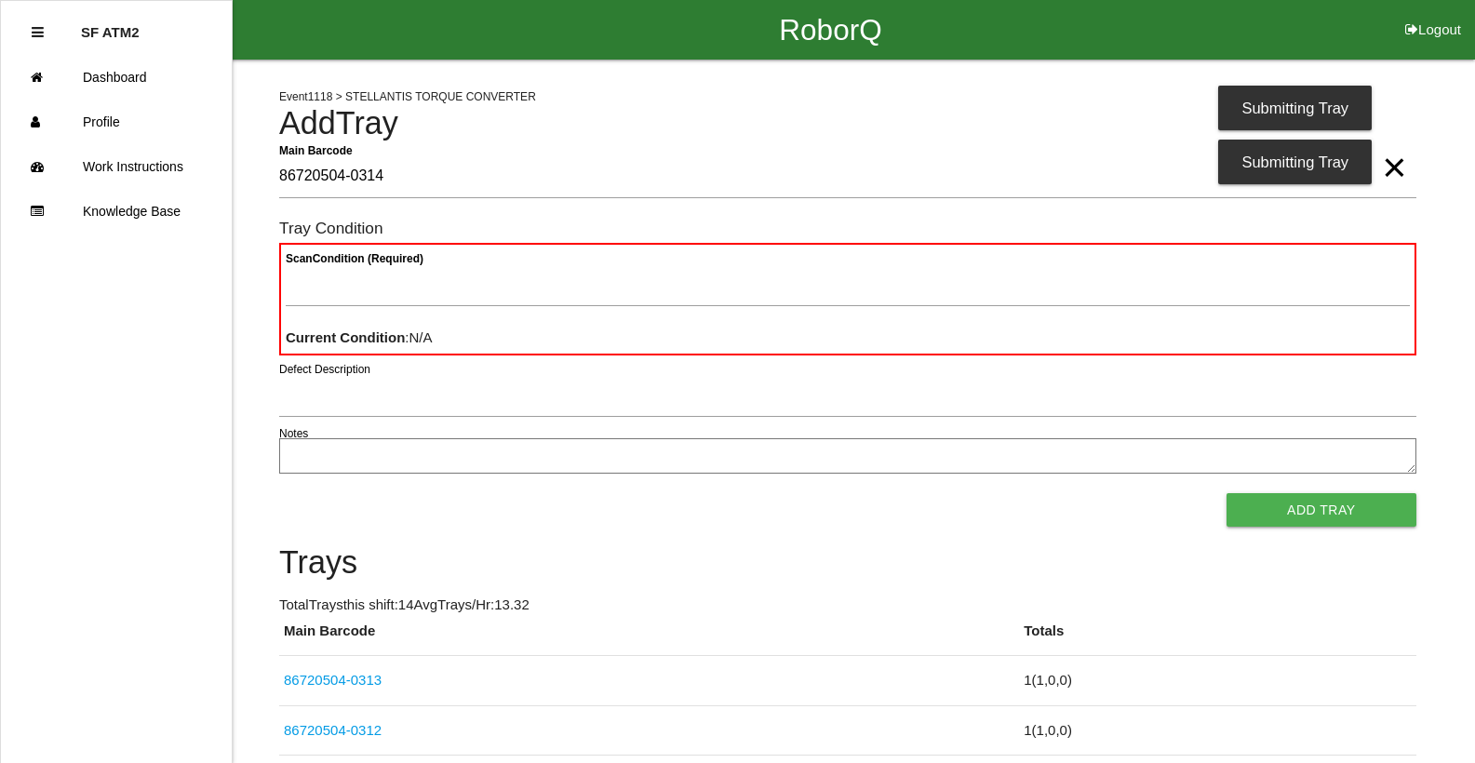
type Barcode "86720504-0314"
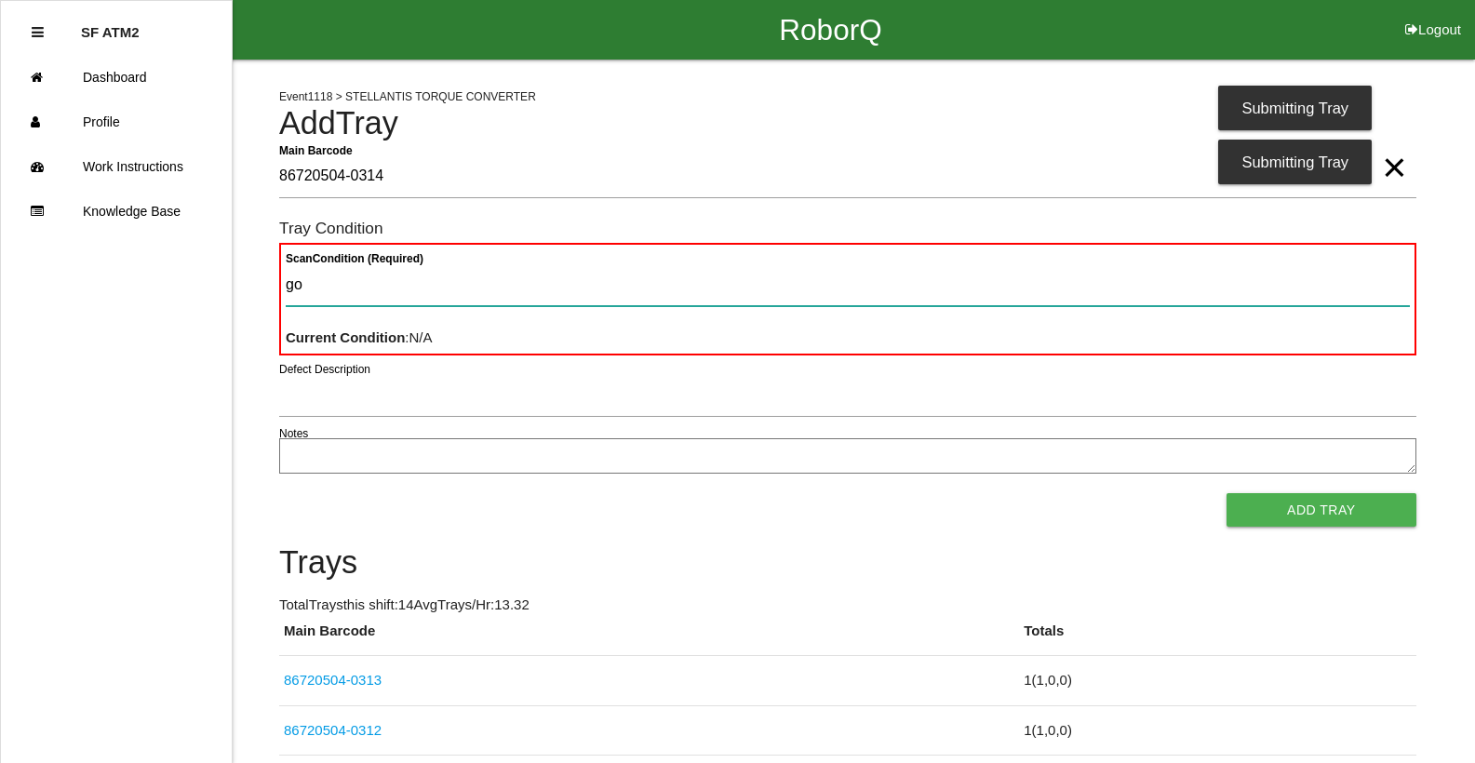
type Condition "goo"
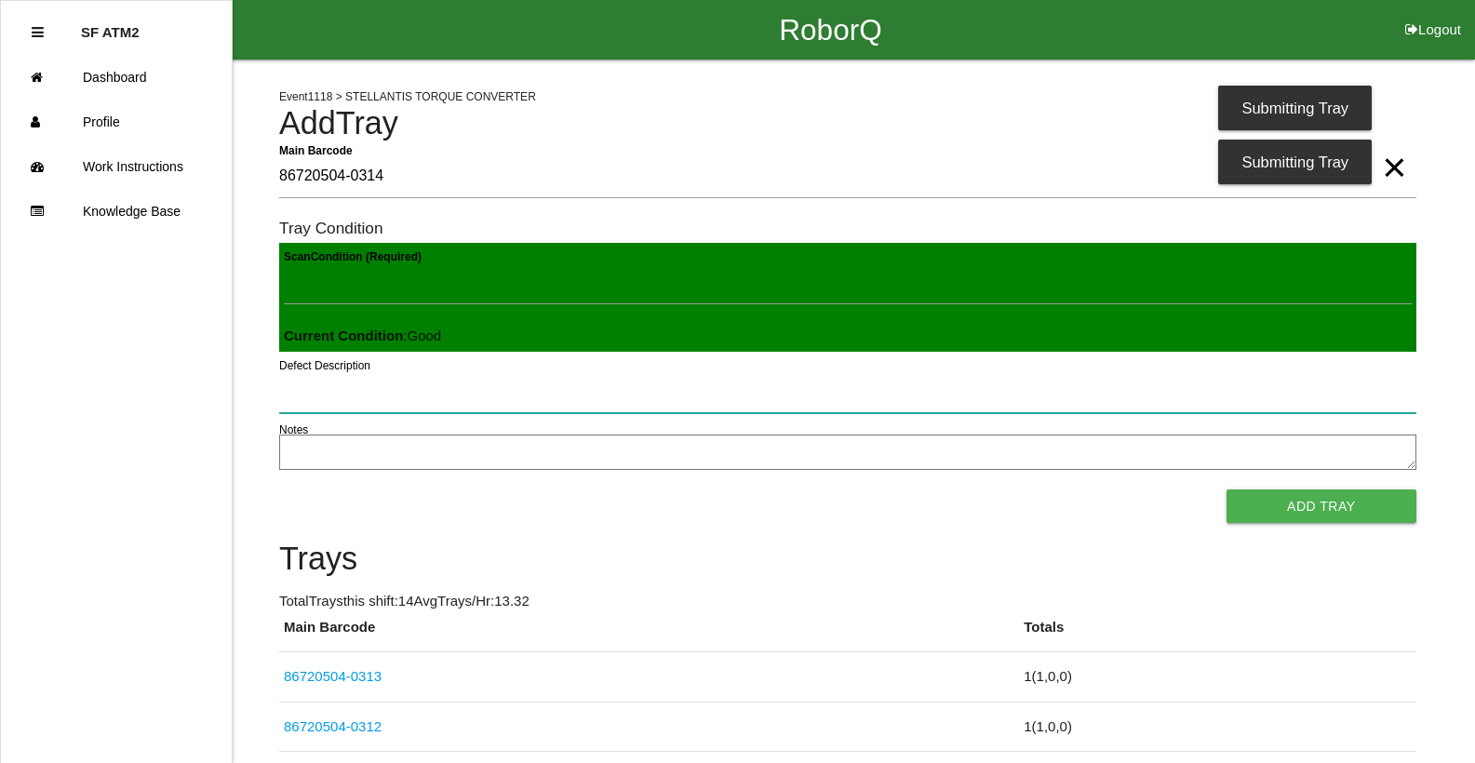
click at [1227, 490] on button "Add Tray" at bounding box center [1322, 507] width 190 height 34
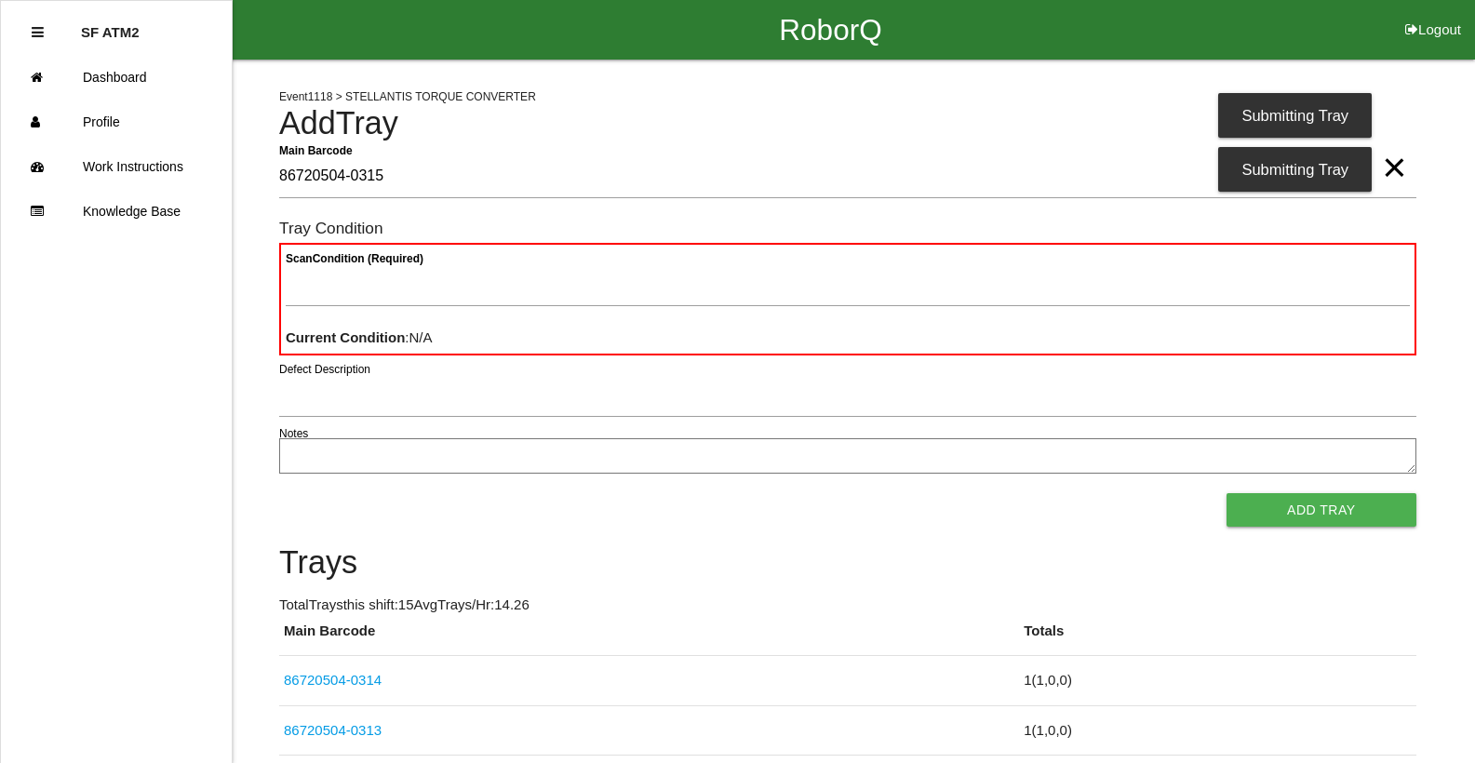
type Barcode "86720504-0315"
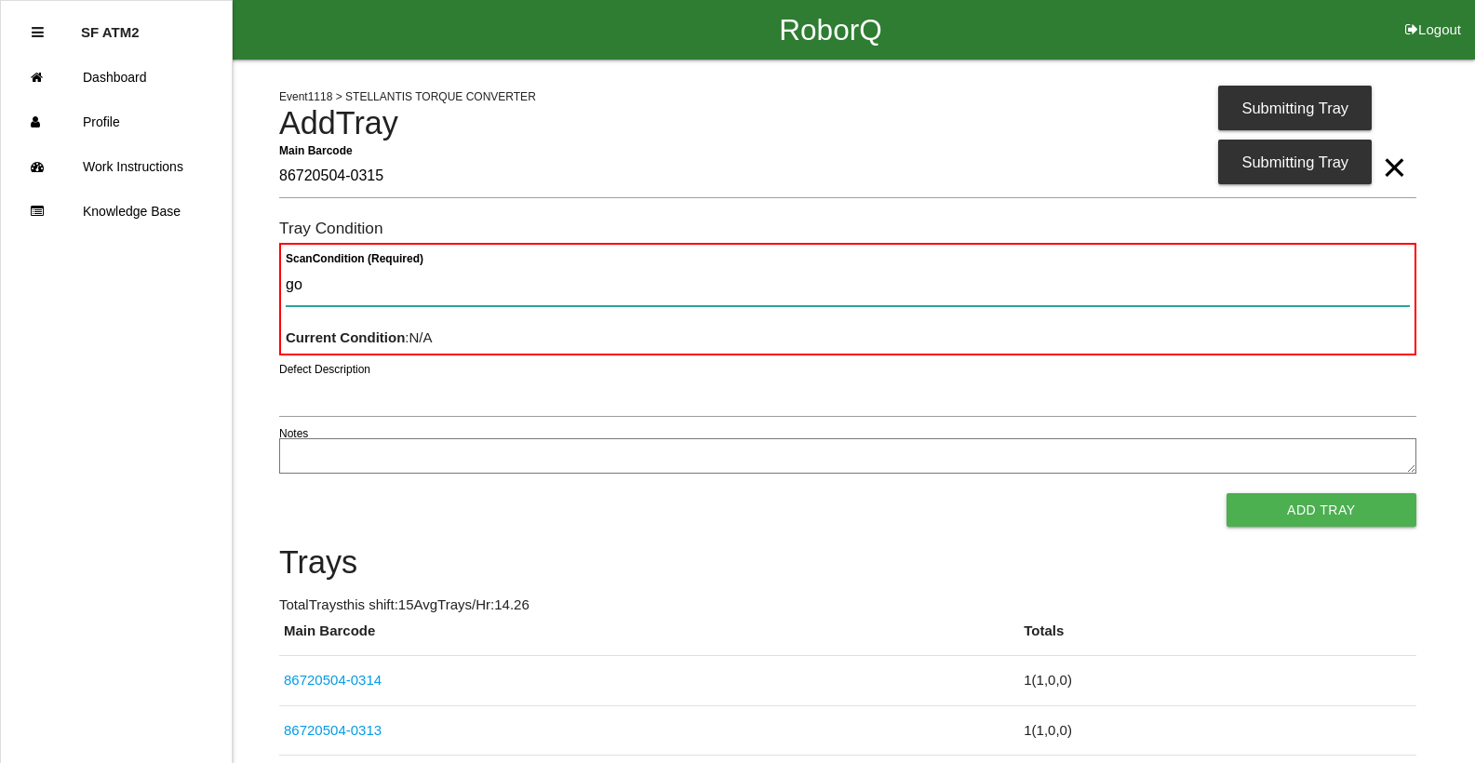
type Condition "goo"
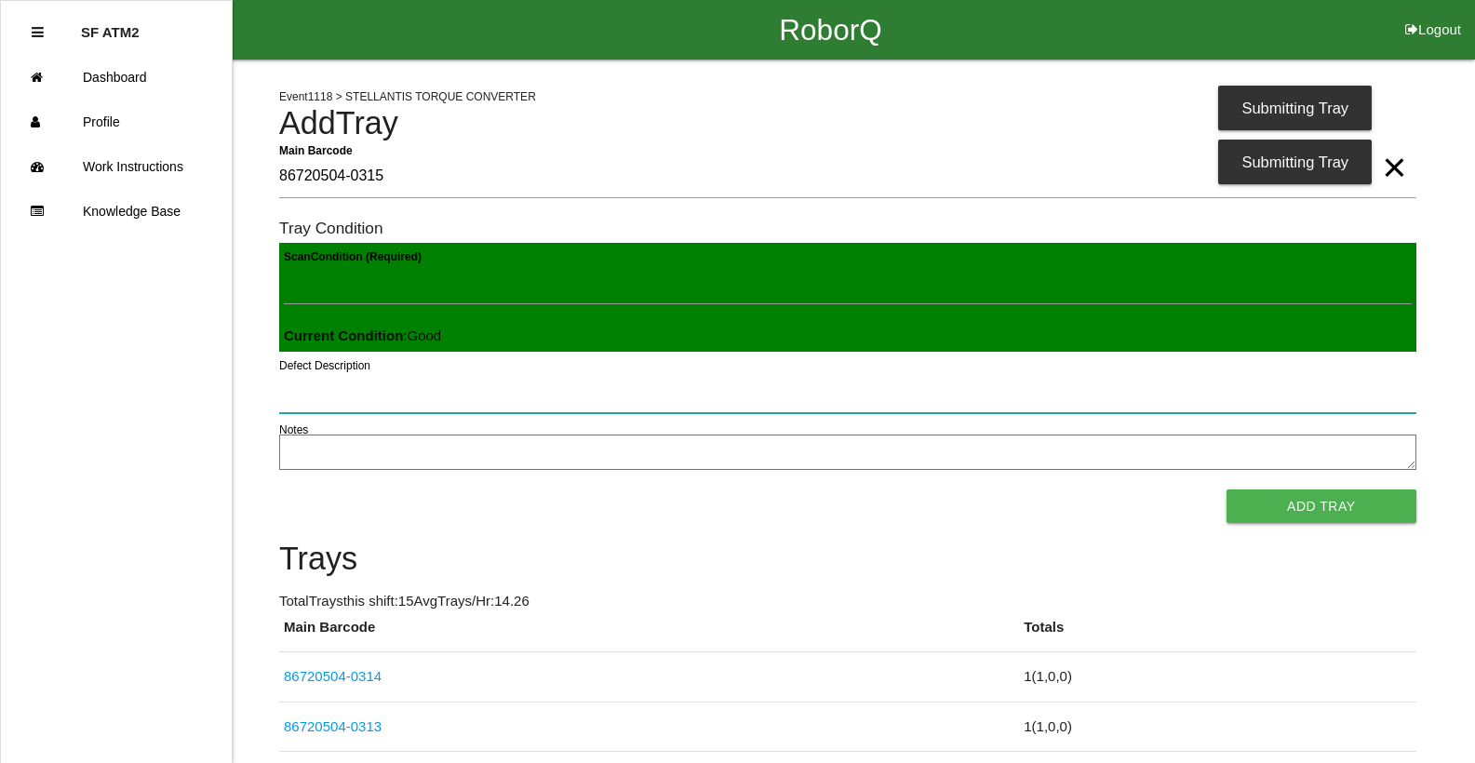
click at [1227, 490] on button "Add Tray" at bounding box center [1322, 507] width 190 height 34
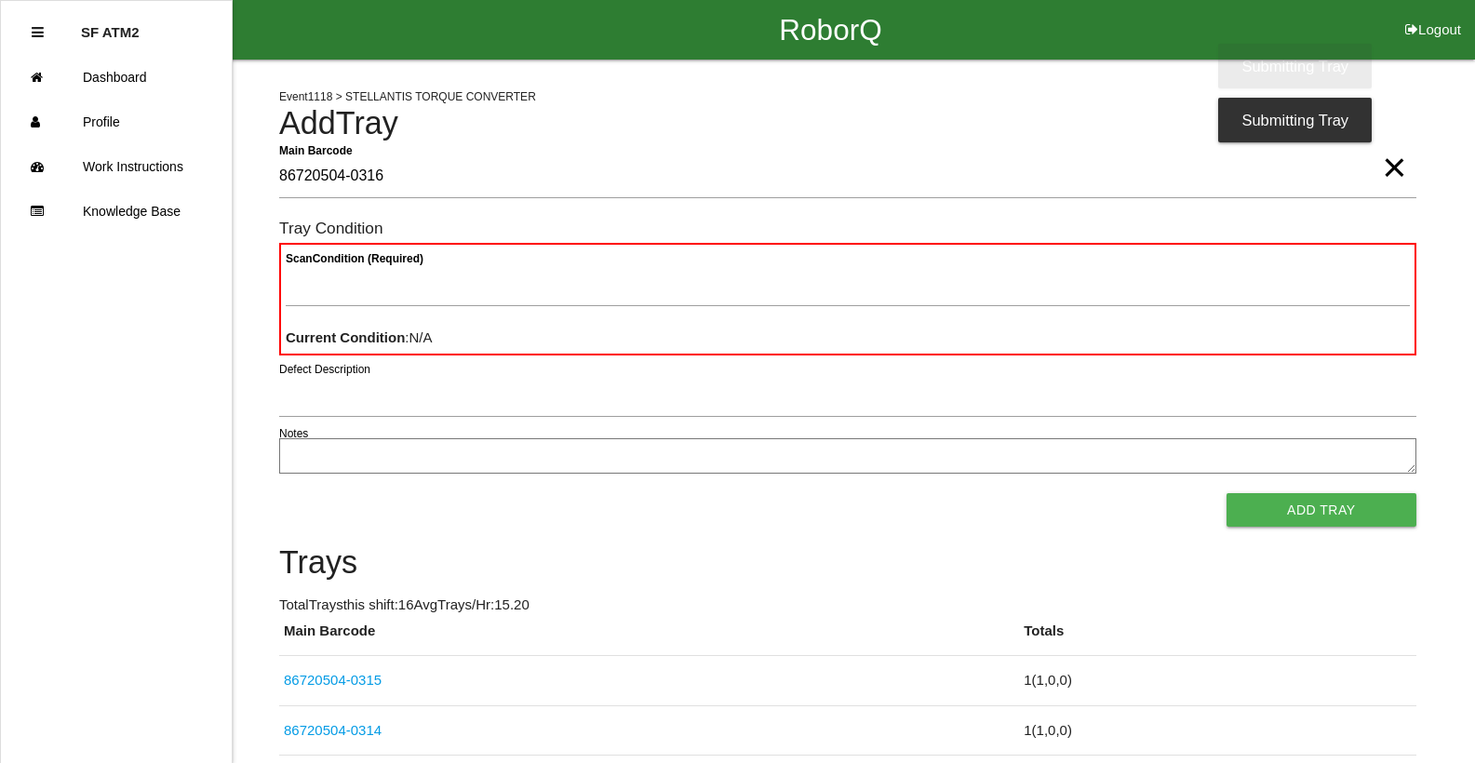
type Barcode "86720504-0316"
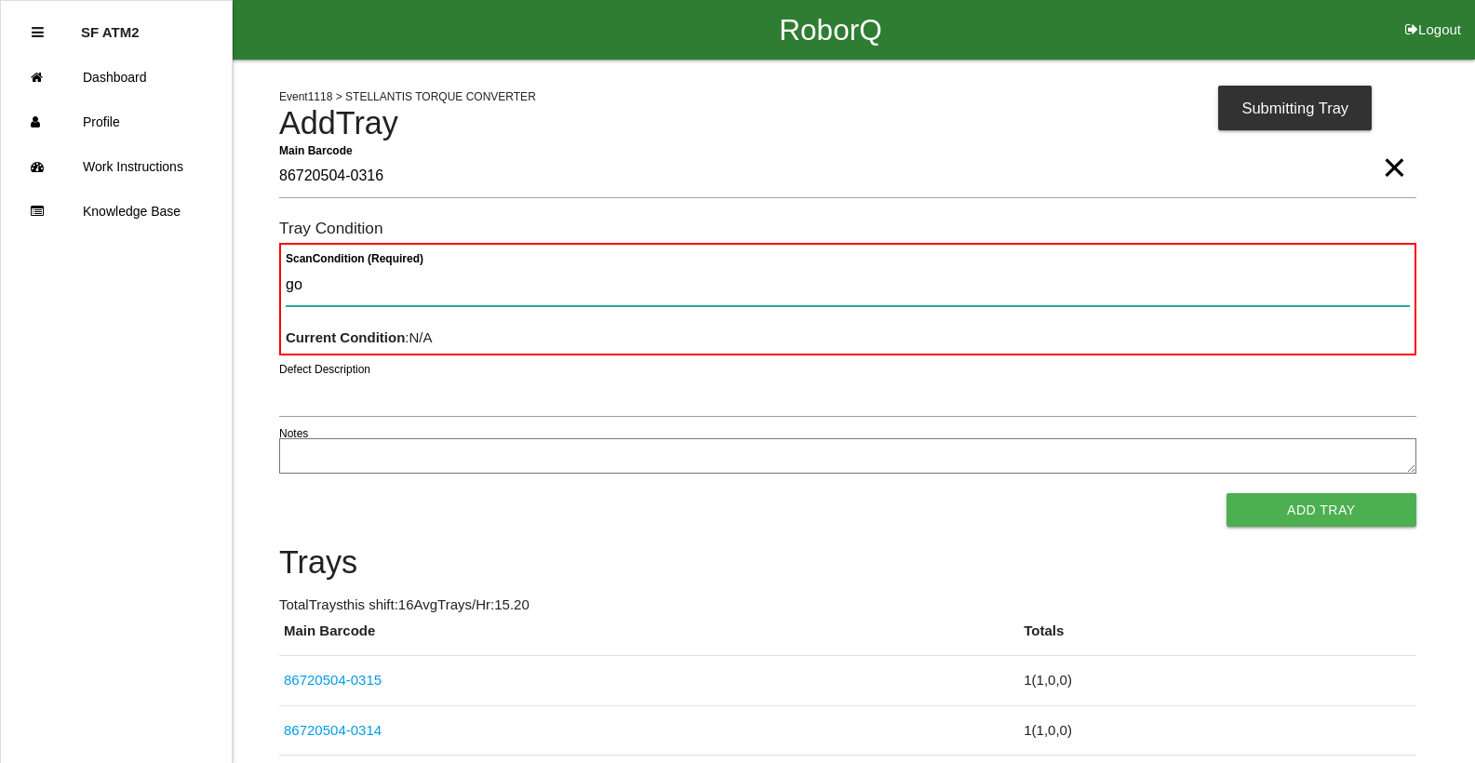
type Condition "goo"
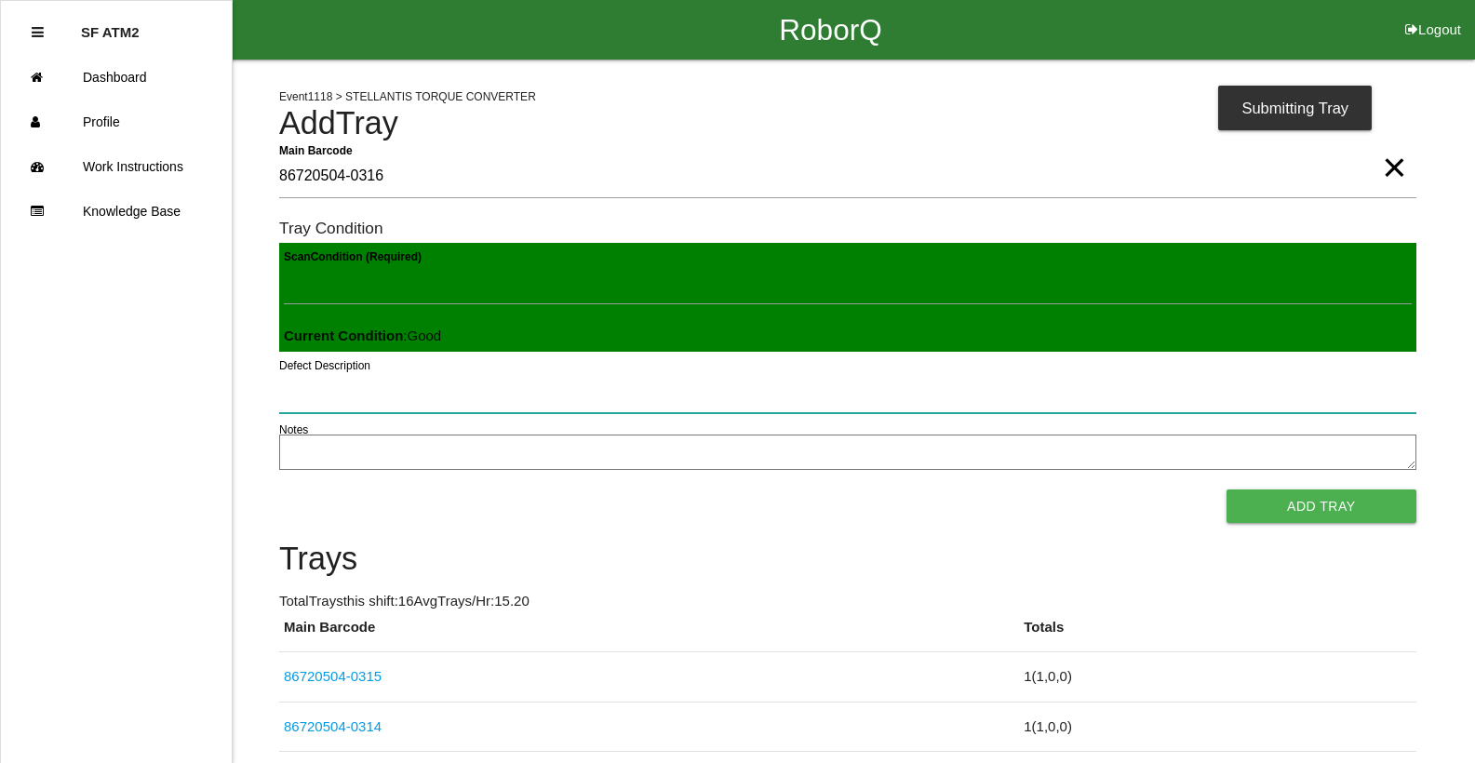
click at [1227, 490] on button "Add Tray" at bounding box center [1322, 507] width 190 height 34
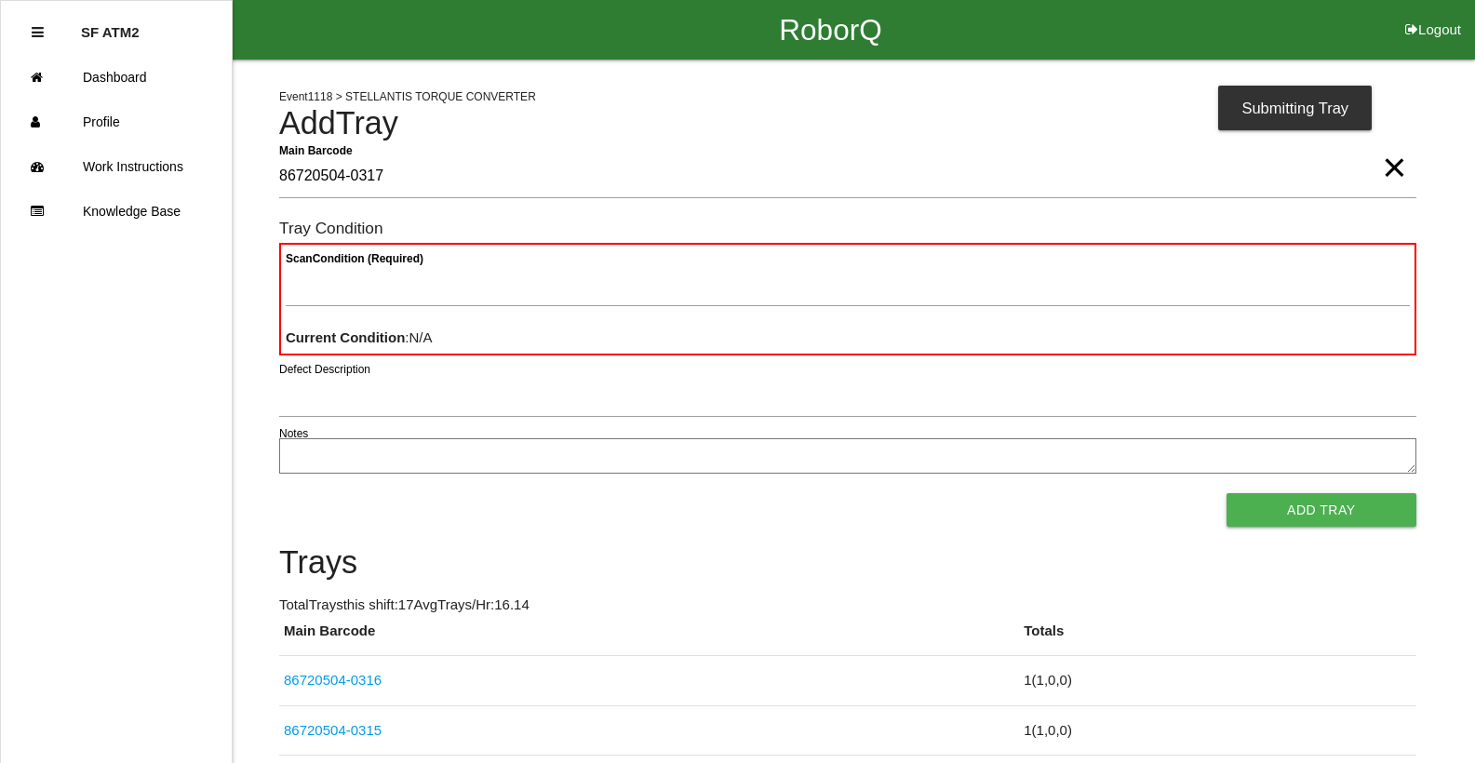
type Barcode "86720504-0317"
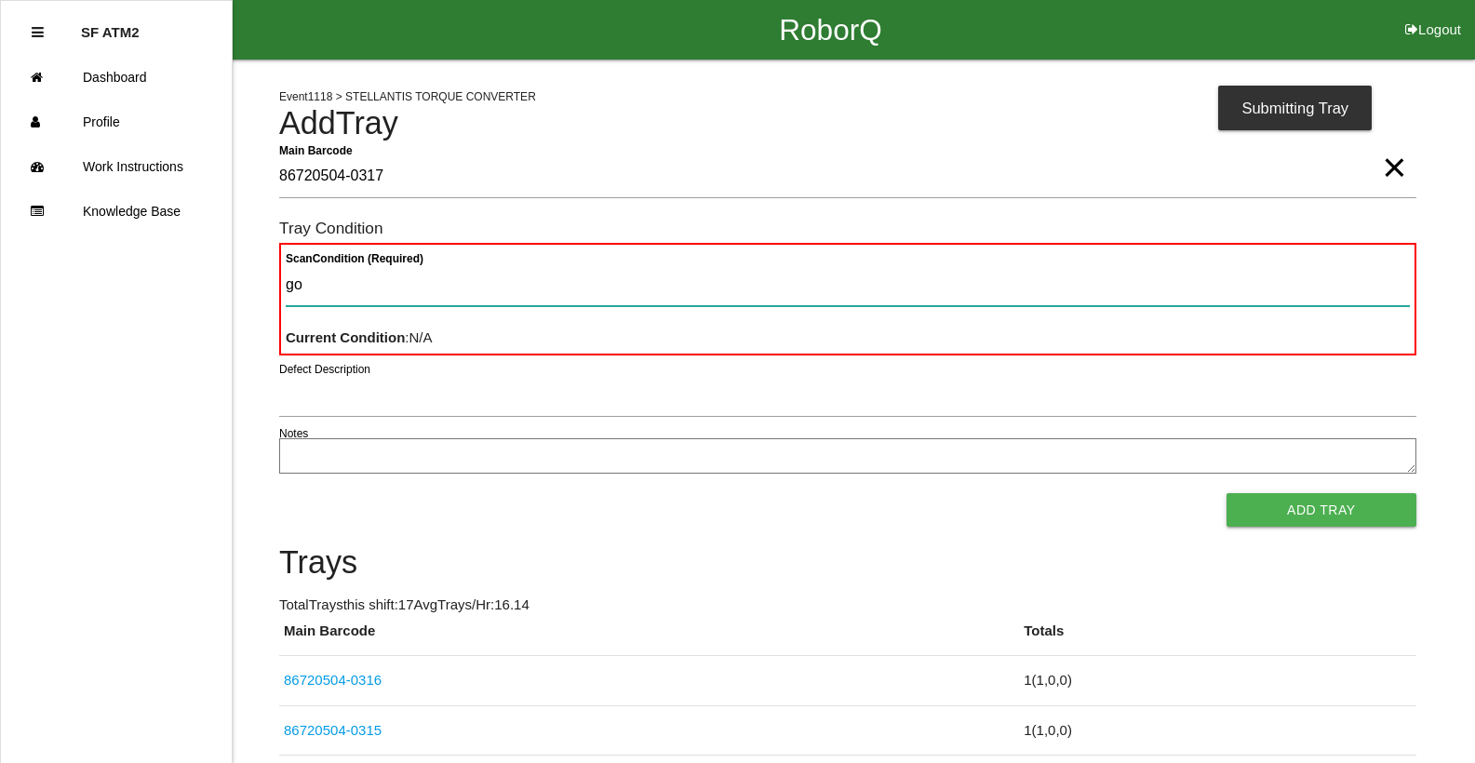
type Condition "goo"
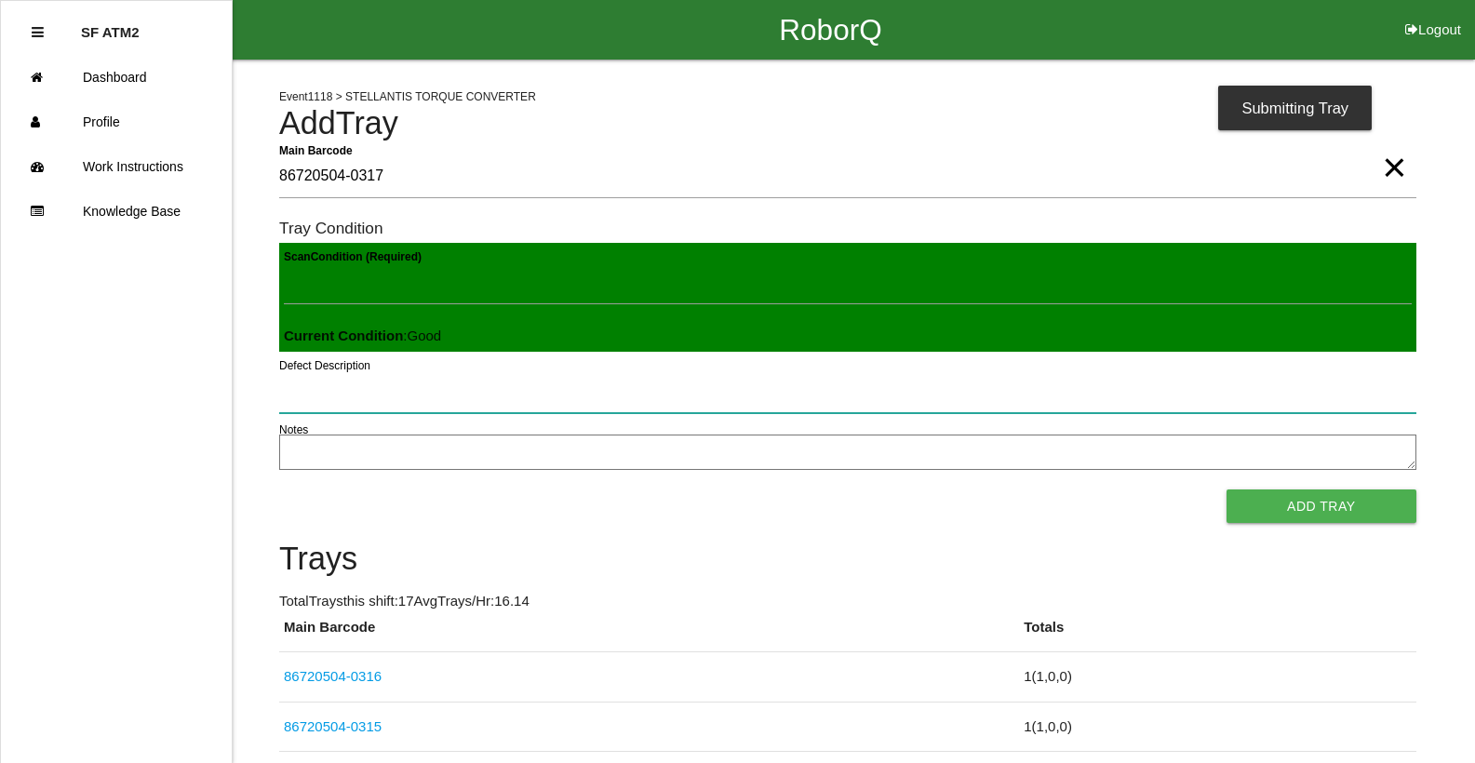
click at [1227, 490] on button "Add Tray" at bounding box center [1322, 507] width 190 height 34
